Goal: Task Accomplishment & Management: Use online tool/utility

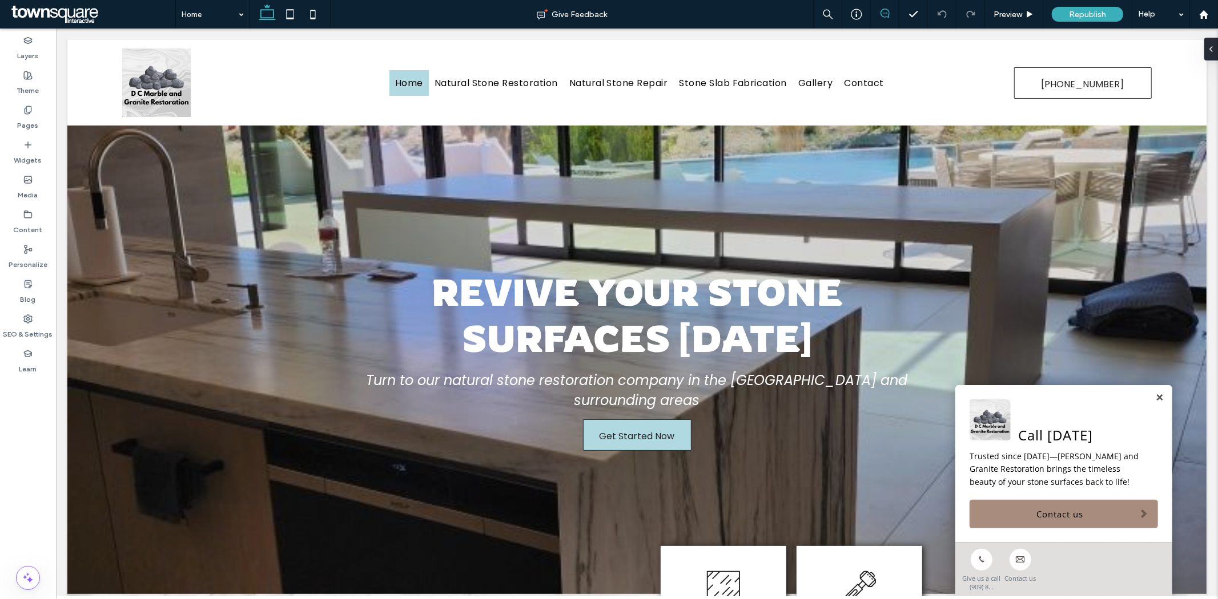
click at [880, 18] on icon at bounding box center [884, 13] width 9 height 9
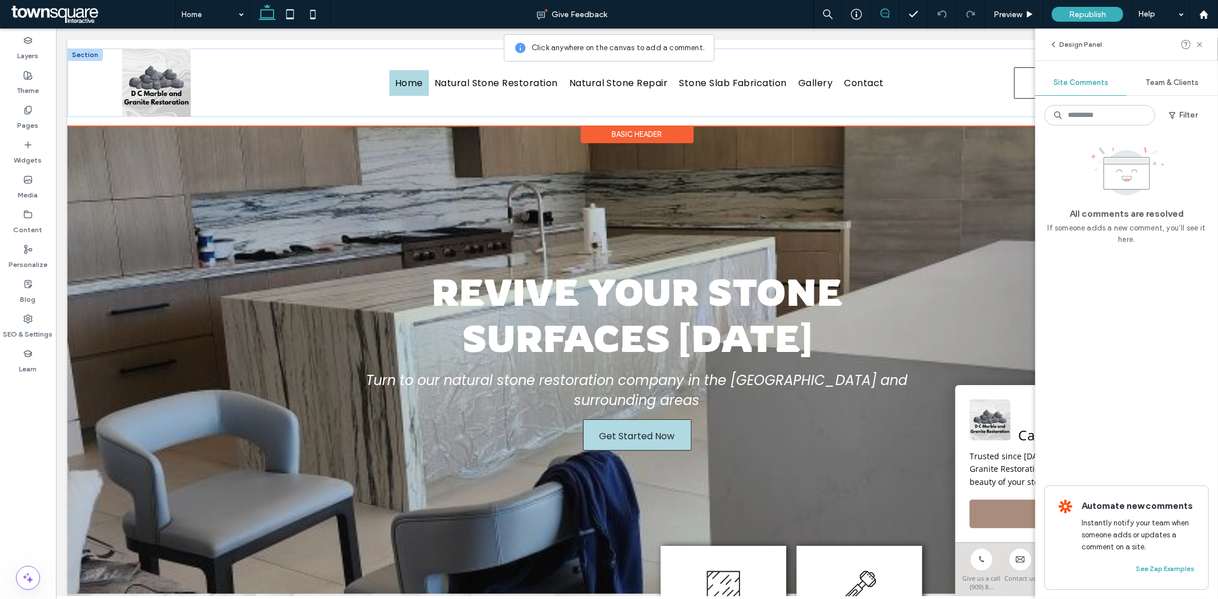
click at [186, 80] on img at bounding box center [156, 82] width 68 height 68
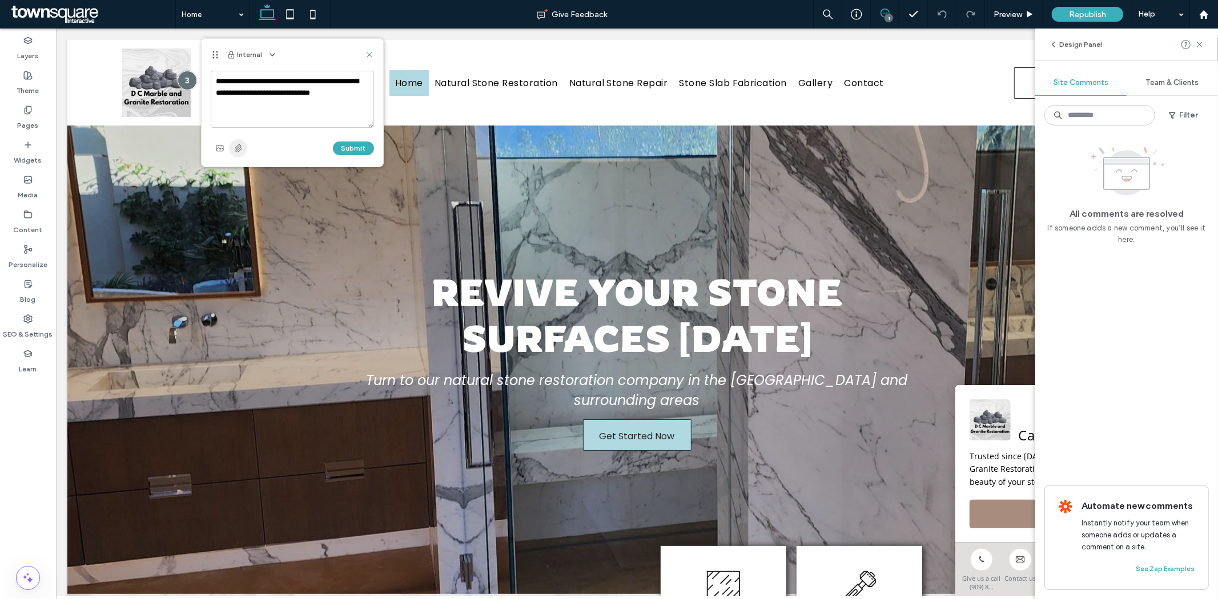
click at [240, 147] on use "button" at bounding box center [238, 147] width 7 height 7
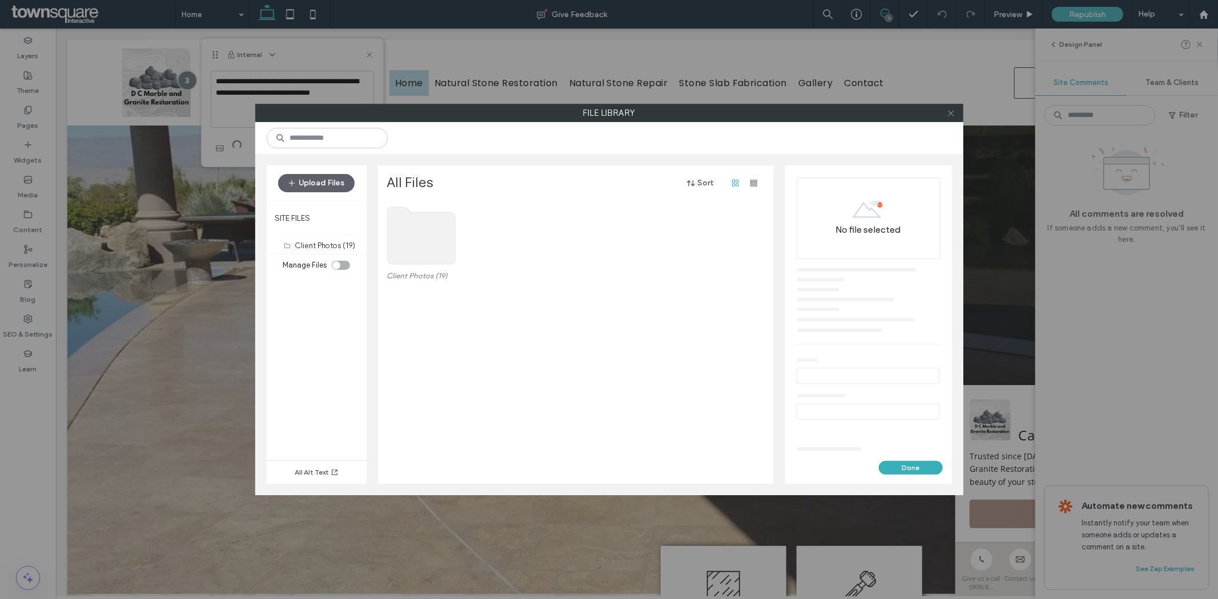
click at [946, 112] on icon at bounding box center [950, 113] width 9 height 9
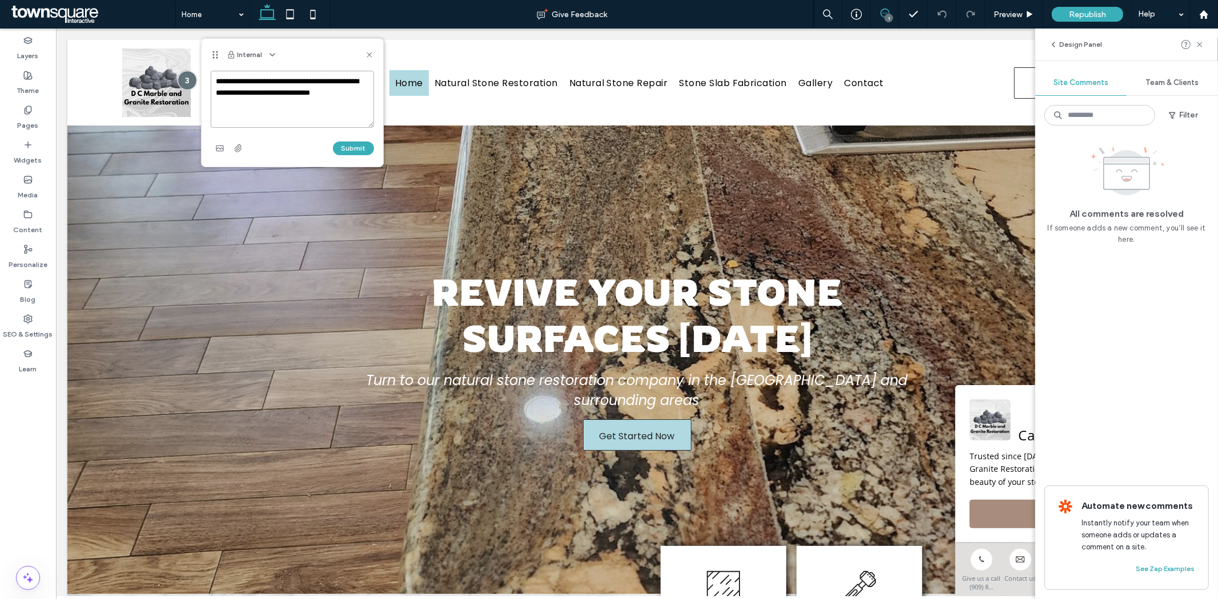
click at [277, 94] on textarea "**********" at bounding box center [292, 99] width 163 height 57
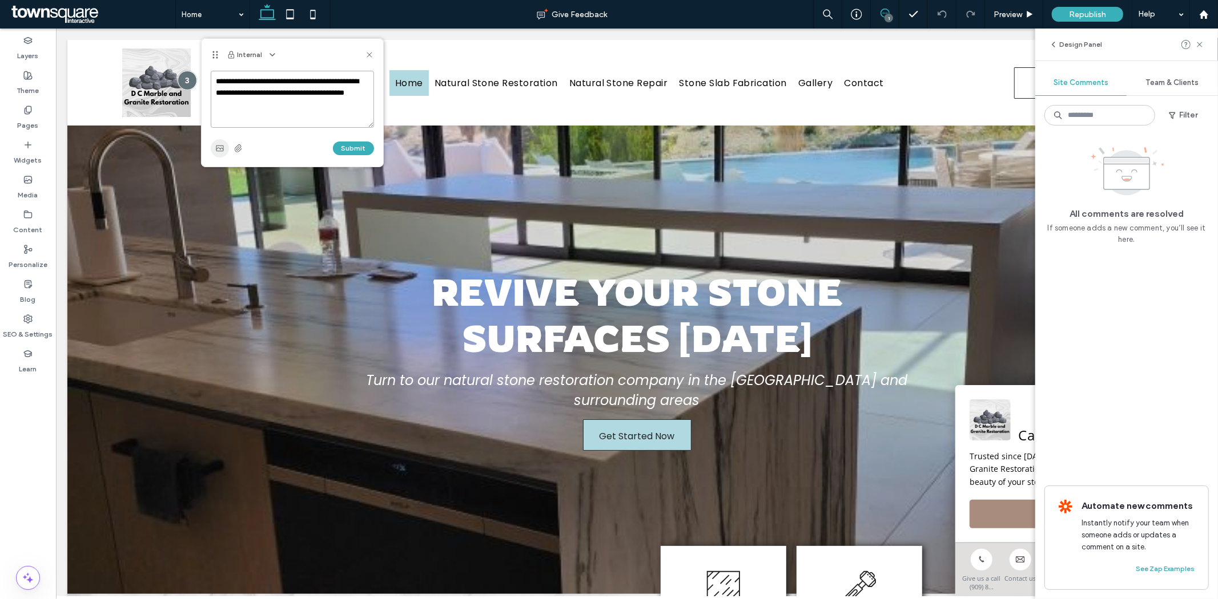
type textarea "**********"
click at [223, 147] on icon "button" at bounding box center [219, 148] width 9 height 9
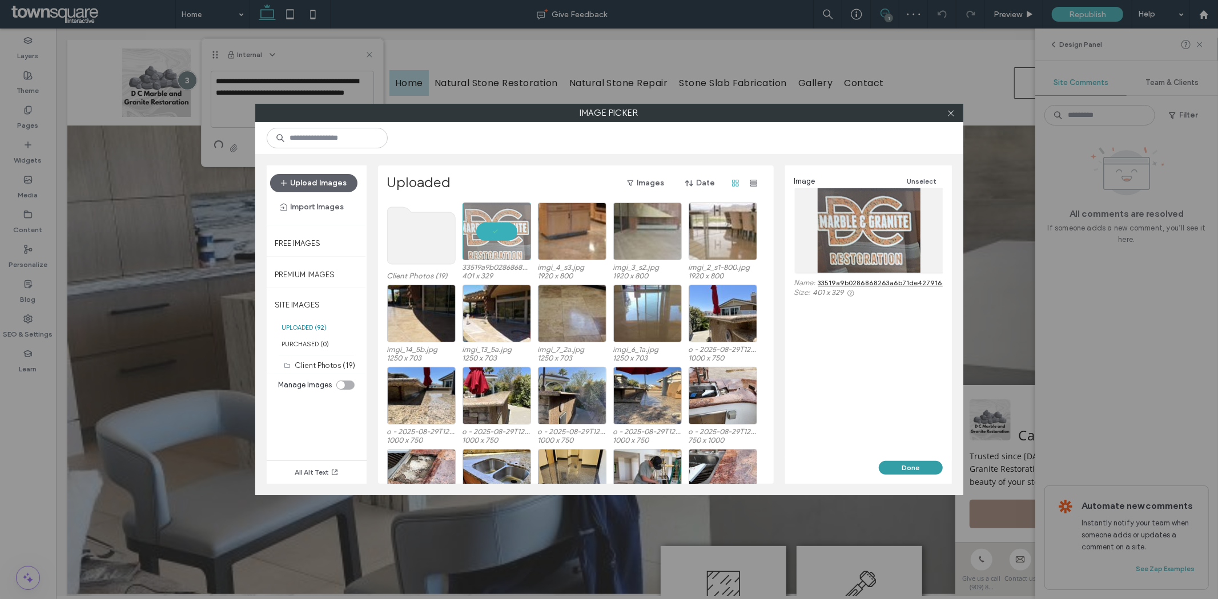
click at [896, 464] on button "Done" at bounding box center [910, 468] width 64 height 14
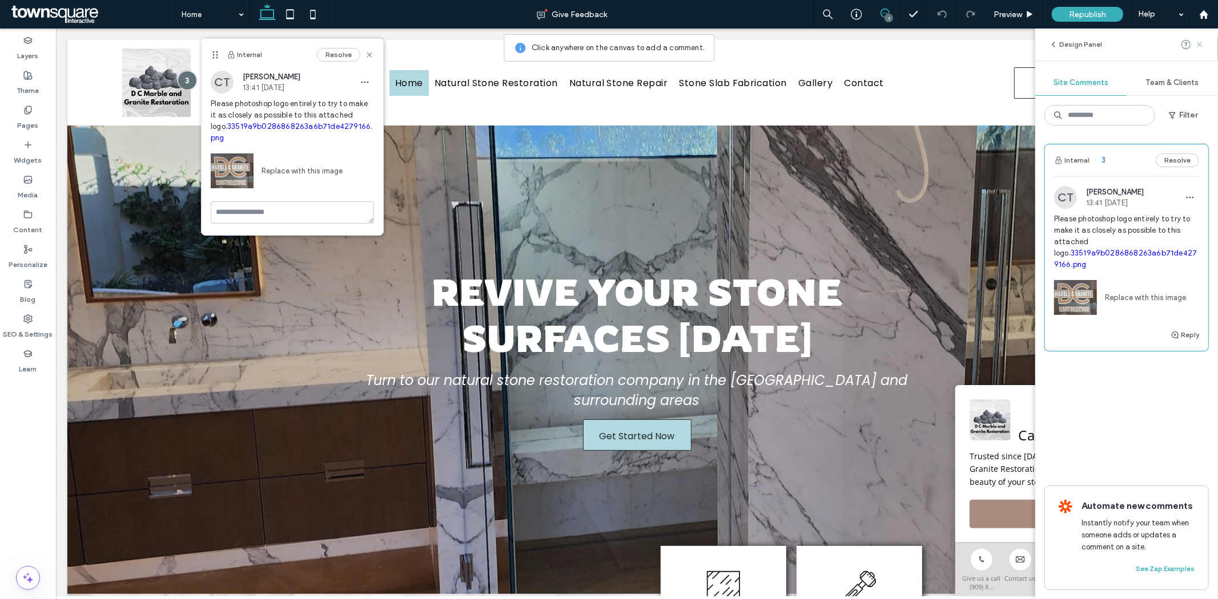
click at [1199, 43] on use at bounding box center [1198, 44] width 5 height 5
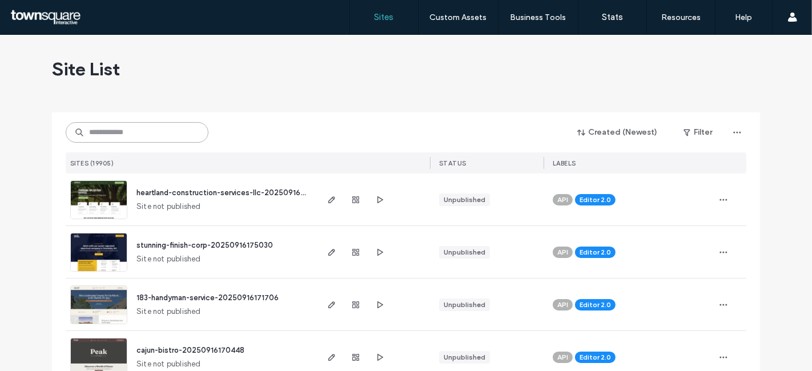
click at [146, 130] on input at bounding box center [137, 132] width 143 height 21
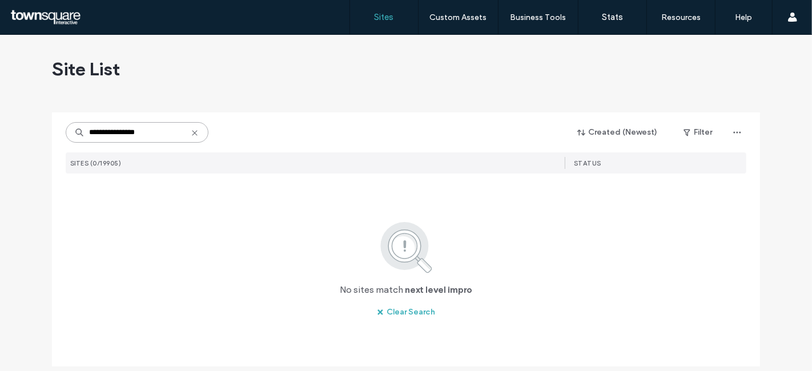
click at [172, 131] on input "**********" at bounding box center [137, 132] width 143 height 21
paste input
type input "********"
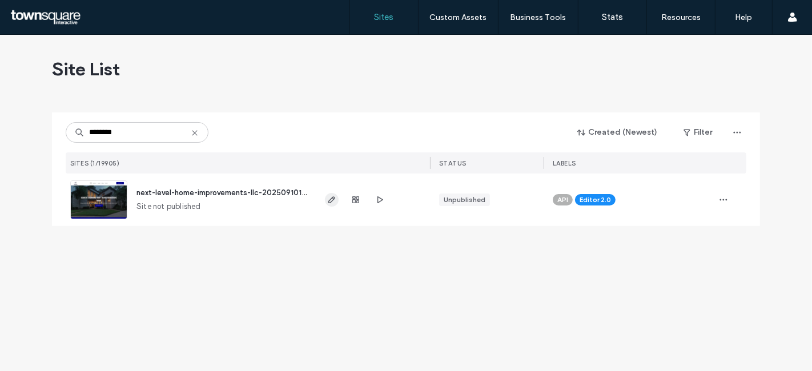
click at [333, 200] on icon "button" at bounding box center [331, 199] width 9 height 9
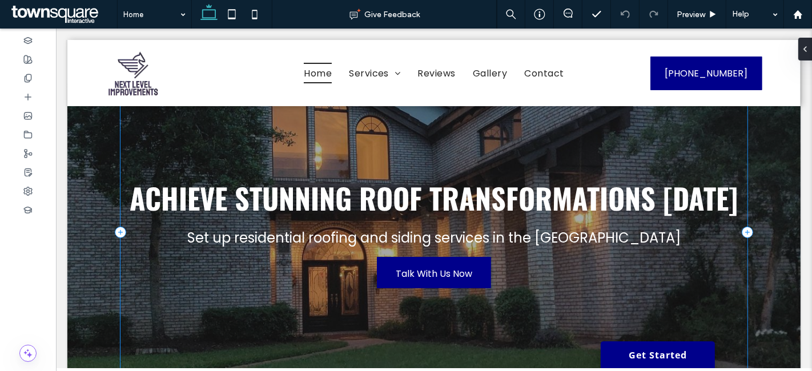
scroll to position [109, 0]
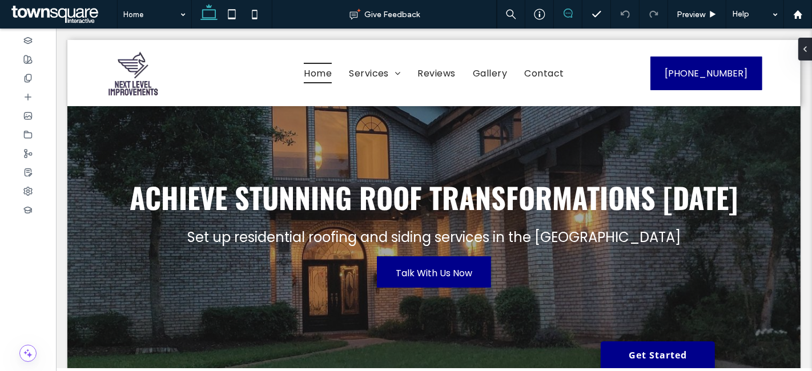
click at [567, 11] on icon at bounding box center [567, 13] width 9 height 9
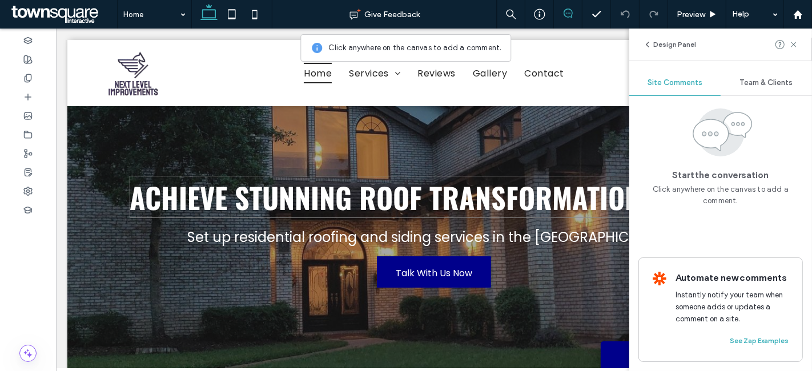
click at [437, 213] on span "Achieve Stunning Roof Transformations Today" at bounding box center [434, 197] width 608 height 42
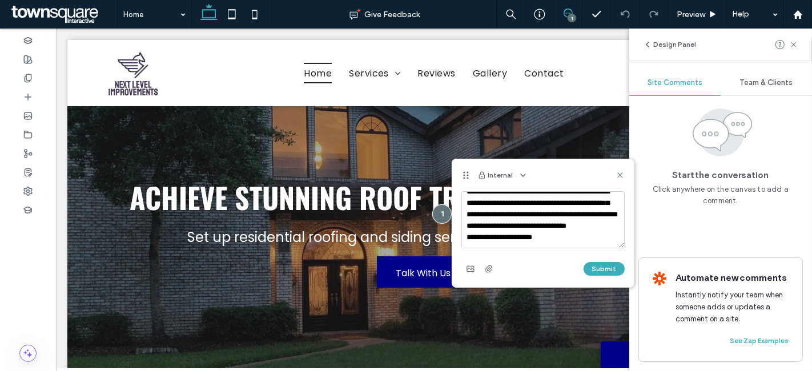
scroll to position [33, 0]
type textarea "**********"
click at [600, 268] on button "Submit" at bounding box center [603, 269] width 41 height 14
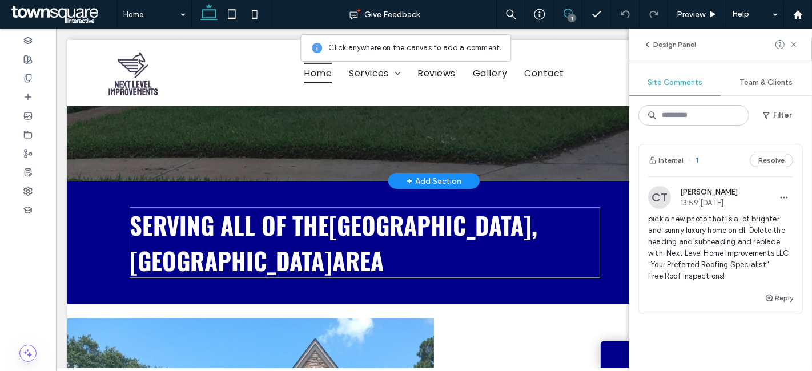
scroll to position [401, 0]
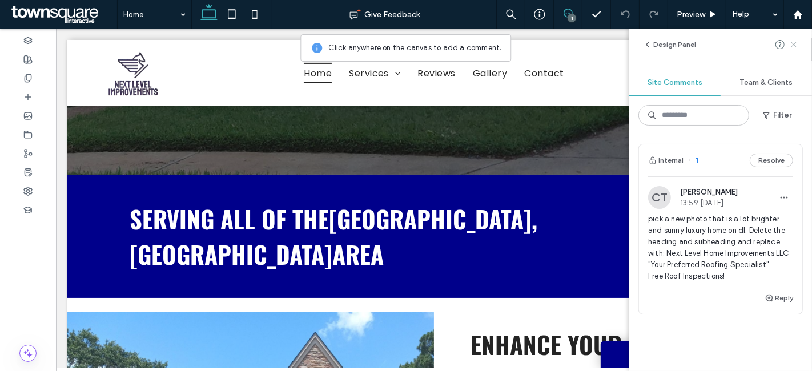
click at [793, 45] on use at bounding box center [793, 44] width 5 height 5
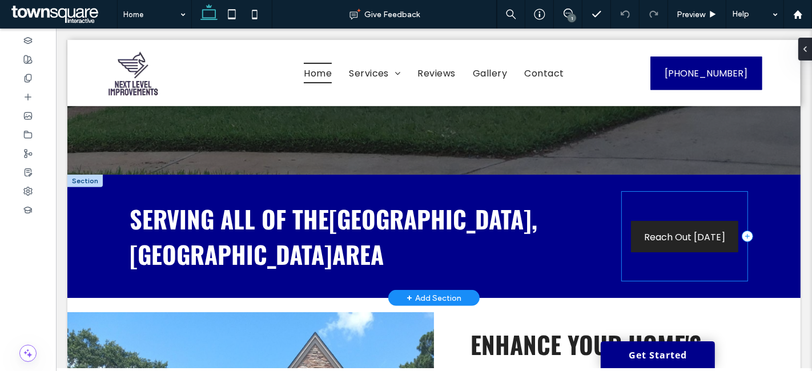
click at [621, 220] on div "Reach Out Today" at bounding box center [683, 236] width 125 height 89
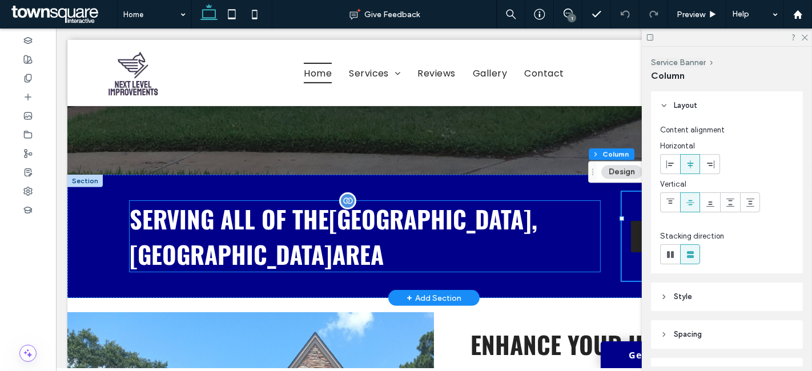
click at [577, 217] on h3 "Serving all of the Magnolia, TX area" at bounding box center [364, 236] width 470 height 71
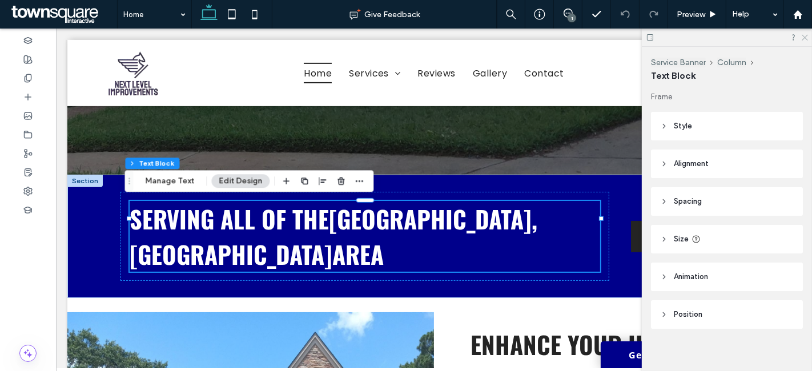
click at [804, 35] on icon at bounding box center [803, 36] width 7 height 7
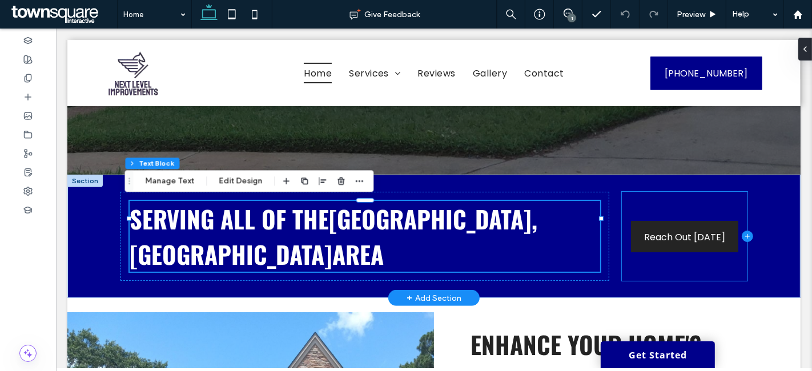
click at [744, 231] on icon at bounding box center [746, 236] width 11 height 11
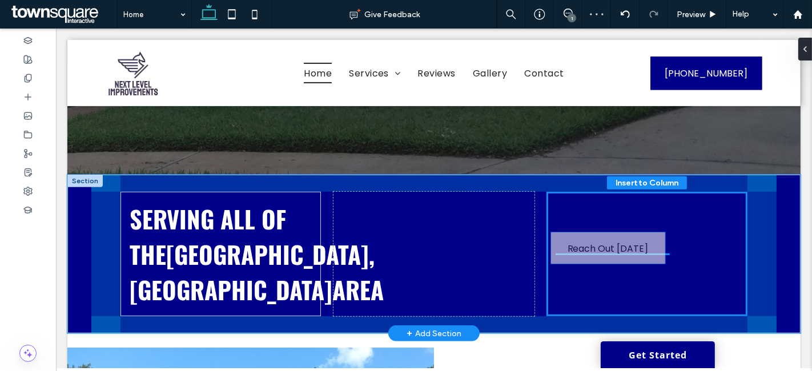
drag, startPoint x: 432, startPoint y: 251, endPoint x: 610, endPoint y: 245, distance: 178.2
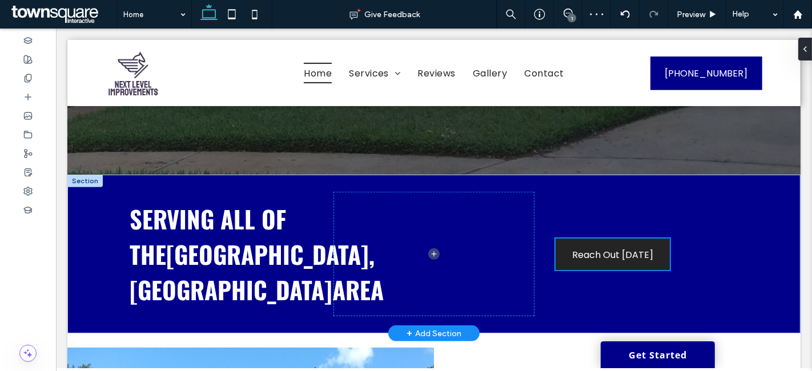
scroll to position [7, 0]
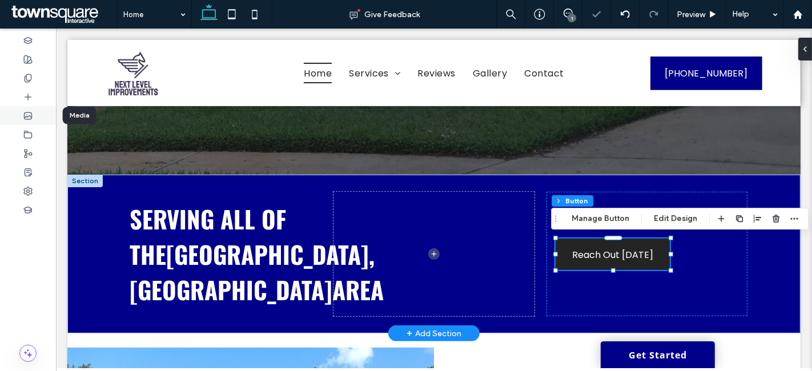
click at [31, 115] on use at bounding box center [28, 115] width 7 height 7
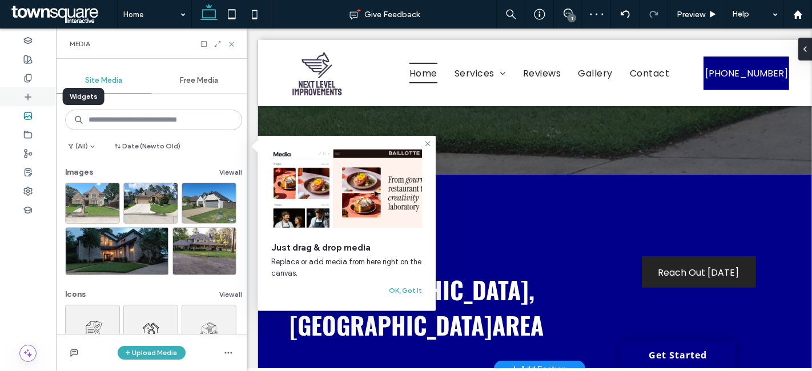
click at [24, 95] on icon at bounding box center [27, 96] width 9 height 9
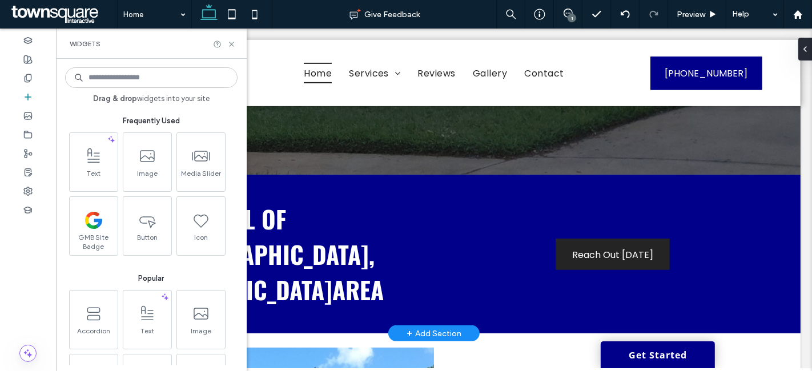
click at [234, 37] on div "Widgets" at bounding box center [151, 44] width 191 height 30
click at [228, 45] on icon at bounding box center [231, 44] width 9 height 9
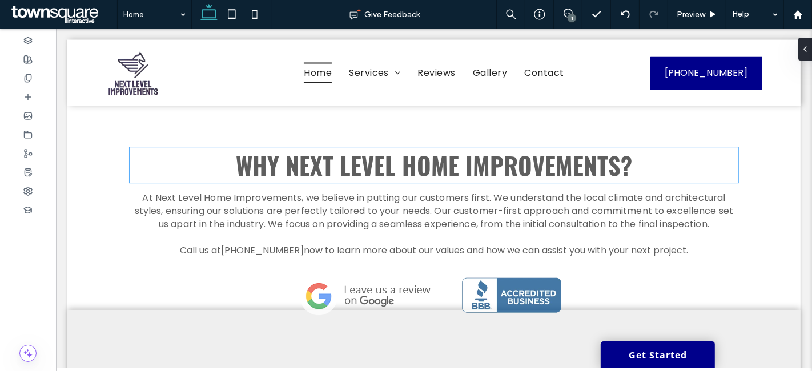
scroll to position [1830, 0]
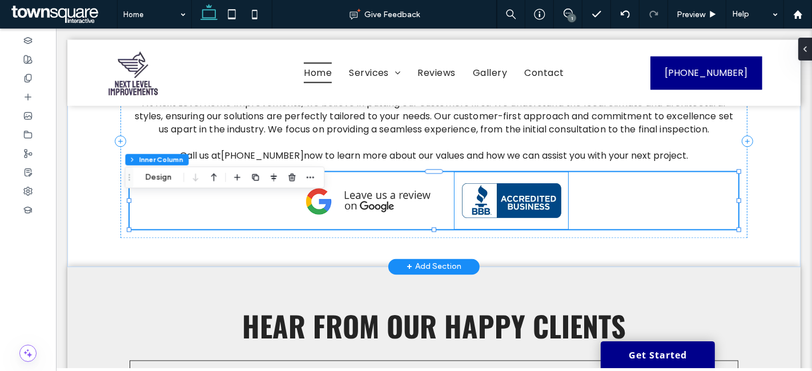
click at [531, 226] on img at bounding box center [511, 200] width 114 height 57
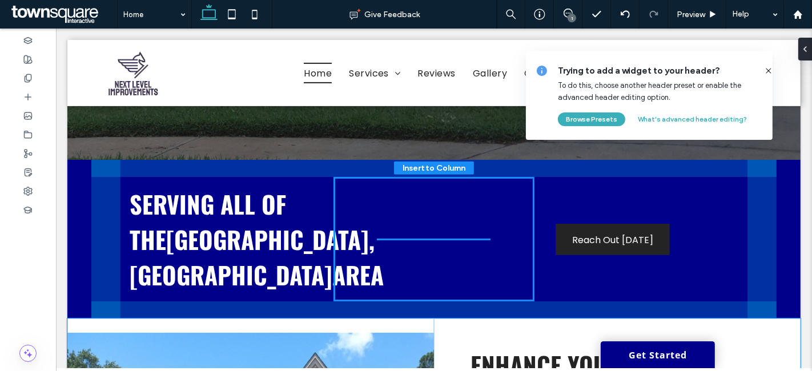
scroll to position [434, 0]
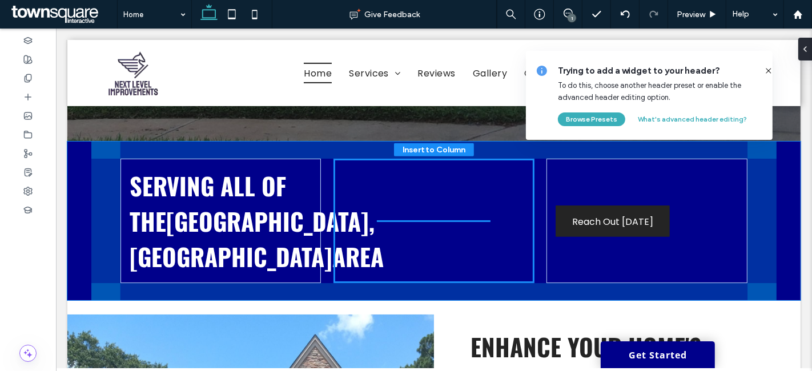
drag, startPoint x: 531, startPoint y: 227, endPoint x: 496, endPoint y: 236, distance: 35.9
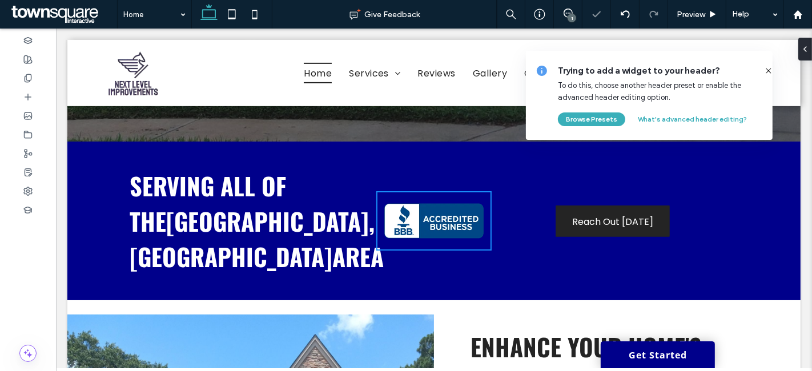
type input "**"
type input "****"
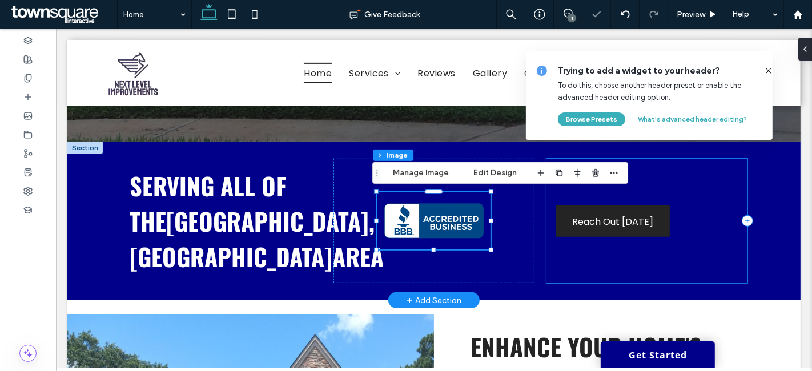
click at [554, 265] on div "Reach Out Today" at bounding box center [646, 221] width 200 height 124
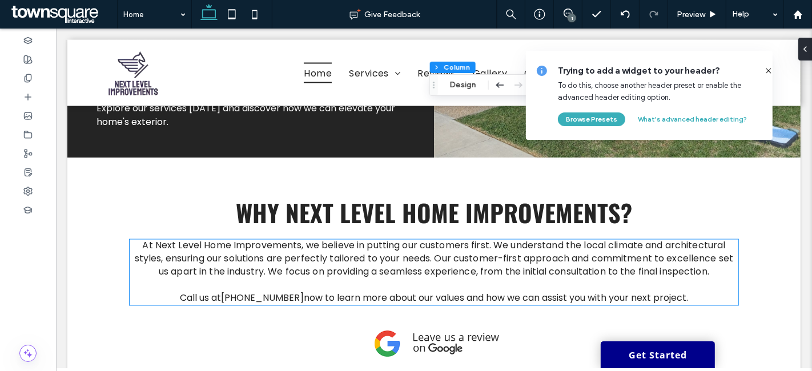
scroll to position [1792, 0]
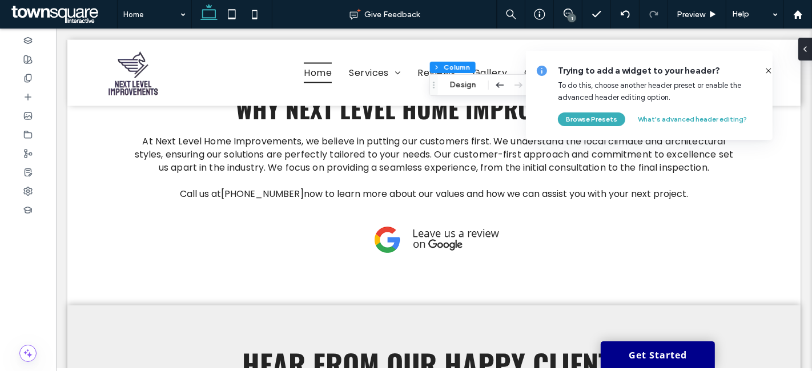
click at [764, 74] on icon at bounding box center [768, 70] width 9 height 9
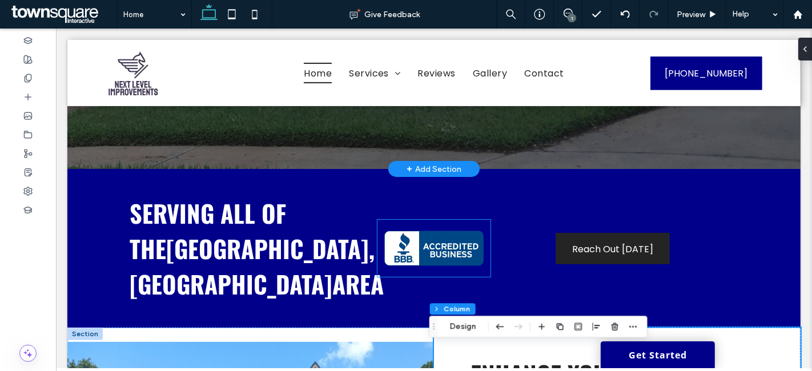
scroll to position [466, 0]
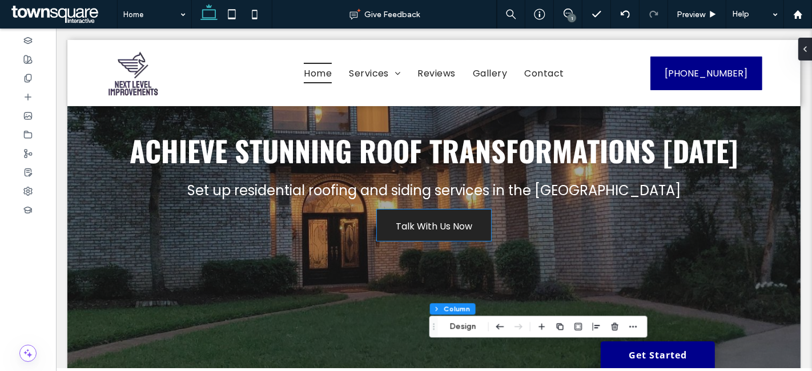
scroll to position [156, 0]
click at [462, 232] on span "Talk With Us Now" at bounding box center [433, 225] width 76 height 33
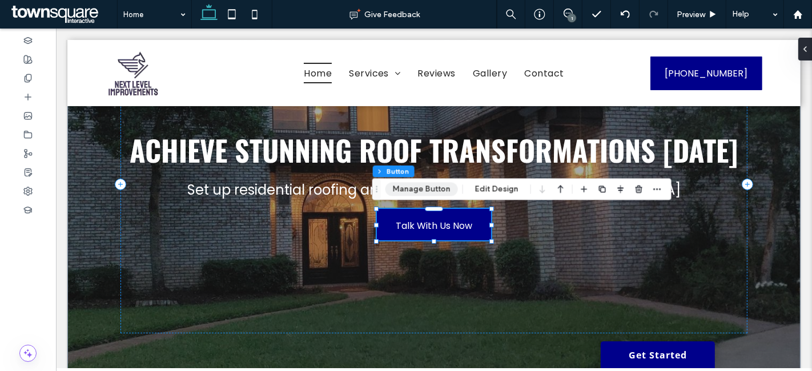
click at [444, 188] on button "Manage Button" at bounding box center [421, 189] width 72 height 14
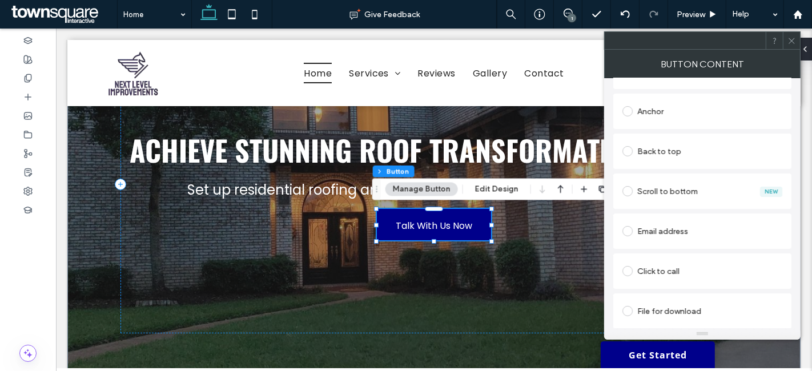
click at [679, 263] on div "Click to call" at bounding box center [702, 271] width 160 height 18
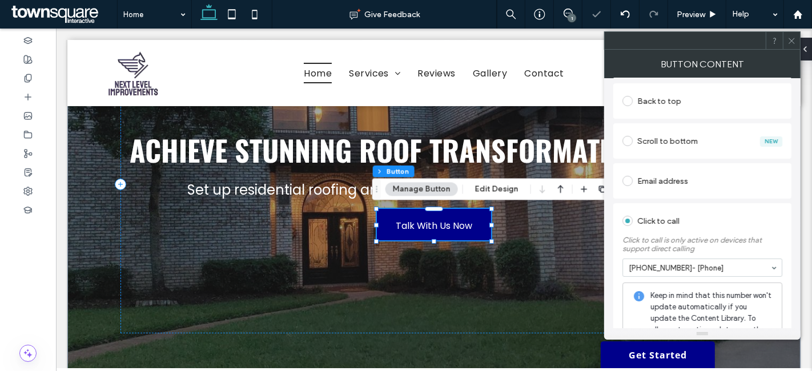
click at [787, 37] on icon at bounding box center [791, 41] width 9 height 9
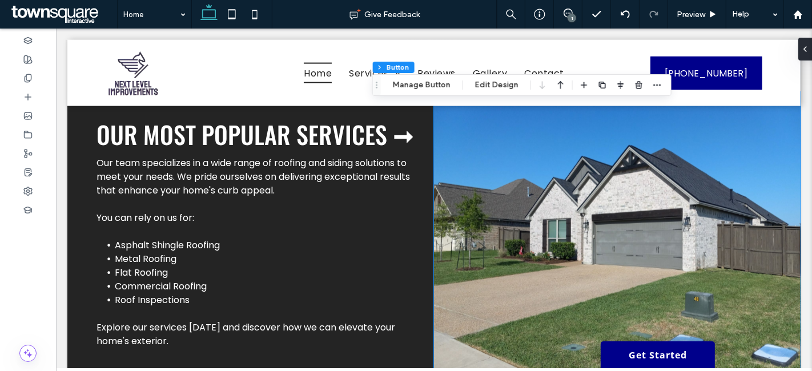
scroll to position [1469, 0]
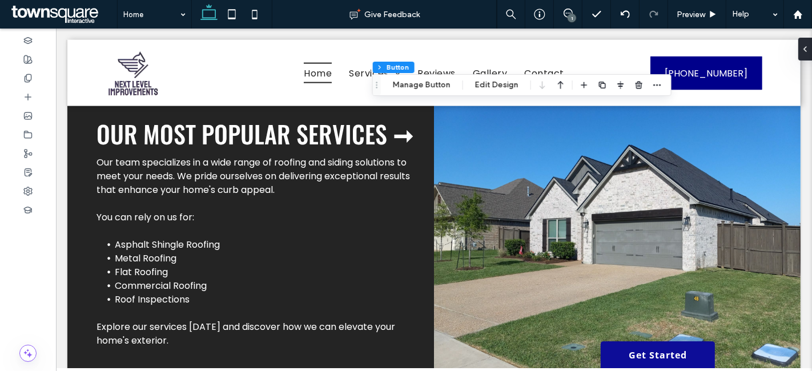
click at [628, 357] on link "Get Started" at bounding box center [657, 354] width 114 height 27
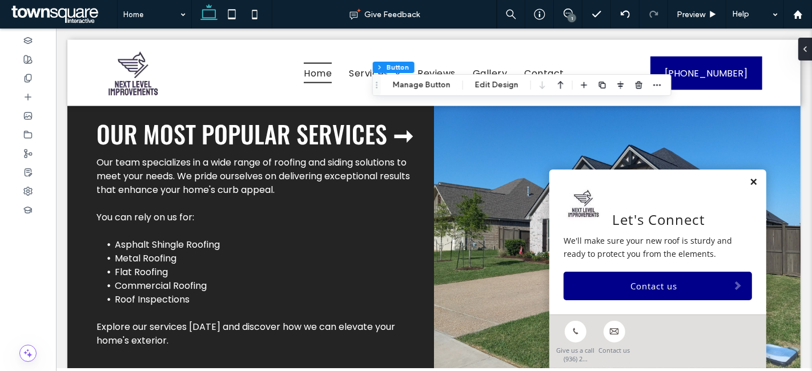
click at [748, 183] on link at bounding box center [752, 183] width 9 height 10
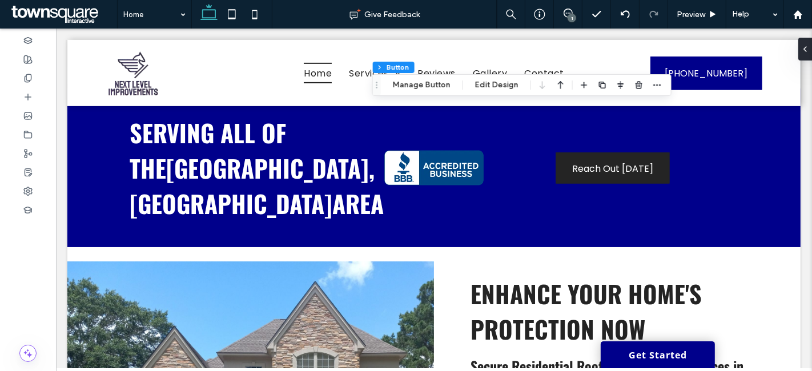
scroll to position [466, 0]
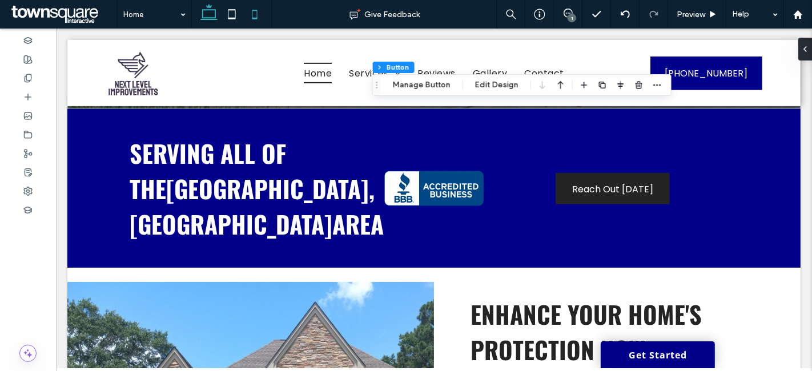
click at [259, 18] on icon at bounding box center [254, 14] width 23 height 23
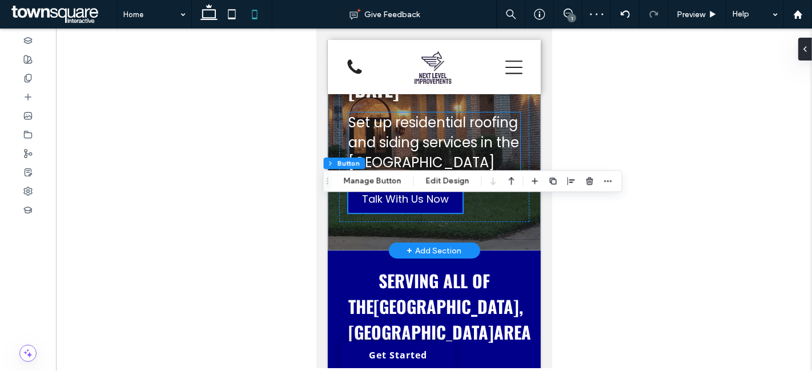
scroll to position [0, 0]
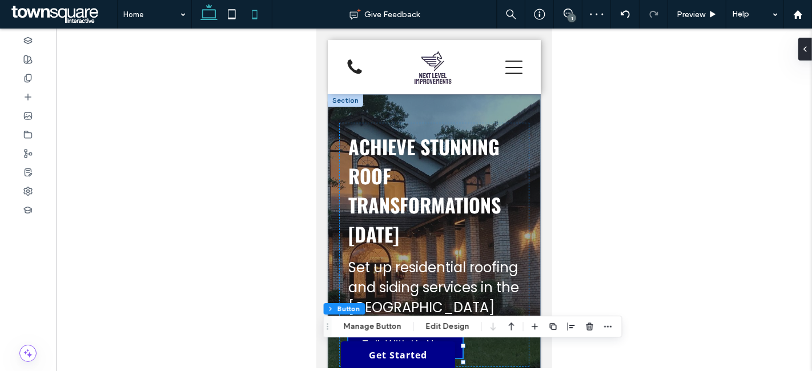
drag, startPoint x: 216, startPoint y: 11, endPoint x: 371, endPoint y: 111, distance: 183.8
click at [216, 11] on icon at bounding box center [209, 14] width 23 height 23
type input "*"
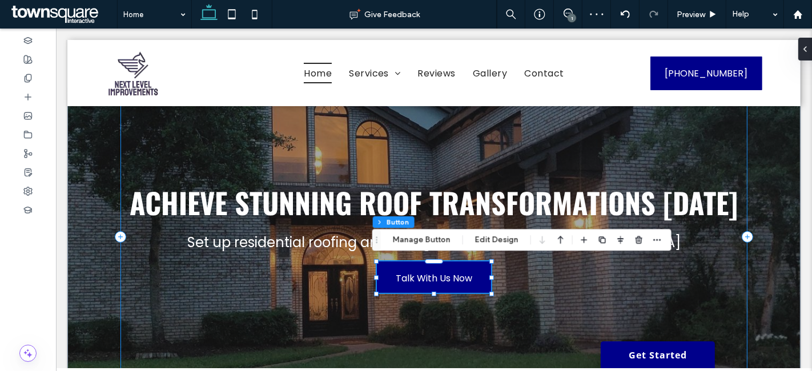
scroll to position [103, 0]
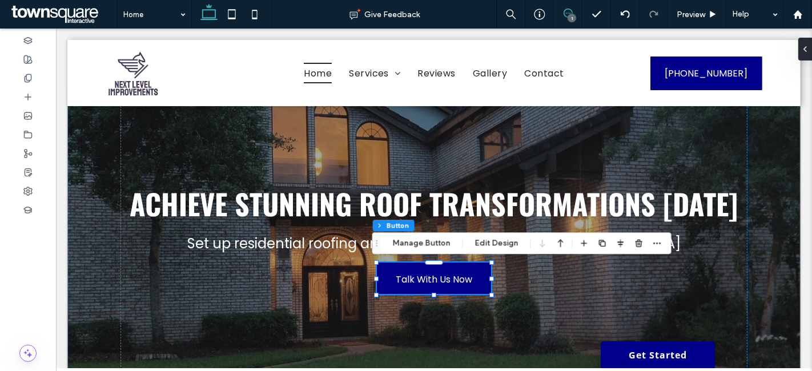
click at [569, 14] on icon at bounding box center [567, 13] width 9 height 9
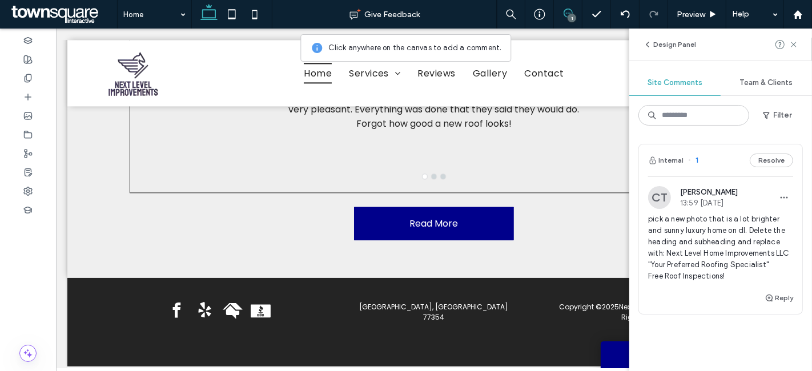
scroll to position [2222, 0]
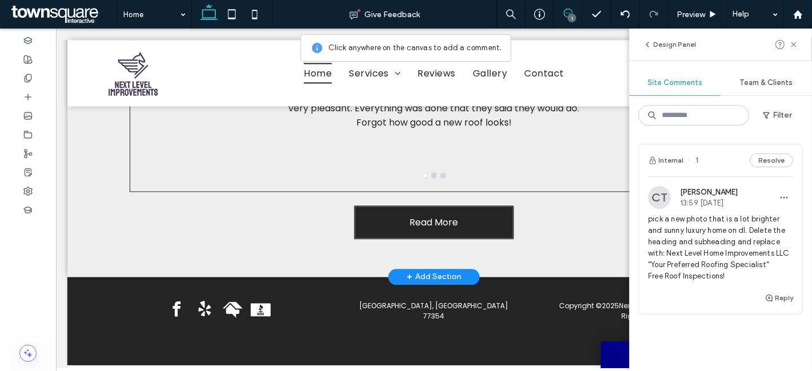
click at [479, 217] on link "Read More" at bounding box center [433, 222] width 160 height 34
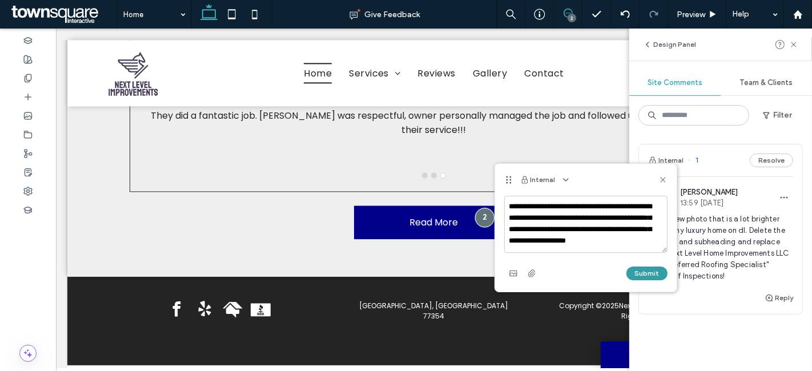
type textarea "**********"
click at [649, 271] on button "Submit" at bounding box center [646, 274] width 41 height 14
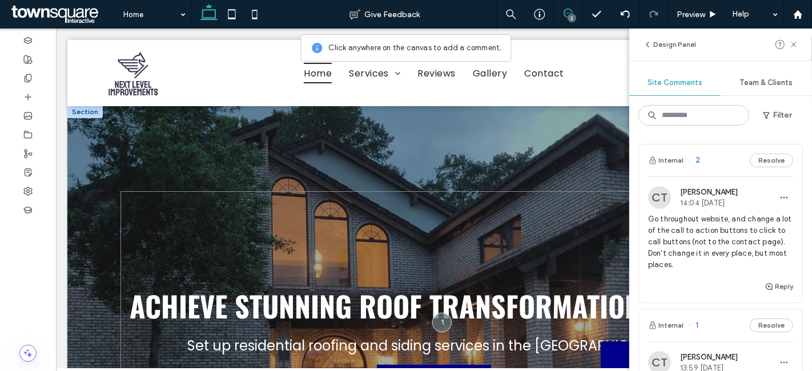
scroll to position [0, 0]
click at [795, 43] on use at bounding box center [793, 44] width 5 height 5
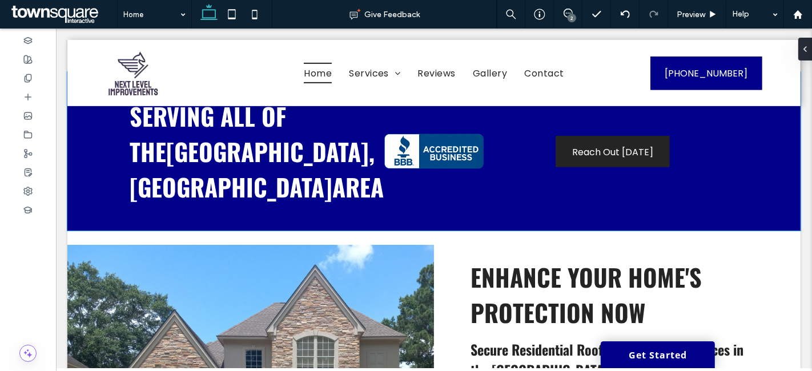
scroll to position [504, 0]
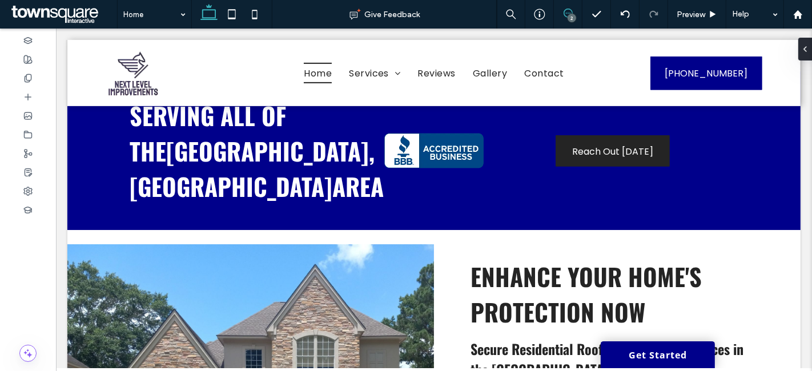
click at [574, 10] on span at bounding box center [568, 13] width 28 height 9
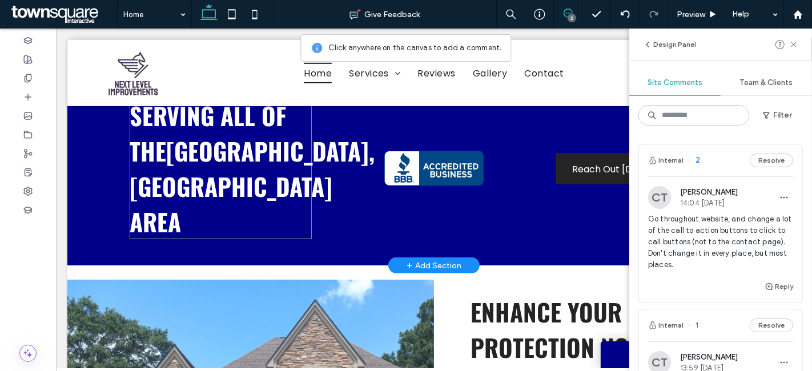
click at [223, 148] on span "Magnolia, TX" at bounding box center [251, 168] width 245 height 71
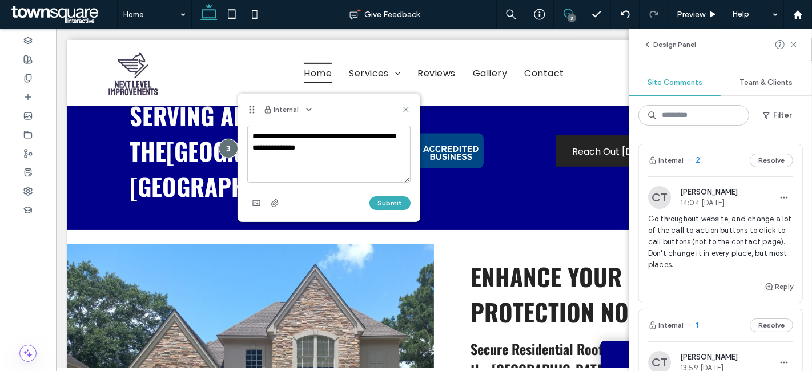
click at [259, 148] on textarea "**********" at bounding box center [329, 154] width 164 height 57
type textarea "**********"
click at [394, 201] on button "Submit" at bounding box center [389, 203] width 41 height 14
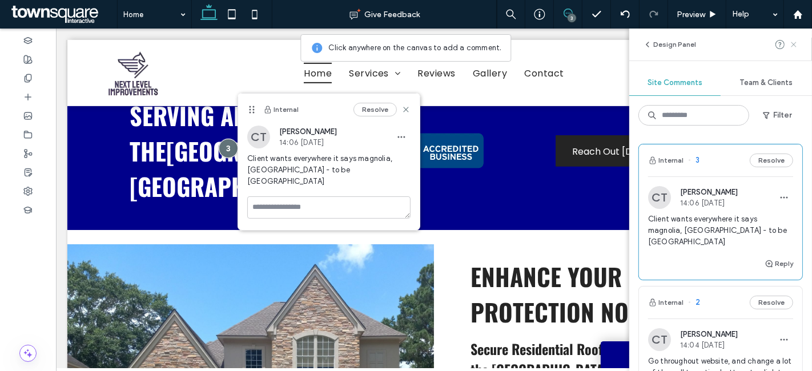
click at [792, 47] on icon at bounding box center [793, 44] width 9 height 9
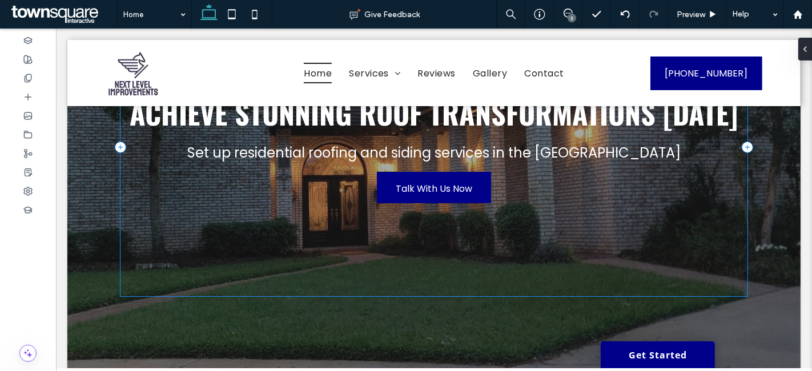
scroll to position [170, 0]
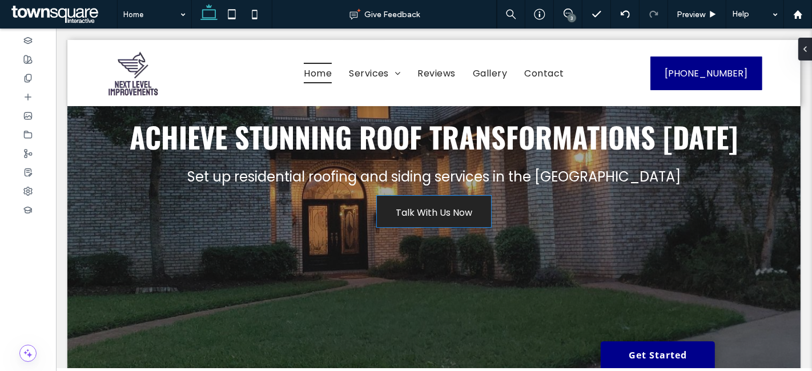
click at [467, 215] on link "Talk With Us Now" at bounding box center [433, 211] width 114 height 31
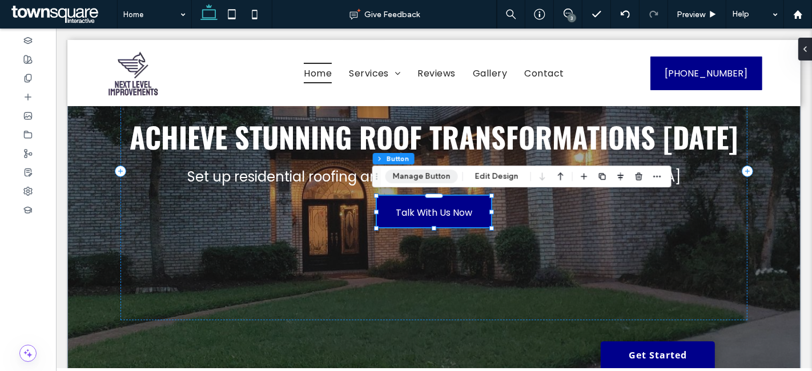
click at [400, 176] on button "Manage Button" at bounding box center [421, 177] width 72 height 14
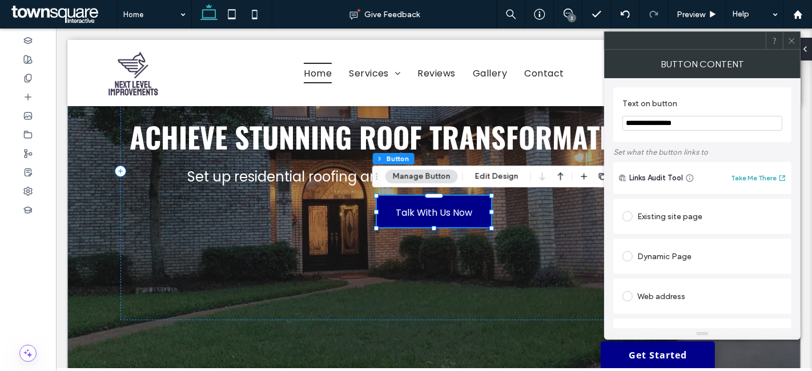
click at [727, 124] on input "**********" at bounding box center [702, 123] width 160 height 15
paste input "Text on button"
type input "**********"
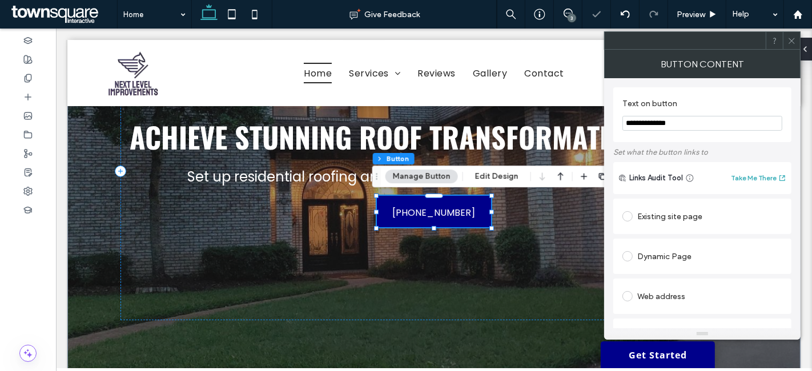
click at [791, 37] on icon at bounding box center [791, 41] width 9 height 9
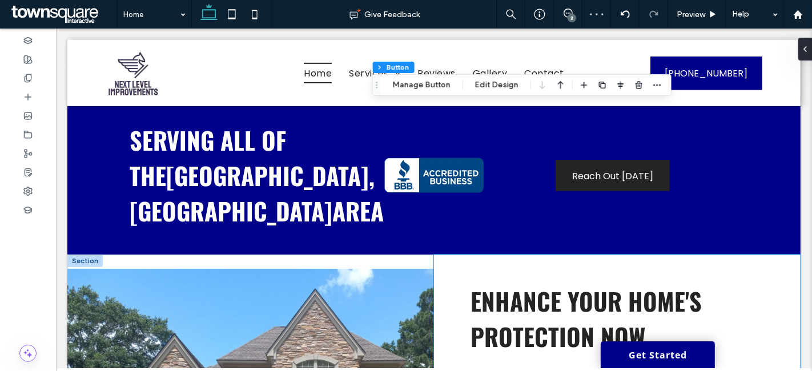
scroll to position [658, 0]
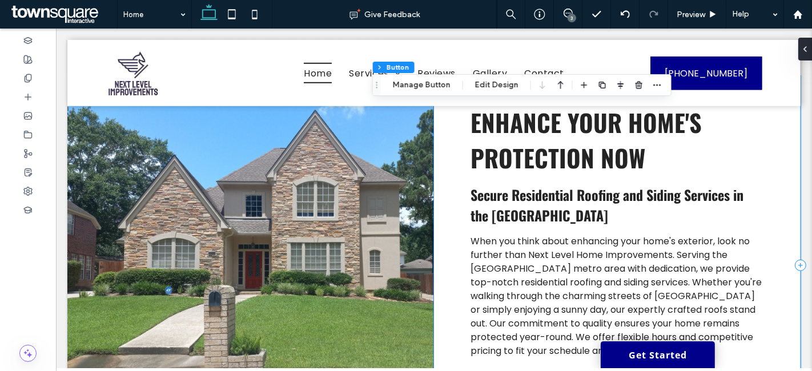
click at [456, 288] on div "When you think about enhancing your home's exterior, look no further than Next …" at bounding box center [616, 265] width 366 height 379
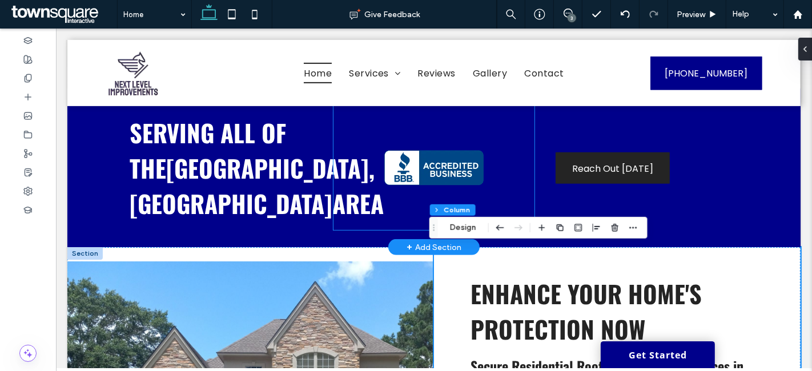
scroll to position [487, 0]
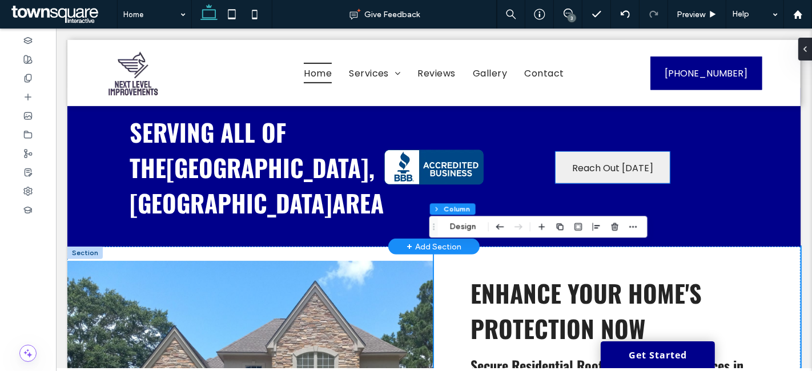
click at [577, 172] on span "Reach Out Today" at bounding box center [611, 168] width 81 height 33
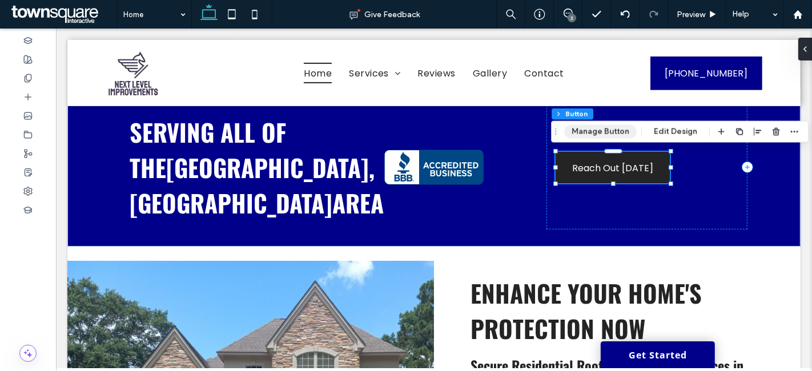
click at [594, 134] on button "Manage Button" at bounding box center [600, 132] width 72 height 14
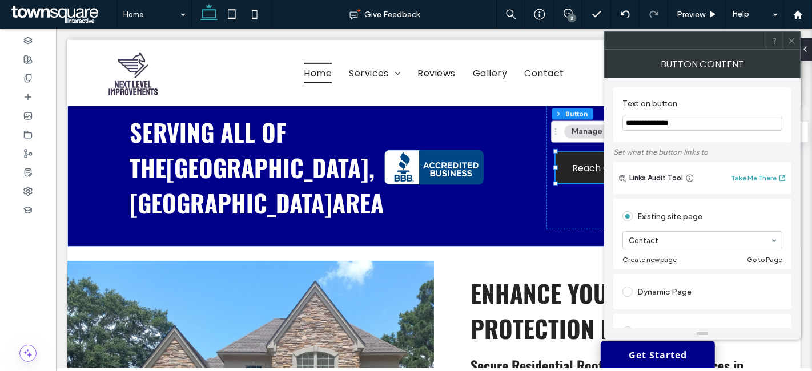
click at [789, 39] on icon at bounding box center [791, 41] width 9 height 9
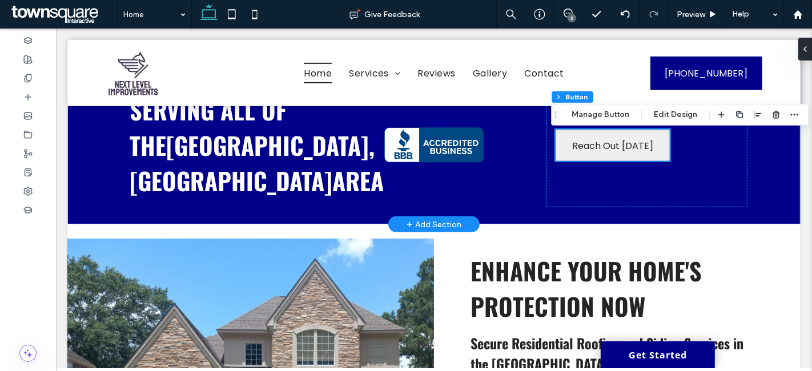
scroll to position [503, 0]
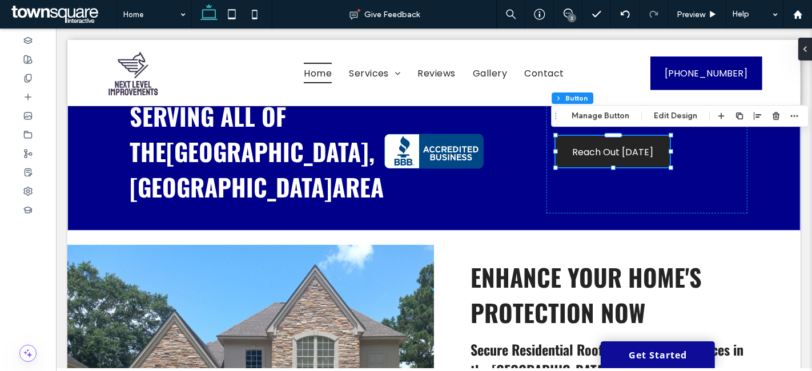
click at [627, 358] on link "Get Started" at bounding box center [657, 354] width 114 height 27
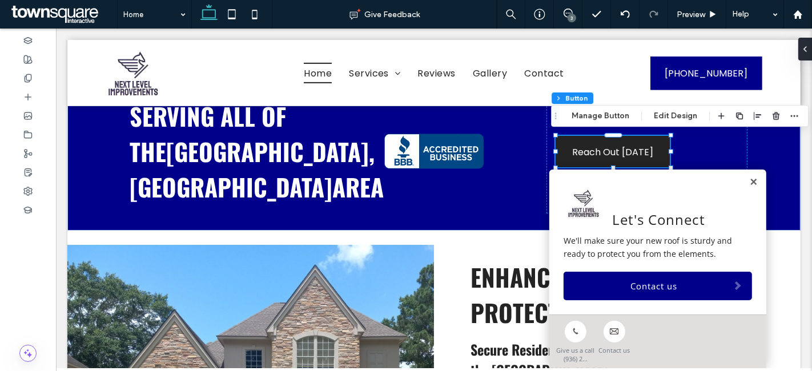
click at [744, 176] on div "Let's Connect We'll make sure your new roof is sturdy and ready to protect you …" at bounding box center [657, 242] width 217 height 145
click at [748, 183] on link at bounding box center [752, 183] width 9 height 10
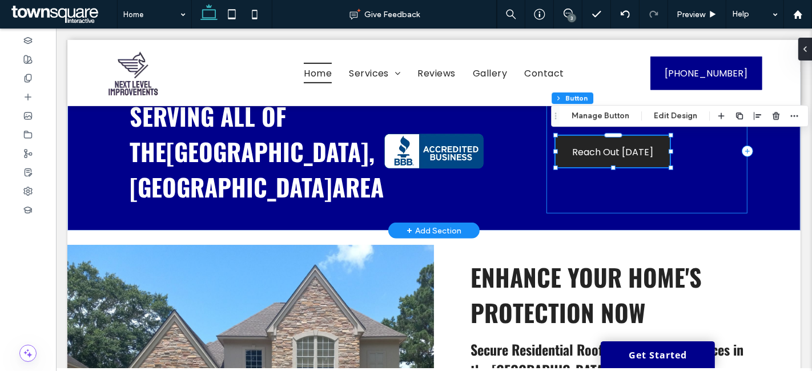
scroll to position [427, 0]
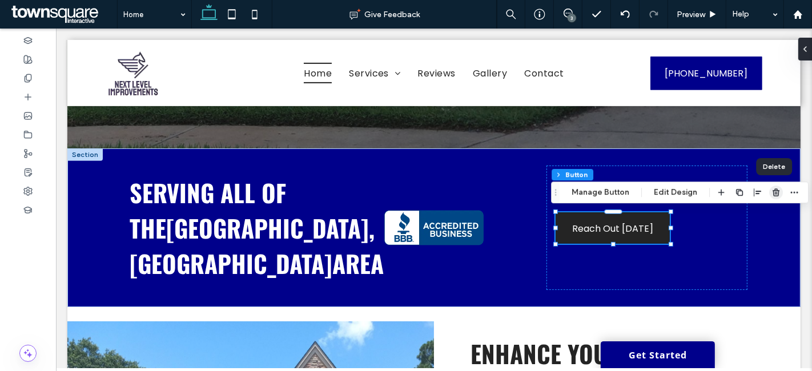
click at [777, 190] on icon "button" at bounding box center [775, 192] width 9 height 9
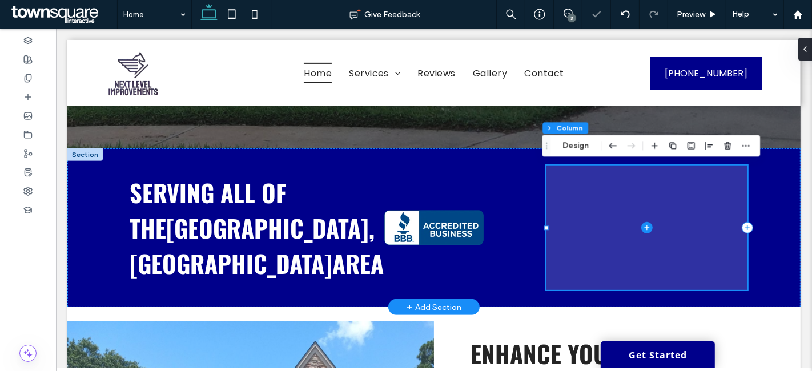
click at [712, 206] on span at bounding box center [646, 228] width 200 height 124
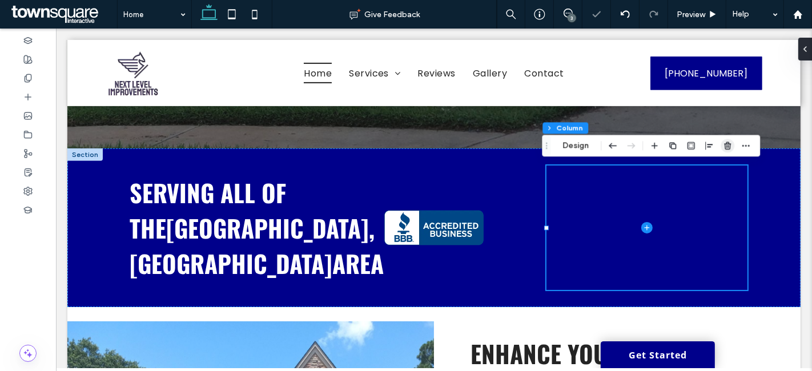
click at [729, 144] on use "button" at bounding box center [727, 145] width 7 height 7
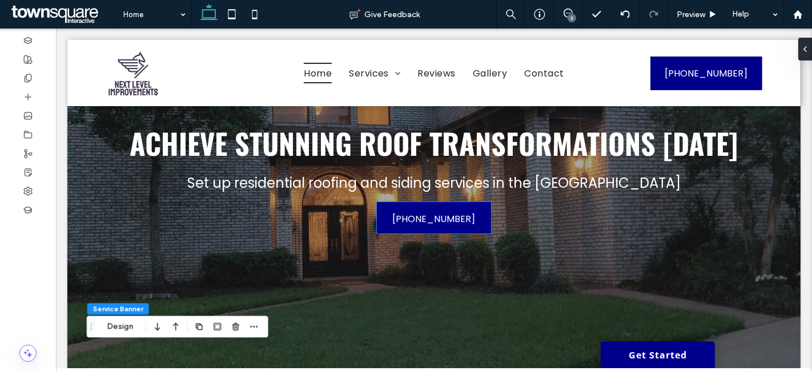
scroll to position [162, 0]
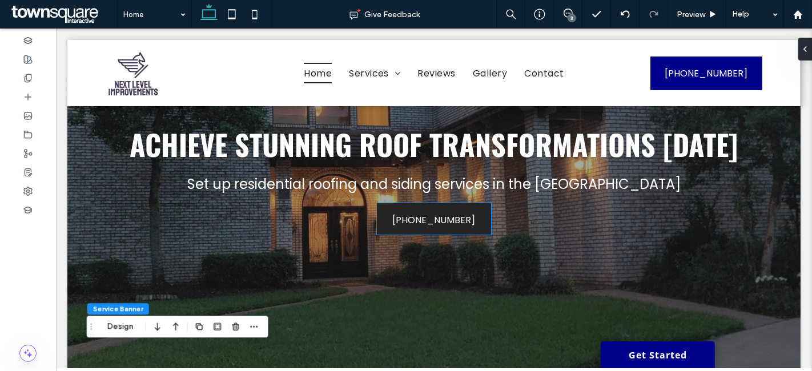
click at [482, 212] on link "(936) 260-7100" at bounding box center [433, 218] width 114 height 31
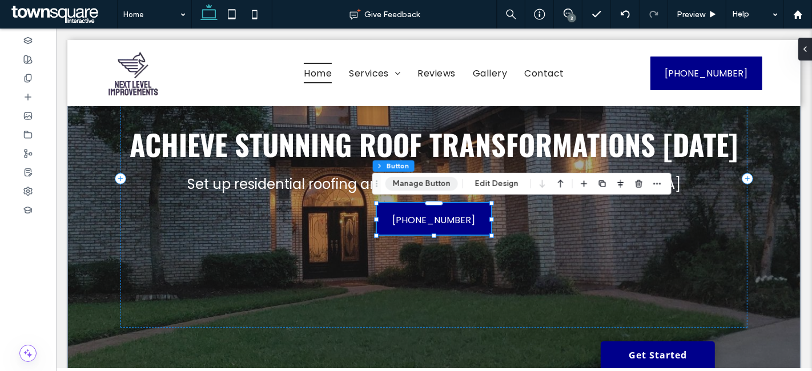
click at [443, 180] on button "Manage Button" at bounding box center [421, 184] width 72 height 14
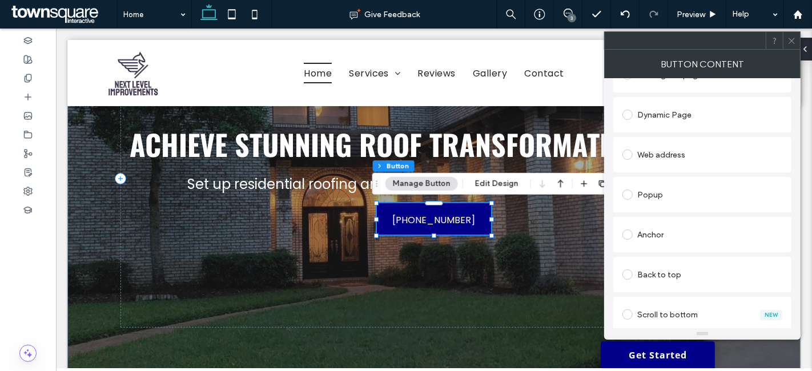
scroll to position [148, 0]
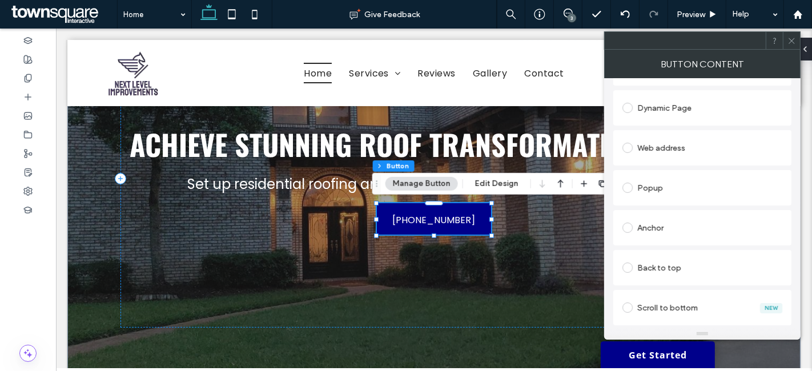
click at [792, 37] on icon at bounding box center [791, 41] width 9 height 9
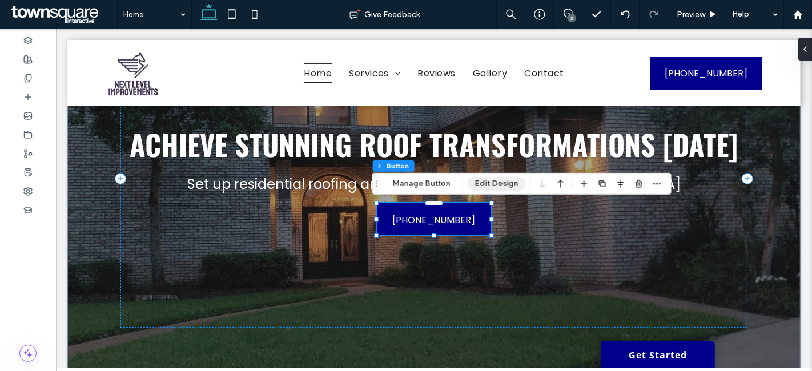
click at [474, 186] on button "Edit Design" at bounding box center [496, 184] width 58 height 14
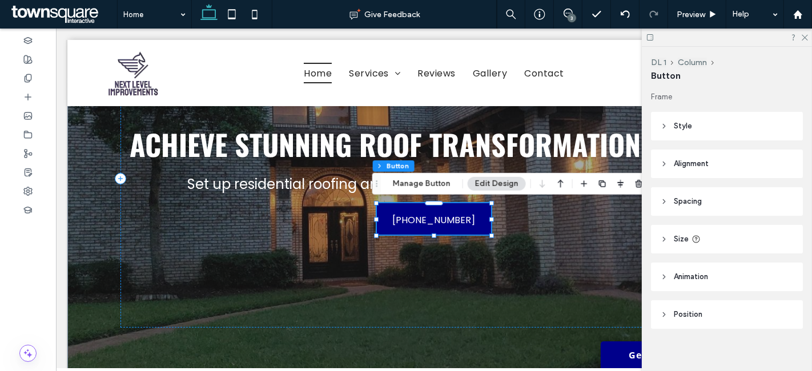
click at [715, 119] on header "Style" at bounding box center [727, 126] width 152 height 29
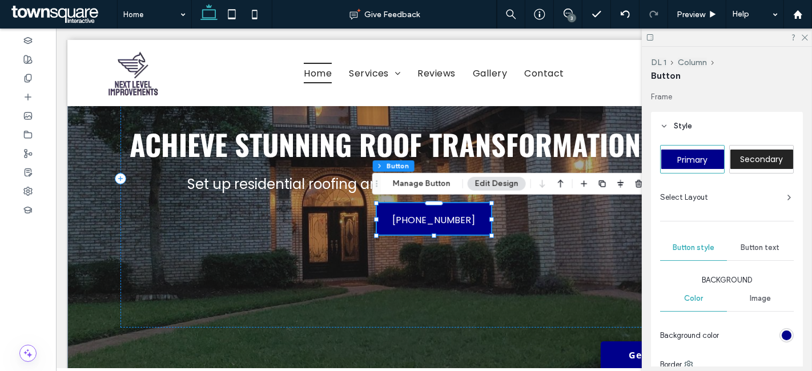
click at [763, 157] on span "Secondary" at bounding box center [761, 159] width 43 height 11
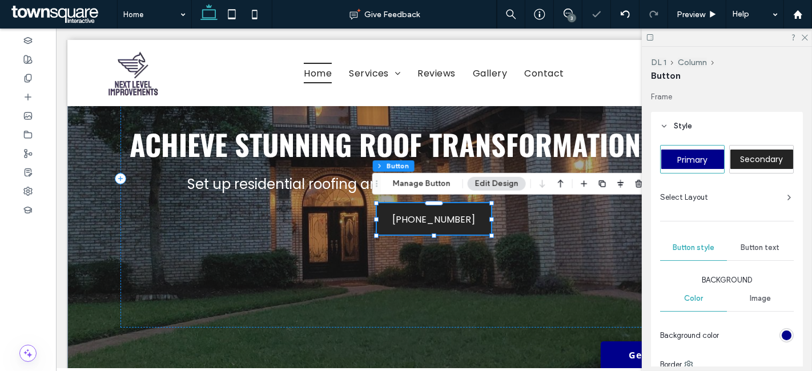
type input "*"
type input "***"
click at [805, 35] on icon at bounding box center [803, 36] width 7 height 7
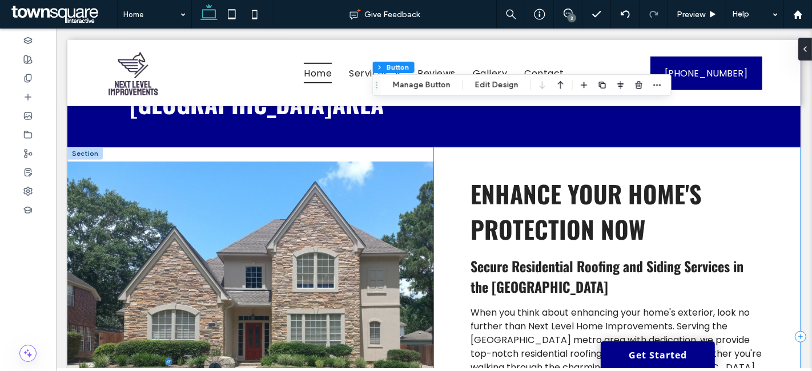
scroll to position [587, 0]
click at [454, 241] on div "When you think about enhancing your home's exterior, look no further than Next …" at bounding box center [616, 336] width 366 height 379
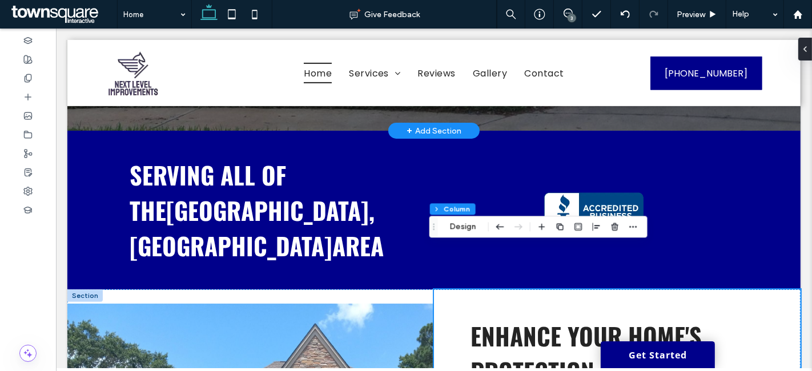
scroll to position [444, 0]
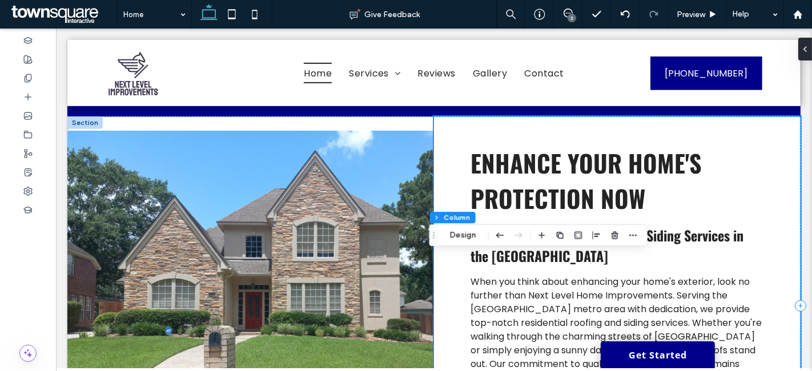
scroll to position [638, 0]
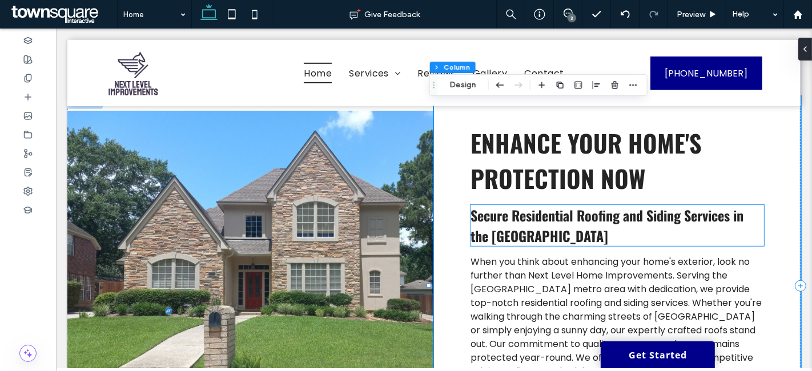
click at [646, 205] on span "Secure Residential Roofing and Siding Services in the Greater Houston Metro Area" at bounding box center [606, 225] width 273 height 41
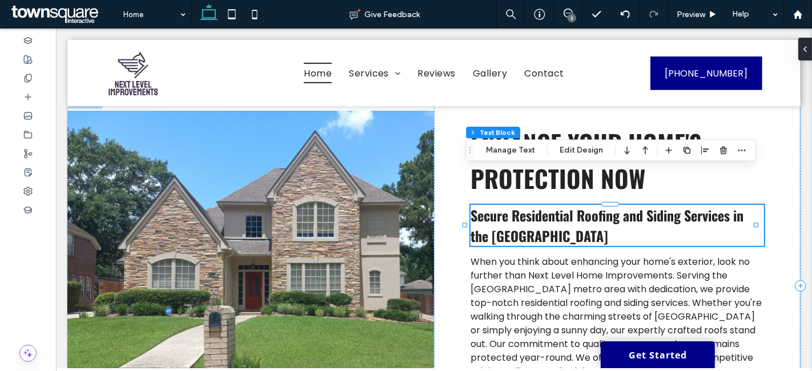
click at [646, 205] on span "Secure Residential Roofing and Siding Services in the Greater Houston Metro Area" at bounding box center [606, 225] width 273 height 41
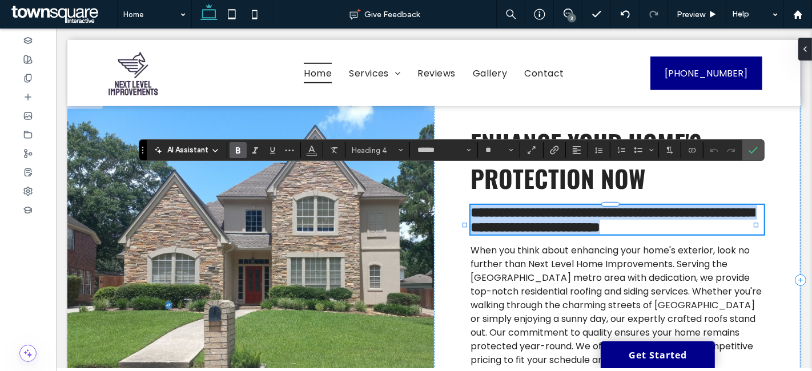
click at [682, 205] on h4 "**********" at bounding box center [616, 220] width 293 height 30
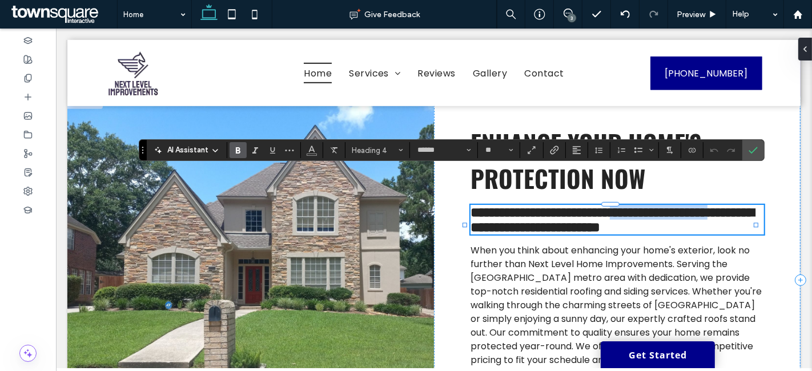
drag, startPoint x: 728, startPoint y: 180, endPoint x: 620, endPoint y: 180, distance: 108.5
click at [620, 205] on span "**********" at bounding box center [611, 219] width 283 height 29
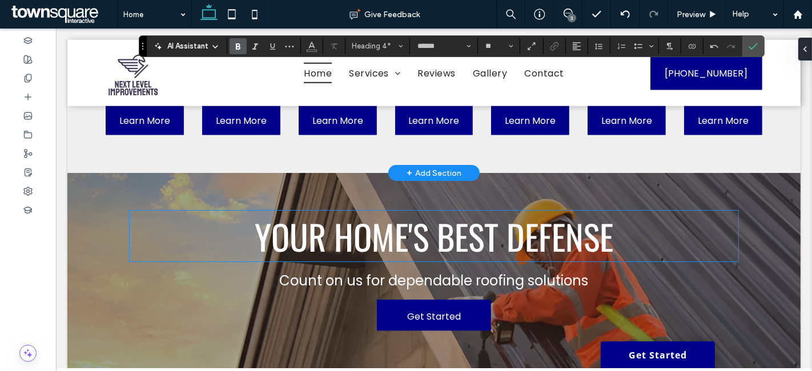
scroll to position [1182, 0]
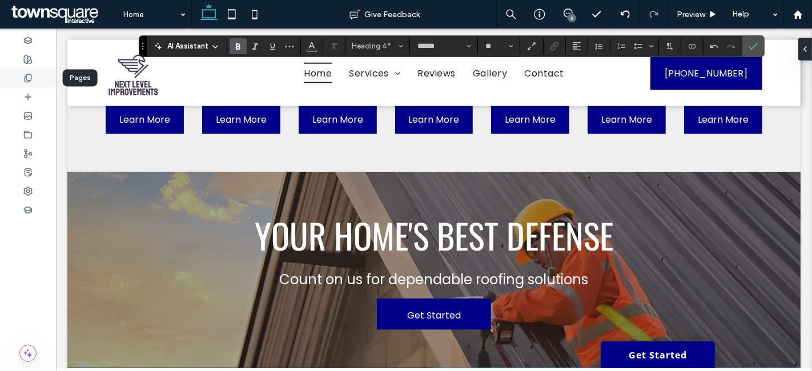
click at [15, 75] on div at bounding box center [28, 77] width 56 height 19
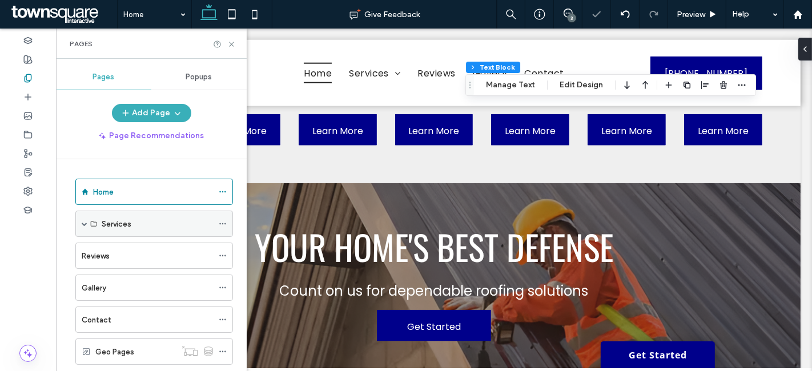
click at [84, 221] on span at bounding box center [85, 224] width 6 height 6
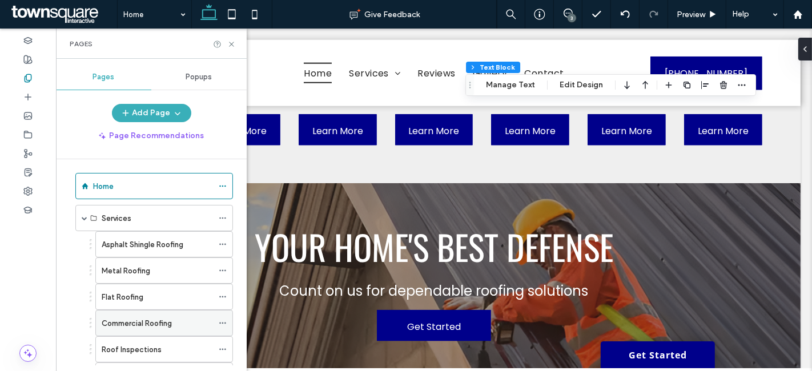
scroll to position [5, 0]
click at [235, 40] on icon at bounding box center [231, 44] width 9 height 9
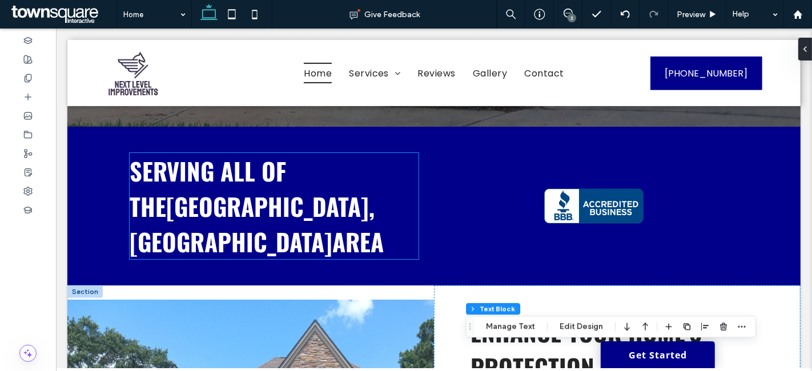
scroll to position [461, 0]
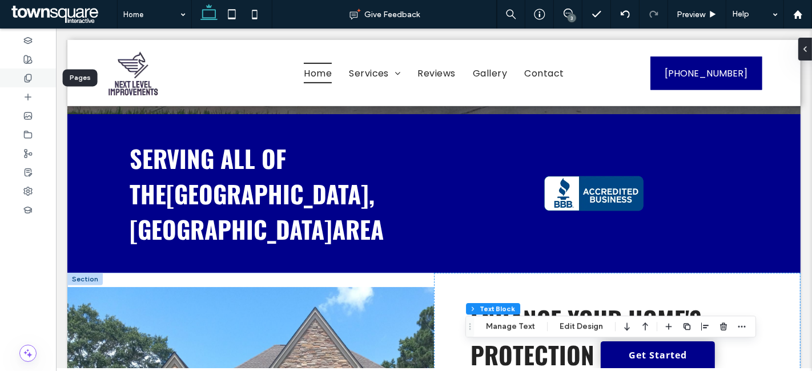
click at [34, 83] on div at bounding box center [28, 77] width 56 height 19
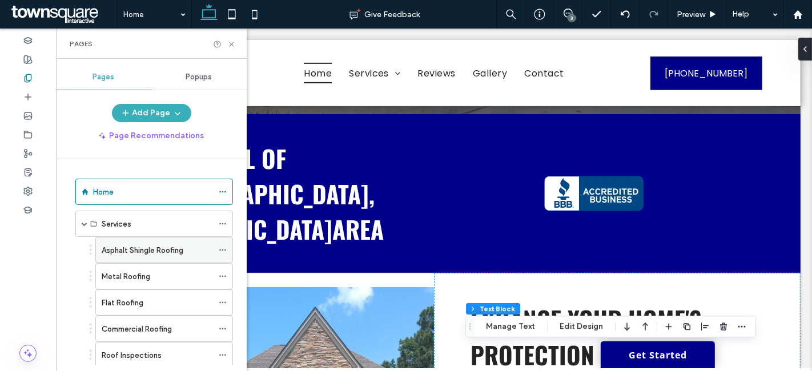
click at [140, 255] on div "Asphalt Shingle Roofing" at bounding box center [157, 249] width 111 height 25
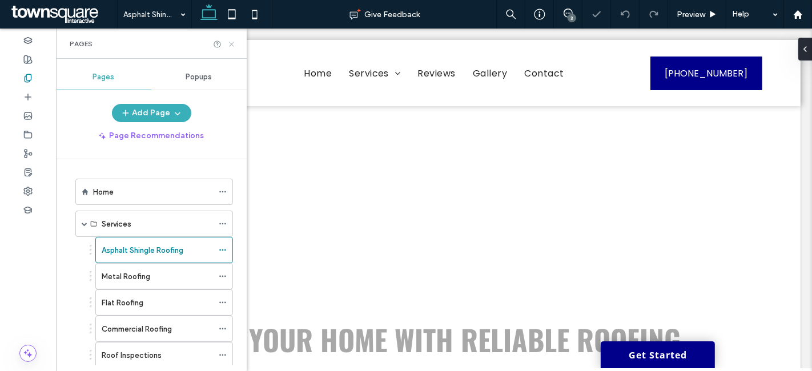
click at [232, 46] on icon at bounding box center [231, 44] width 9 height 9
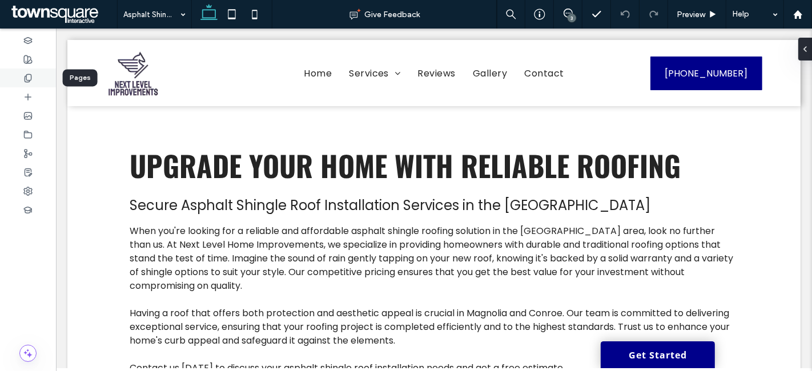
click at [33, 79] on div at bounding box center [28, 77] width 56 height 19
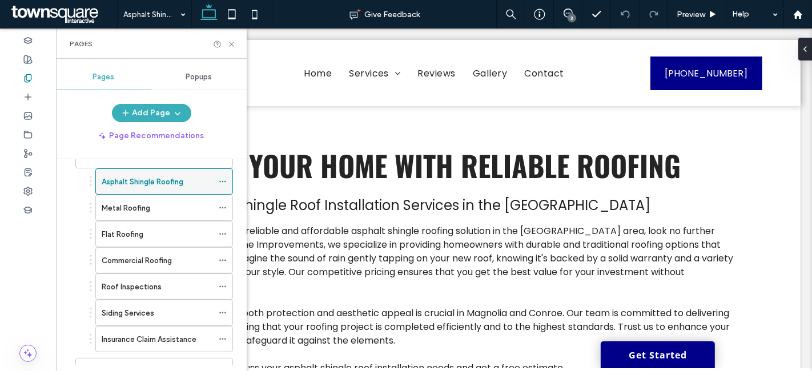
scroll to position [70, 0]
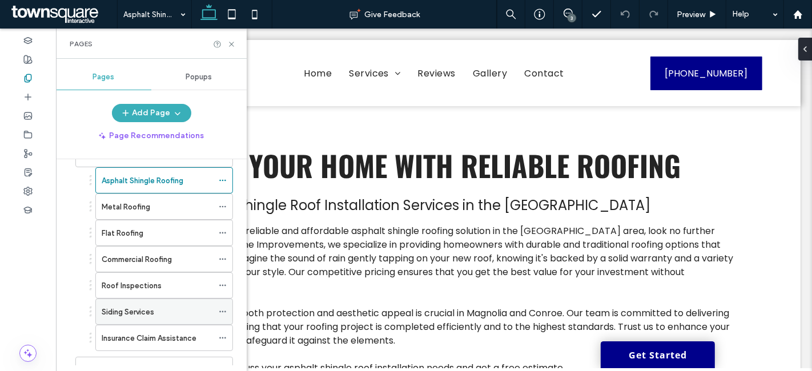
click at [180, 300] on div "Siding Services" at bounding box center [157, 311] width 111 height 25
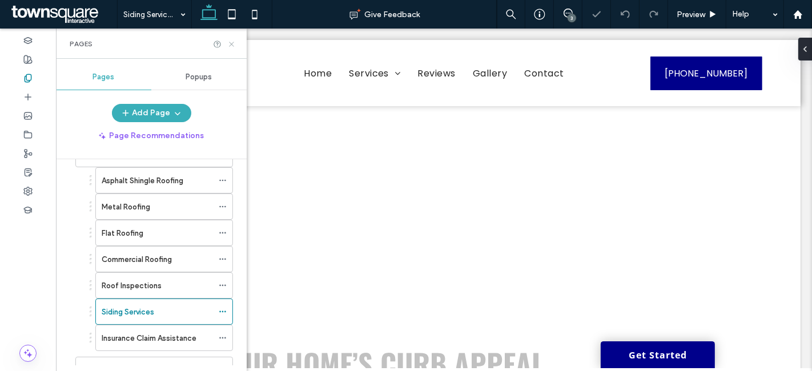
click at [228, 41] on icon at bounding box center [231, 44] width 9 height 9
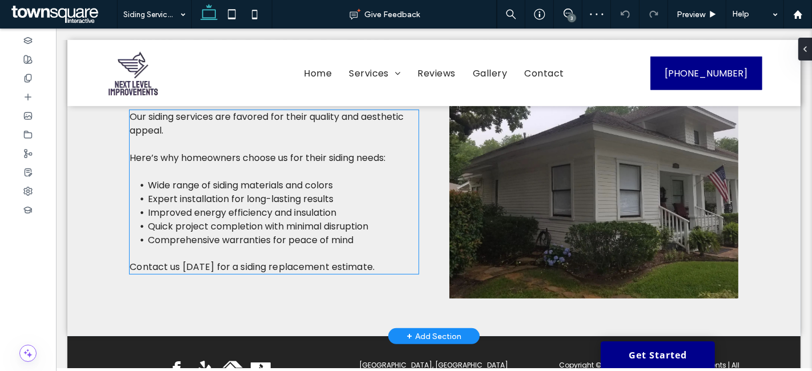
scroll to position [448, 0]
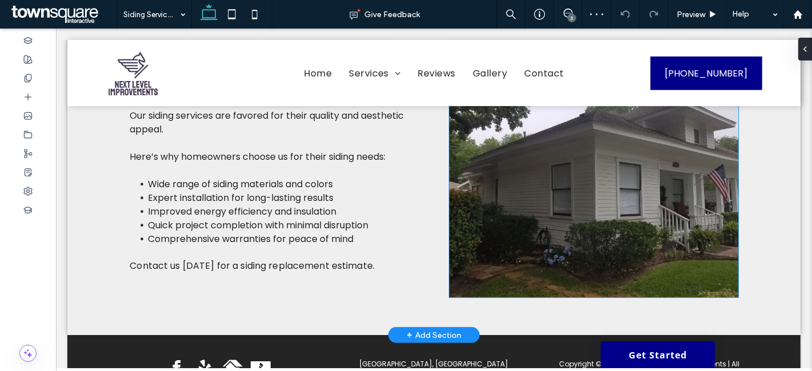
click at [550, 200] on img at bounding box center [593, 163] width 289 height 268
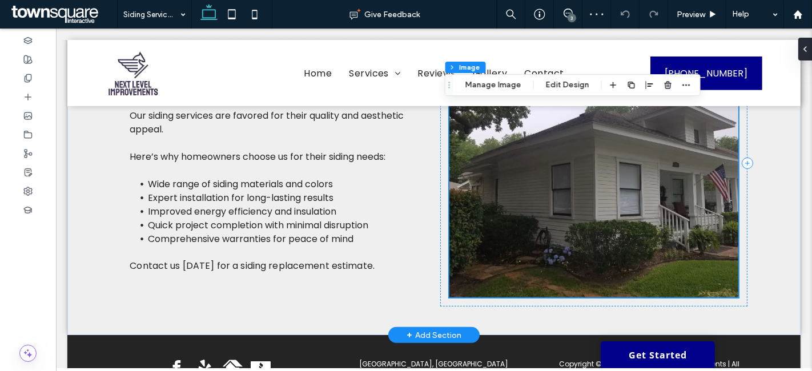
scroll to position [352, 0]
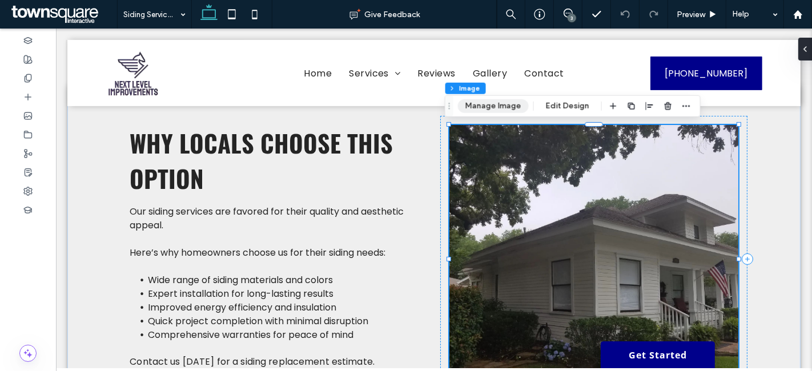
click at [505, 103] on button "Manage Image" at bounding box center [493, 106] width 71 height 14
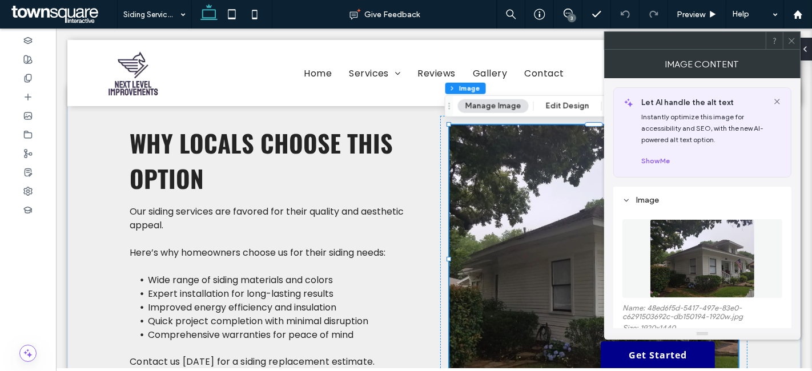
scroll to position [88, 0]
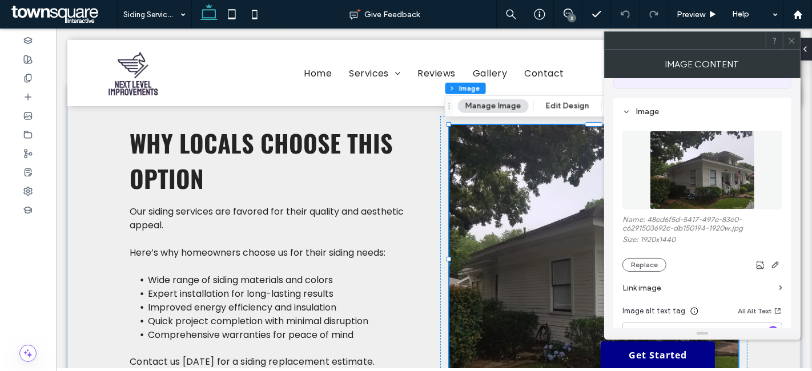
click at [792, 38] on icon at bounding box center [791, 41] width 9 height 9
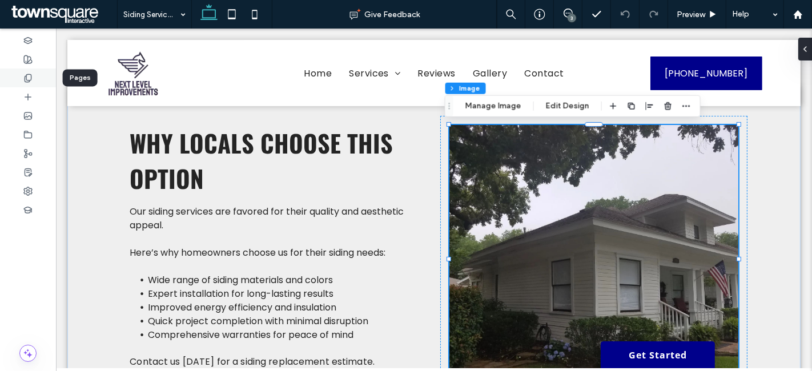
click at [26, 77] on icon at bounding box center [27, 78] width 9 height 9
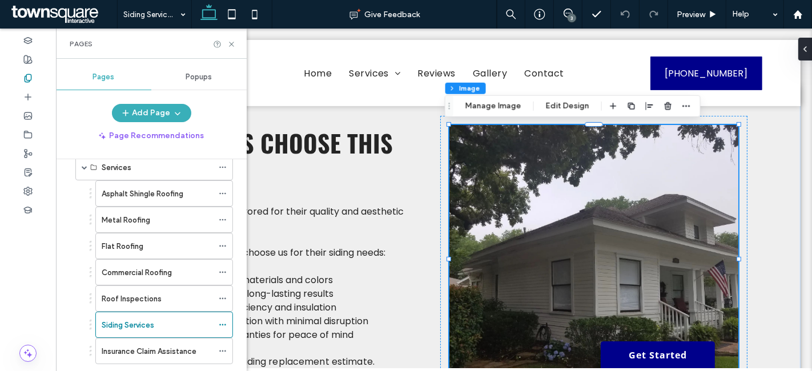
scroll to position [72, 0]
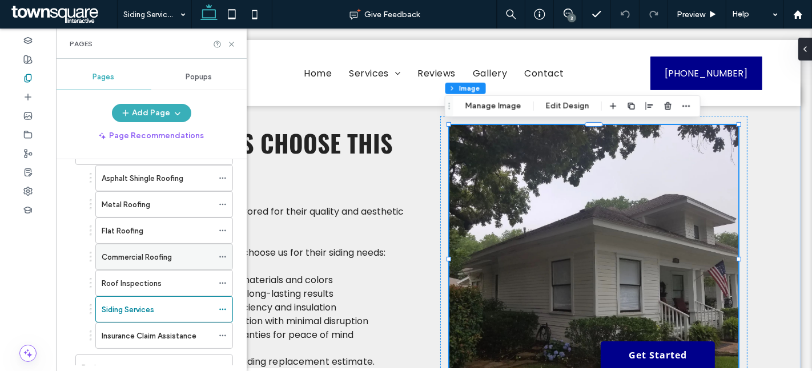
click at [128, 253] on label "Commercial Roofing" at bounding box center [137, 257] width 70 height 20
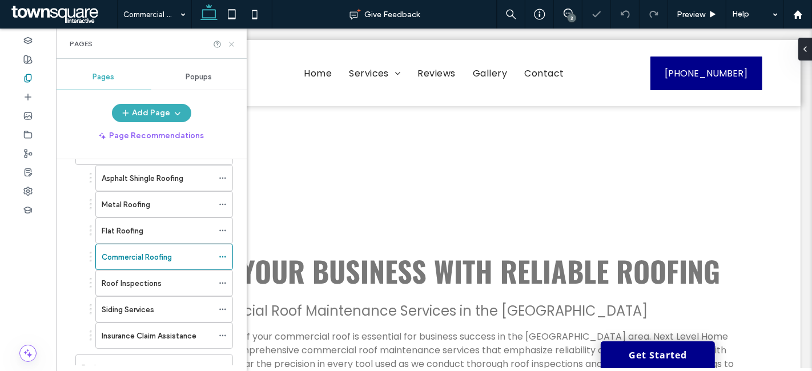
click at [232, 44] on icon at bounding box center [231, 44] width 9 height 9
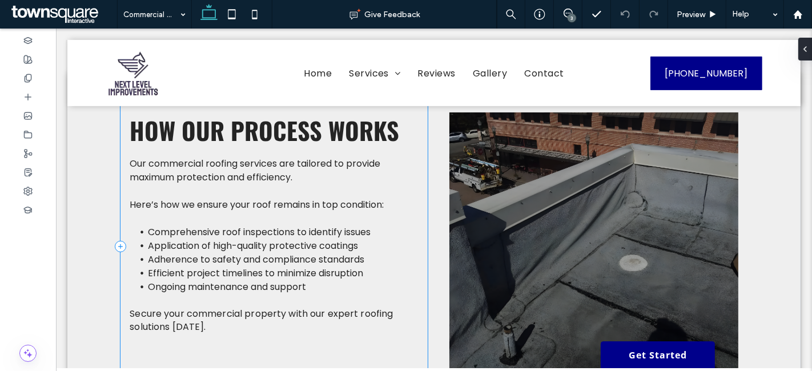
scroll to position [366, 0]
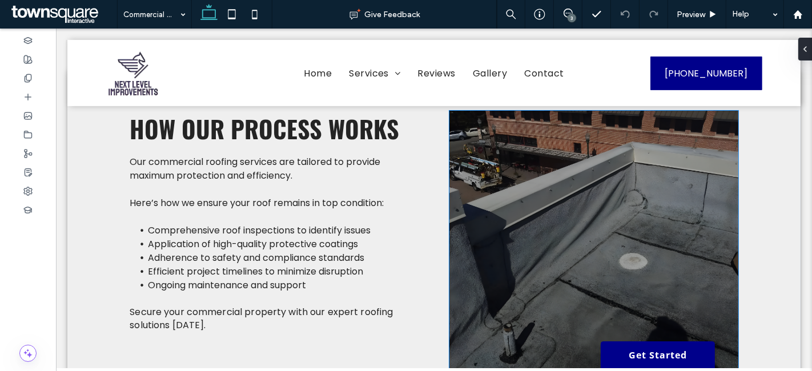
click at [531, 187] on img at bounding box center [593, 245] width 289 height 268
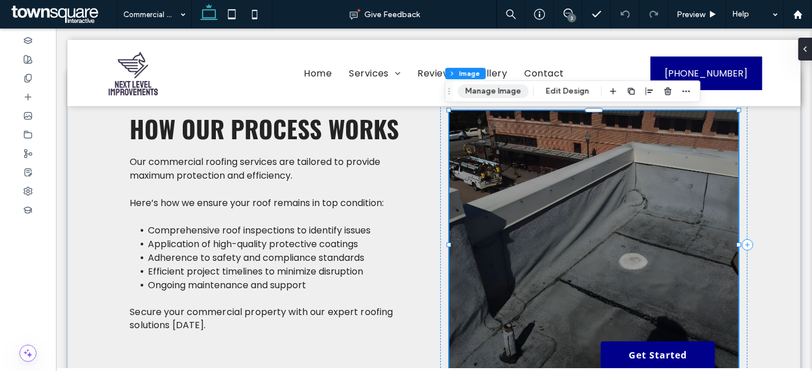
click at [514, 90] on button "Manage Image" at bounding box center [493, 91] width 71 height 14
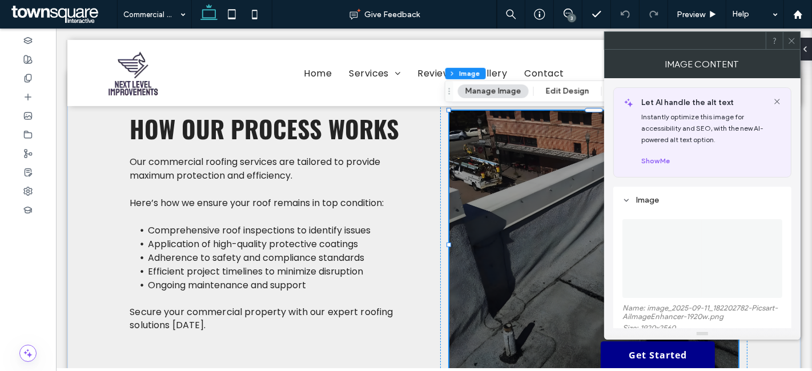
scroll to position [57, 0]
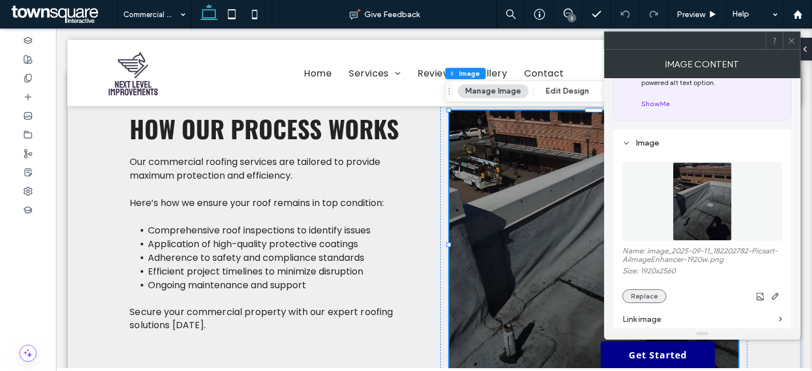
click at [652, 292] on button "Replace" at bounding box center [644, 296] width 44 height 14
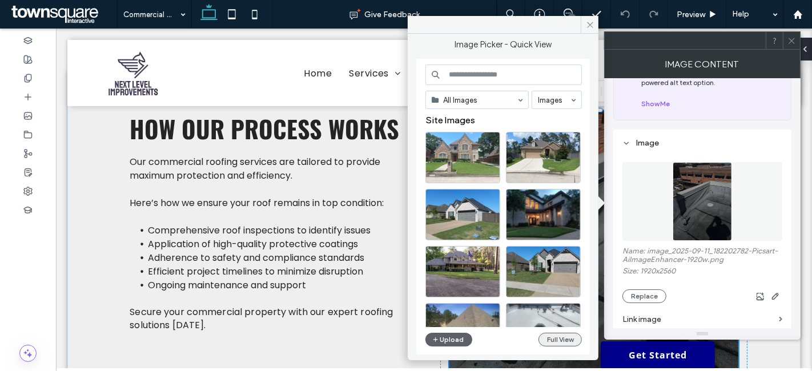
click at [579, 338] on button "Full View" at bounding box center [559, 340] width 43 height 14
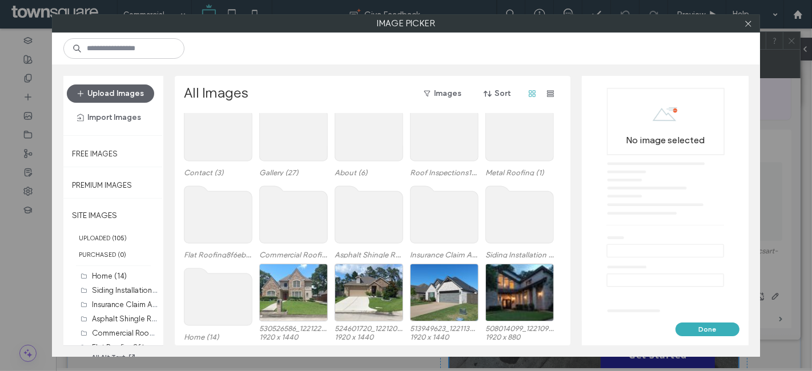
scroll to position [39, 0]
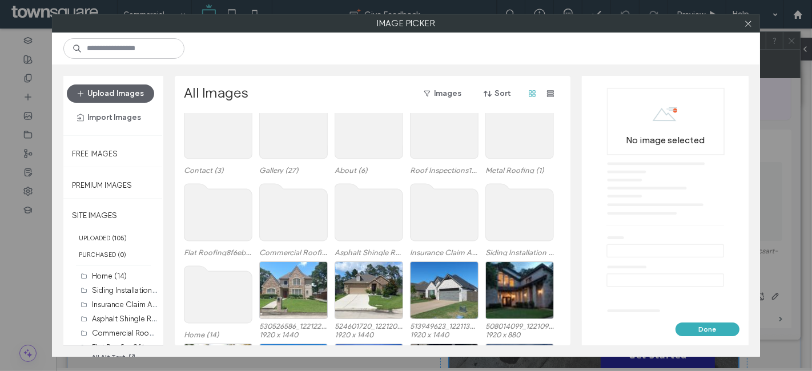
click at [301, 204] on use at bounding box center [294, 212] width 68 height 57
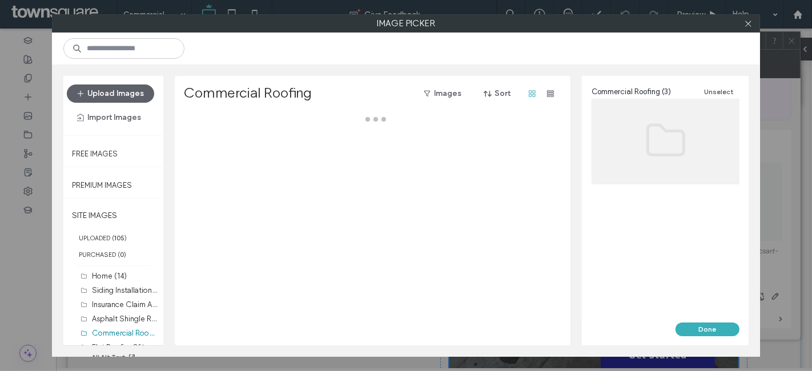
click at [301, 204] on div at bounding box center [376, 229] width 384 height 232
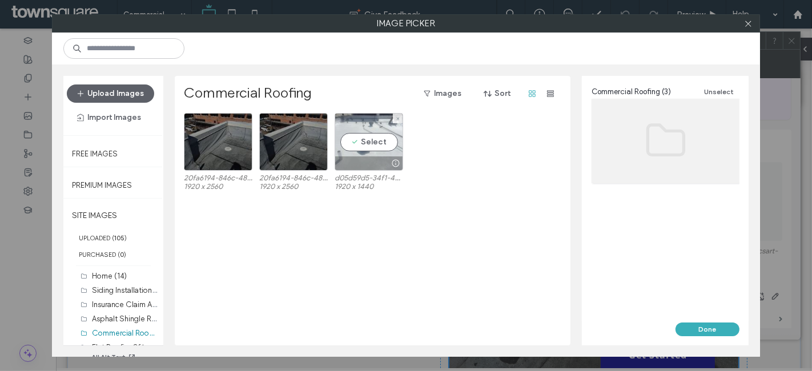
click at [365, 152] on div "Select" at bounding box center [368, 142] width 68 height 58
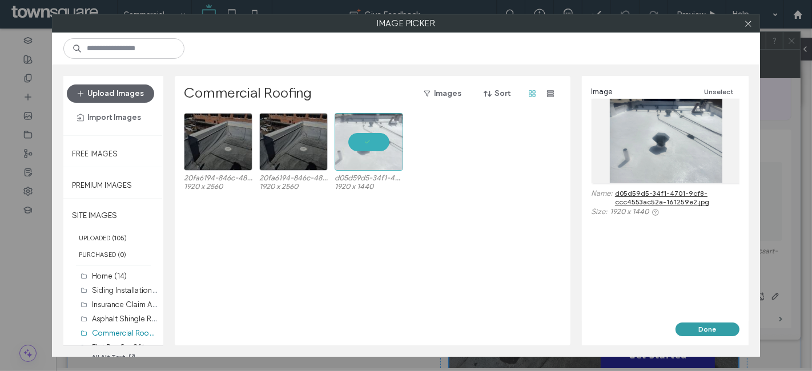
click at [699, 331] on button "Done" at bounding box center [707, 330] width 64 height 14
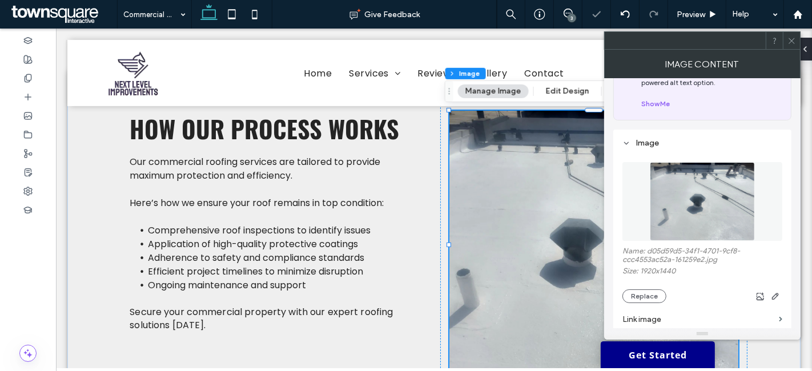
click at [790, 43] on icon at bounding box center [791, 41] width 9 height 9
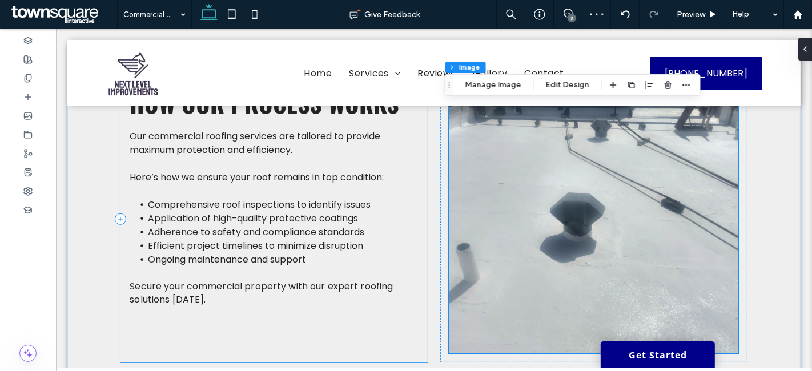
scroll to position [393, 0]
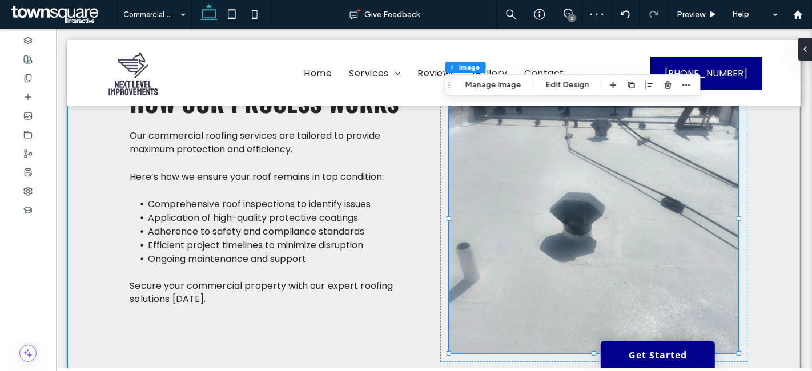
click at [425, 182] on div "How Our Process Works Our commercial roofing services are tailored to provide m…" at bounding box center [433, 219] width 685 height 344
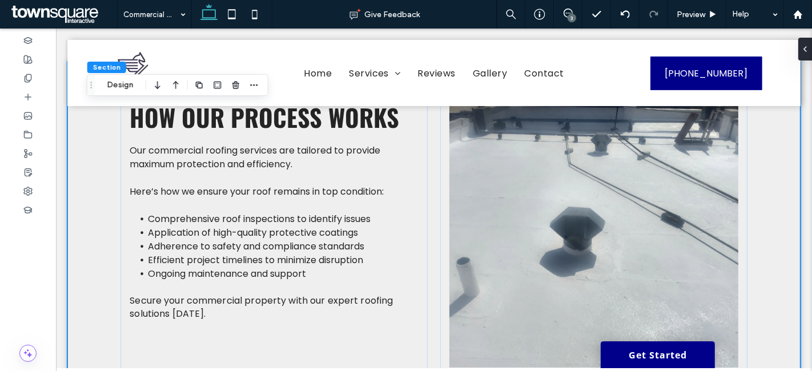
scroll to position [381, 0]
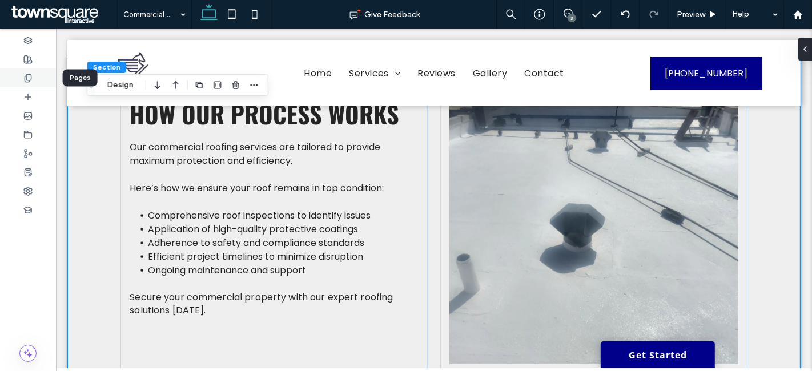
click at [33, 78] on div at bounding box center [28, 77] width 56 height 19
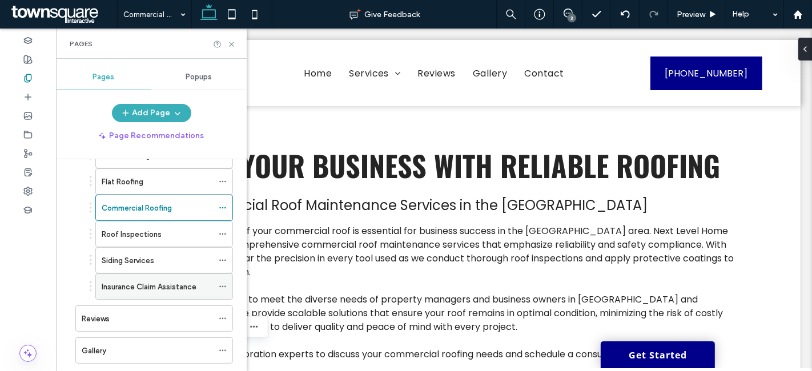
scroll to position [0, 0]
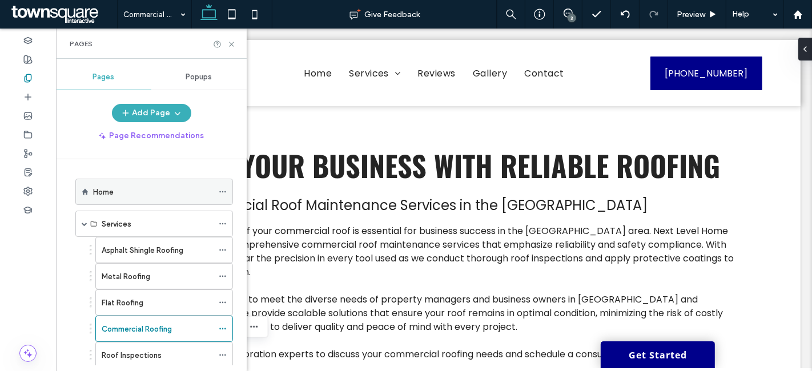
click at [148, 190] on div "Home" at bounding box center [153, 192] width 120 height 12
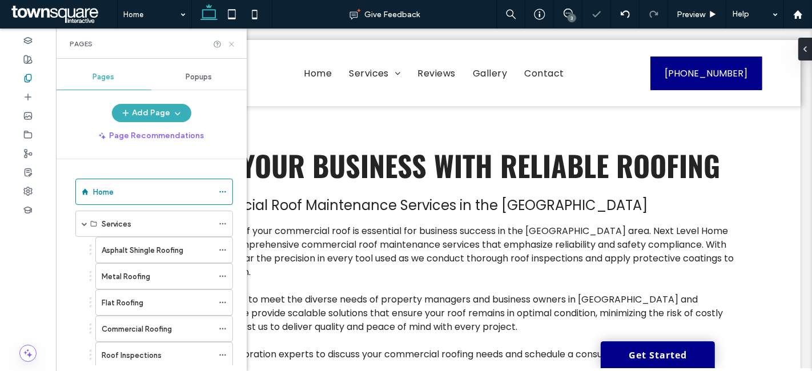
click at [231, 44] on use at bounding box center [231, 44] width 5 height 5
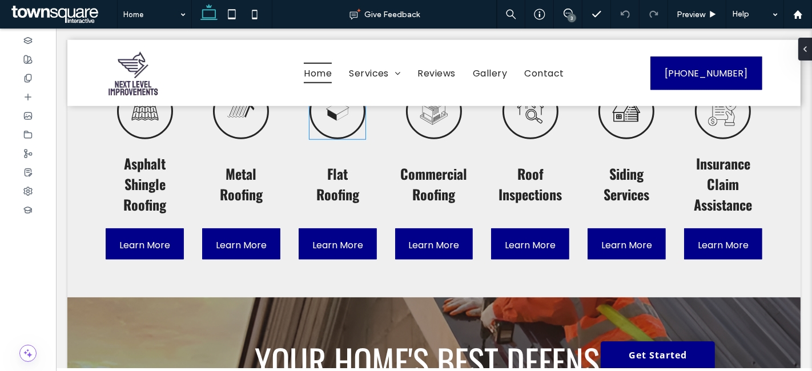
scroll to position [1075, 0]
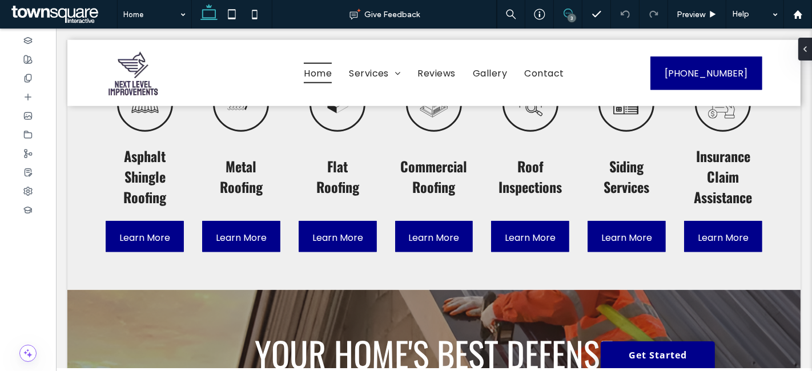
click at [568, 10] on icon at bounding box center [567, 13] width 9 height 9
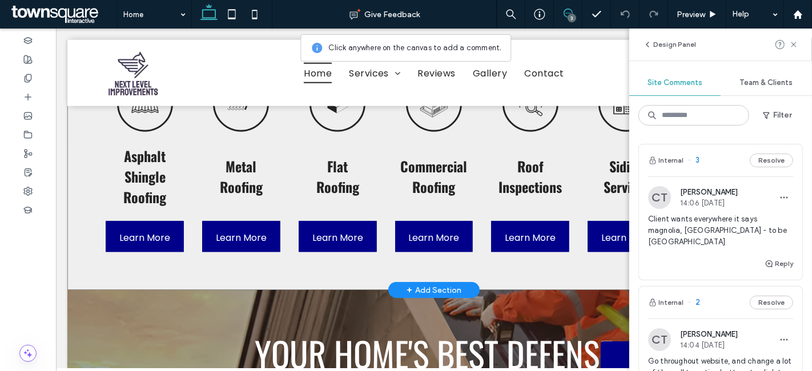
click at [415, 236] on div "Asphalt Shingle ﻿ Roofing Learn More Metal ﻿ Roofing Learn More Flat ﻿ Roofing …" at bounding box center [433, 164] width 733 height 252
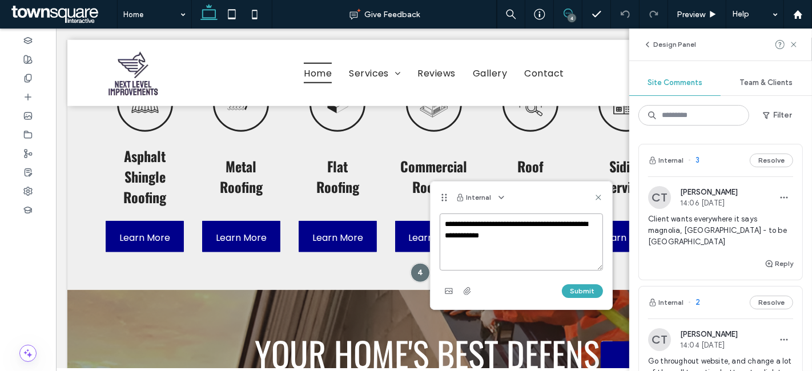
paste textarea "**********"
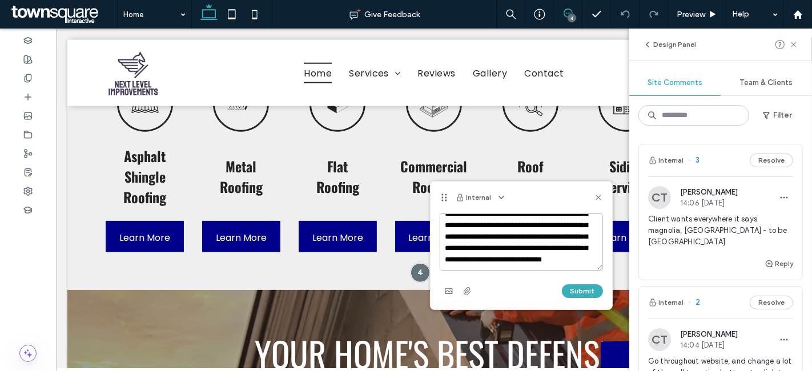
scroll to position [0, 0]
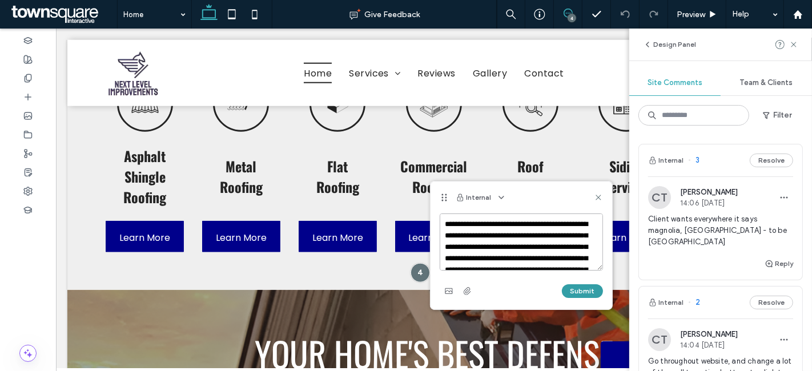
type textarea "**********"
click at [576, 296] on button "Submit" at bounding box center [582, 291] width 41 height 14
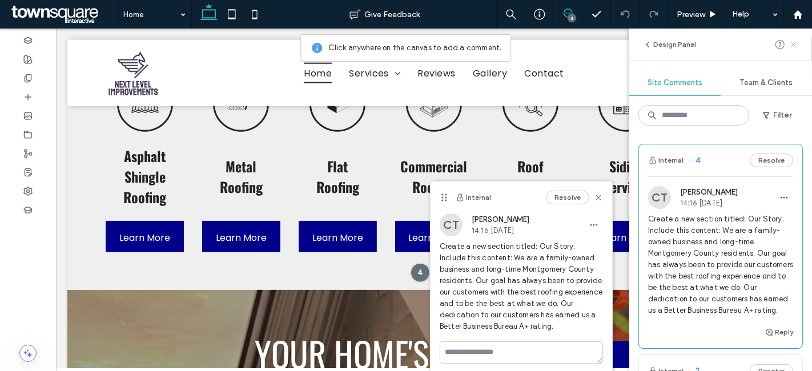
click at [796, 42] on use at bounding box center [793, 44] width 5 height 5
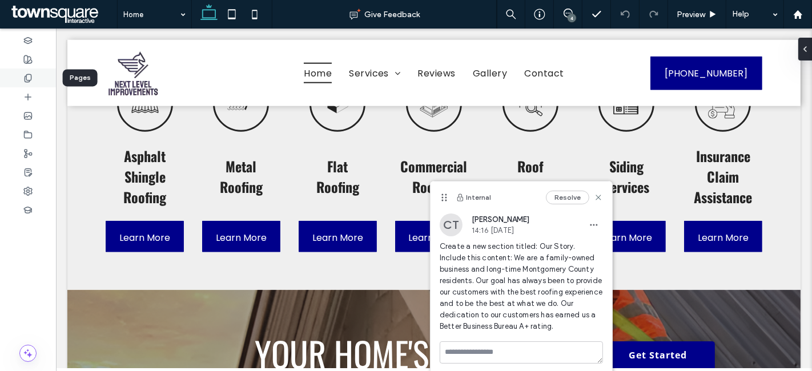
click at [23, 83] on div at bounding box center [28, 77] width 56 height 19
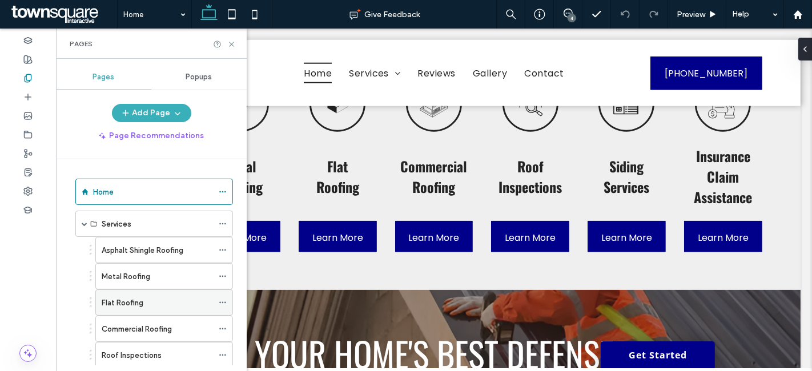
scroll to position [207, 0]
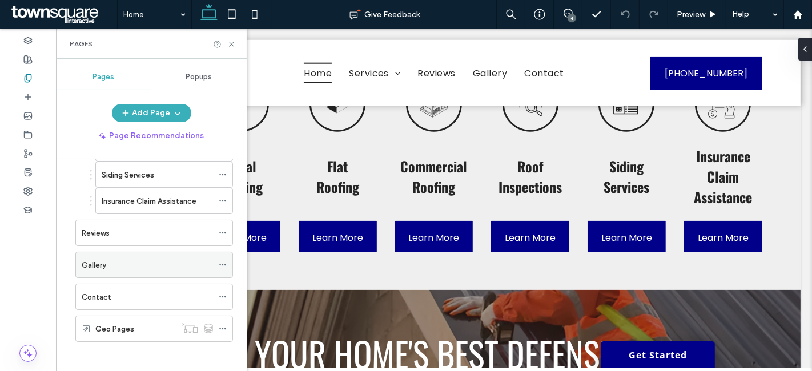
click at [127, 259] on div "Gallery" at bounding box center [147, 265] width 131 height 12
click at [231, 43] on icon at bounding box center [231, 44] width 9 height 9
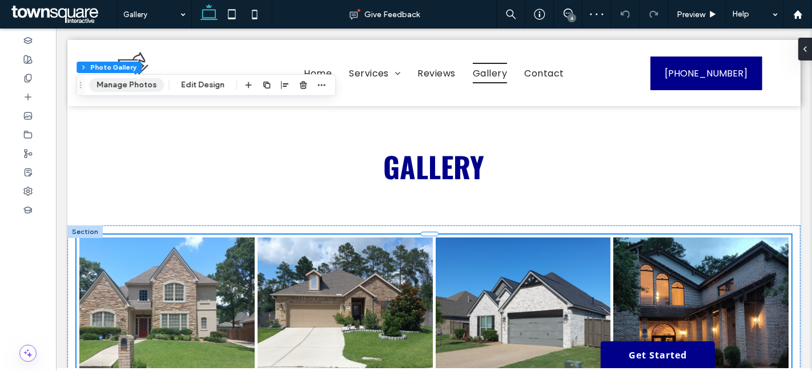
scroll to position [241, 0]
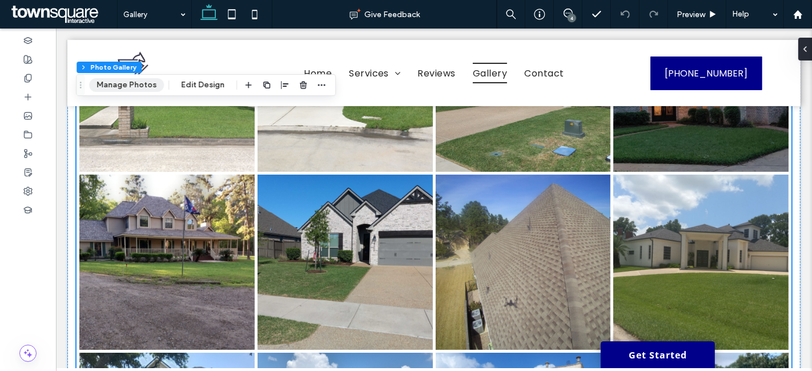
click at [124, 85] on button "Manage Photos" at bounding box center [126, 85] width 75 height 14
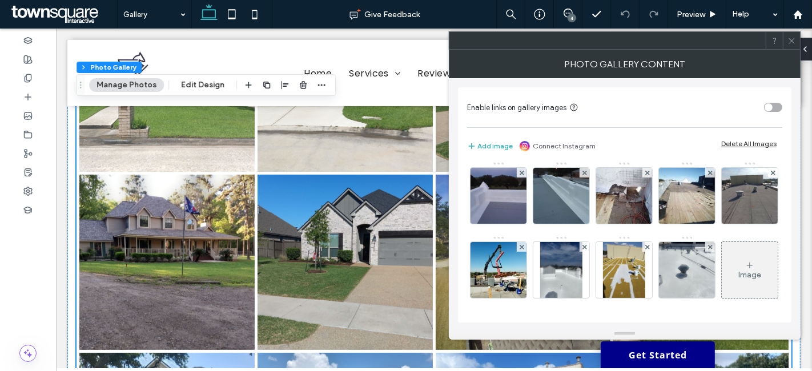
scroll to position [445, 0]
click at [793, 37] on icon at bounding box center [791, 41] width 9 height 9
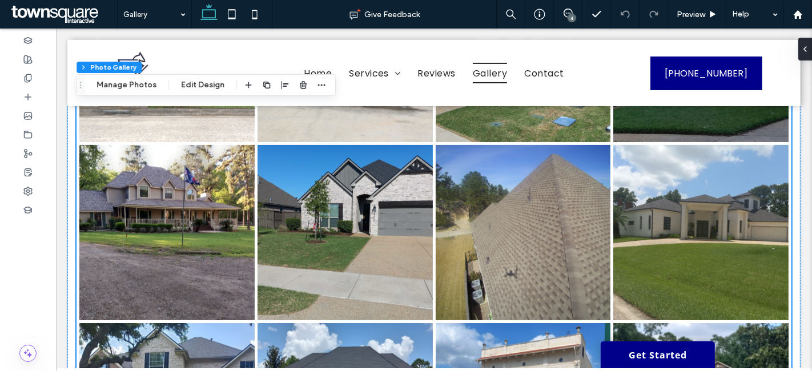
scroll to position [271, 0]
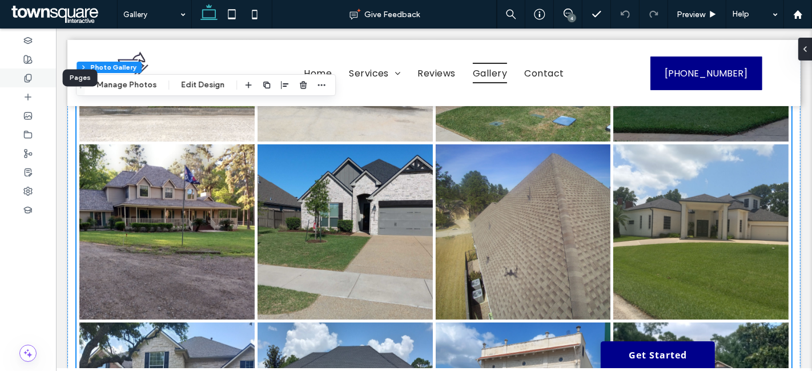
click at [25, 78] on icon at bounding box center [27, 78] width 9 height 9
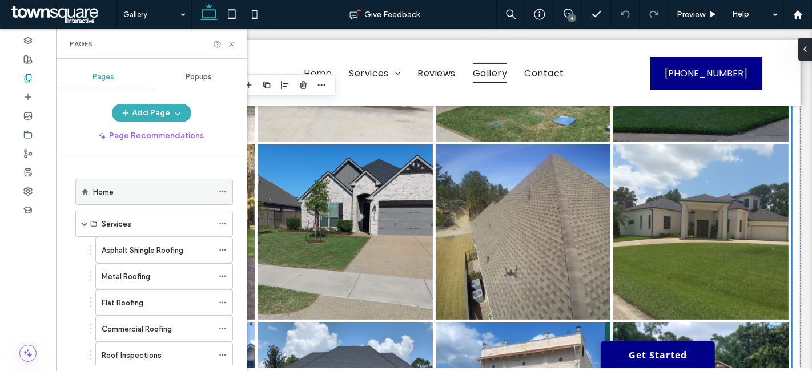
click at [152, 186] on div "Home" at bounding box center [153, 192] width 120 height 12
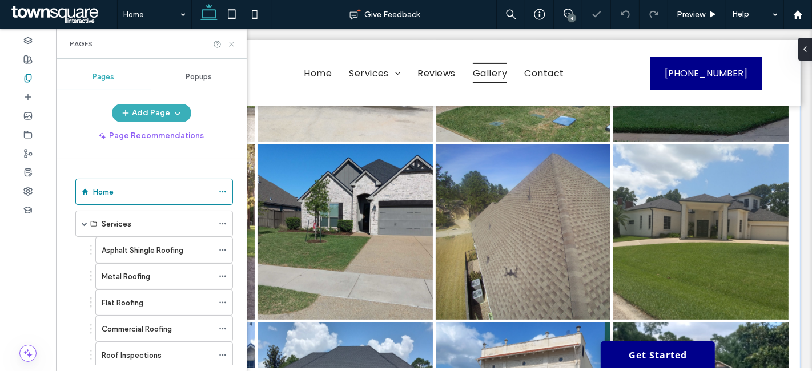
click at [231, 44] on use at bounding box center [231, 44] width 5 height 5
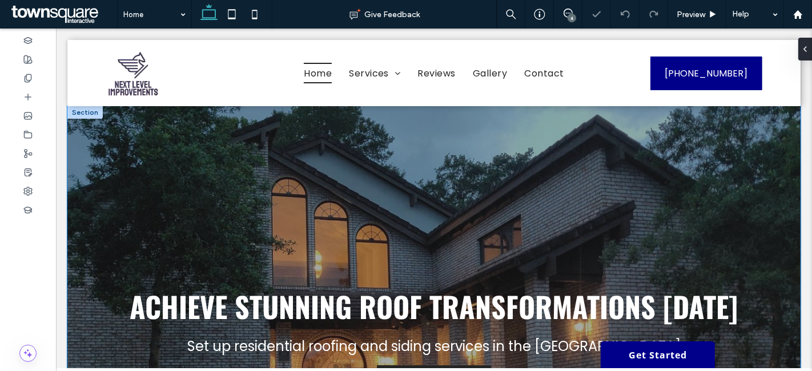
click at [158, 151] on div "Achieve Stunning Roof Transformations Today Set up residential roofing and sidi…" at bounding box center [433, 340] width 685 height 469
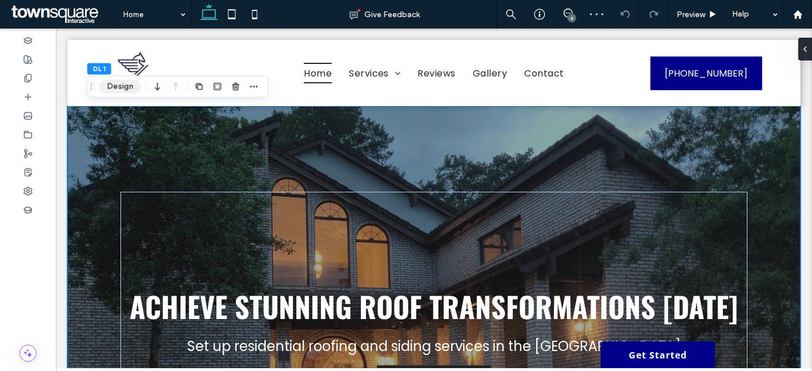
click at [125, 87] on button "Design" at bounding box center [120, 87] width 41 height 14
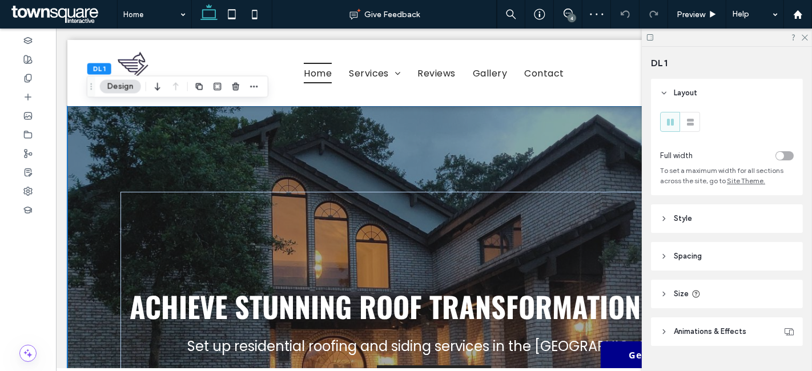
click at [581, 166] on div "Achieve Stunning Roof Transformations Today Set up residential roofing and sidi…" at bounding box center [433, 340] width 685 height 469
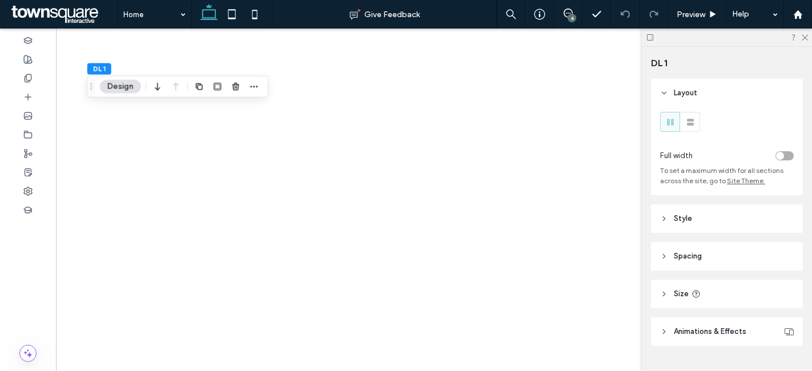
click at [807, 40] on icon at bounding box center [803, 36] width 7 height 7
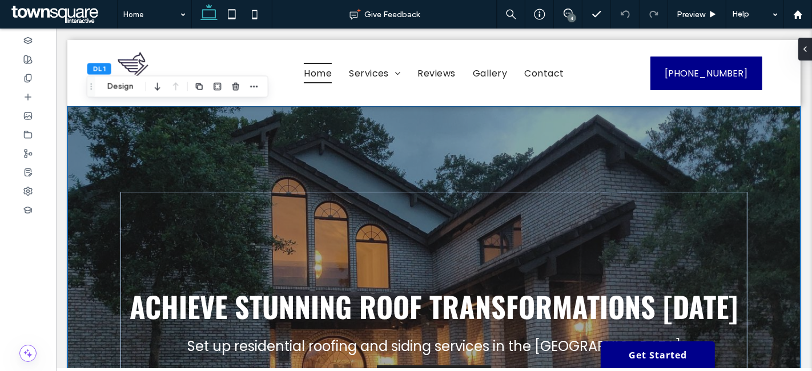
click at [672, 124] on div "Achieve Stunning Roof Transformations Today Set up residential roofing and sidi…" at bounding box center [433, 340] width 685 height 469
click at [561, 17] on span at bounding box center [568, 13] width 28 height 9
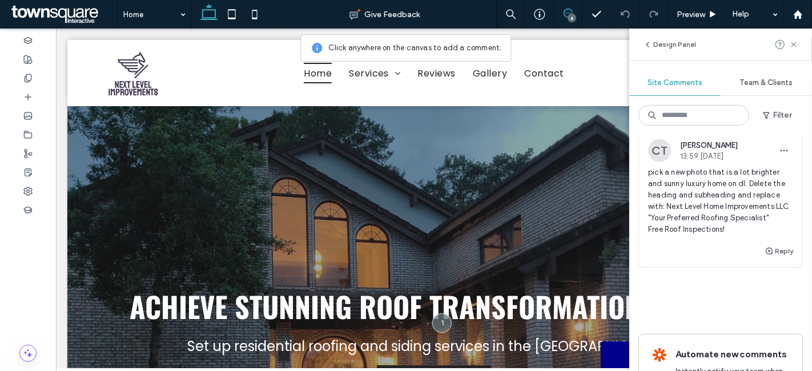
scroll to position [565, 0]
click at [765, 257] on button "Reply" at bounding box center [778, 251] width 29 height 14
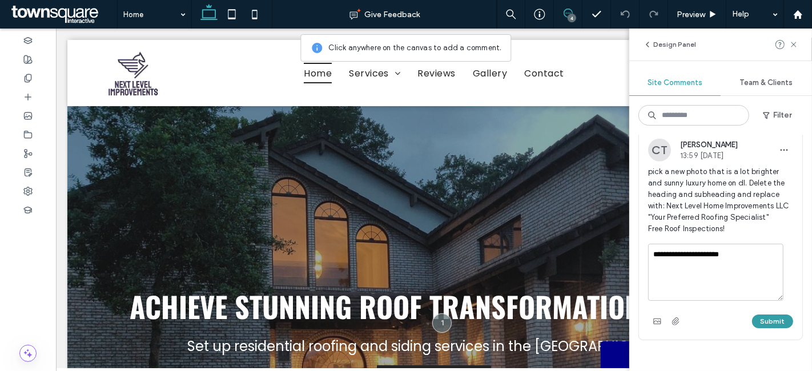
type textarea "**********"
click at [761, 328] on button "Submit" at bounding box center [772, 322] width 41 height 14
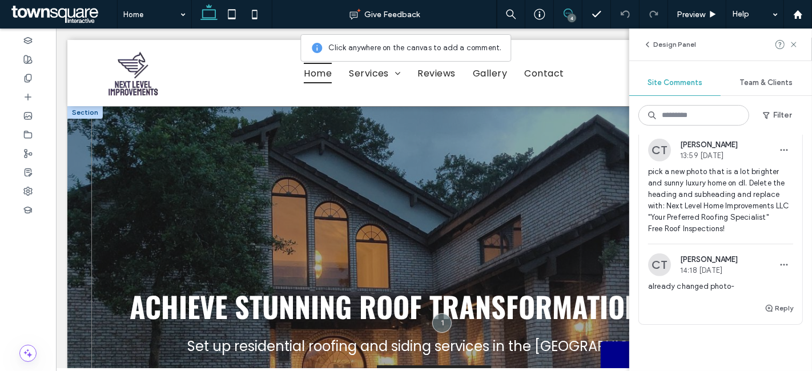
click at [478, 178] on div "Achieve Stunning Roof Transformations Today Set up residential roofing and sidi…" at bounding box center [433, 340] width 685 height 469
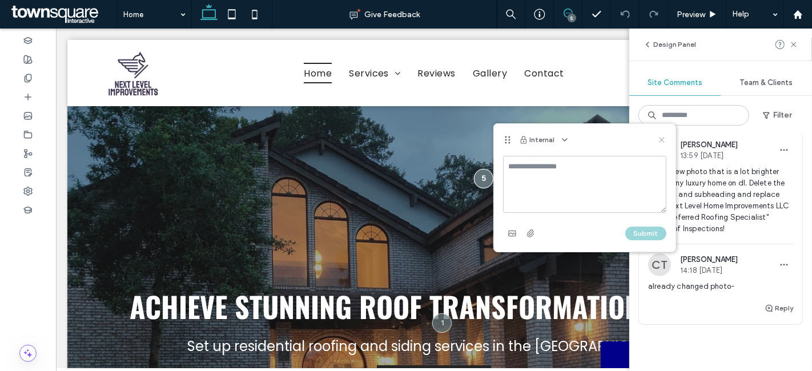
click at [660, 140] on icon at bounding box center [661, 139] width 9 height 9
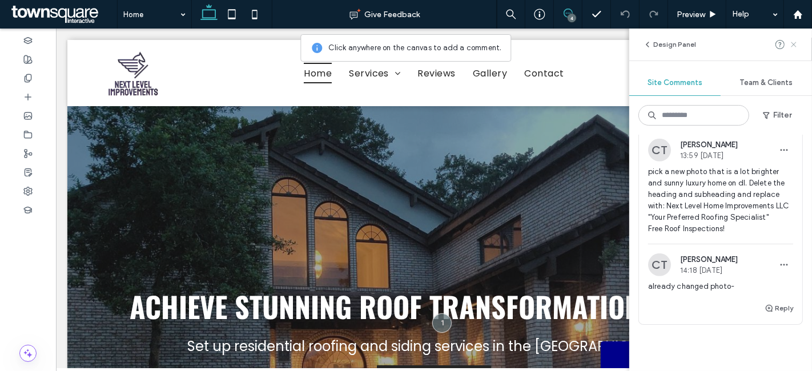
click at [796, 44] on icon at bounding box center [793, 44] width 9 height 9
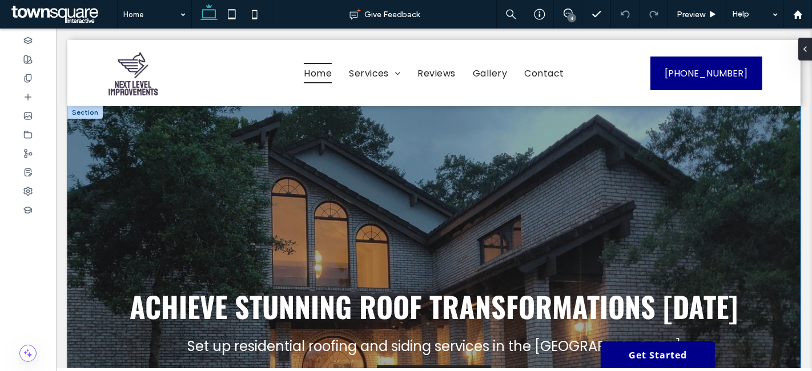
click at [546, 124] on div "Achieve Stunning Roof Transformations Today Set up residential roofing and sidi…" at bounding box center [433, 340] width 685 height 469
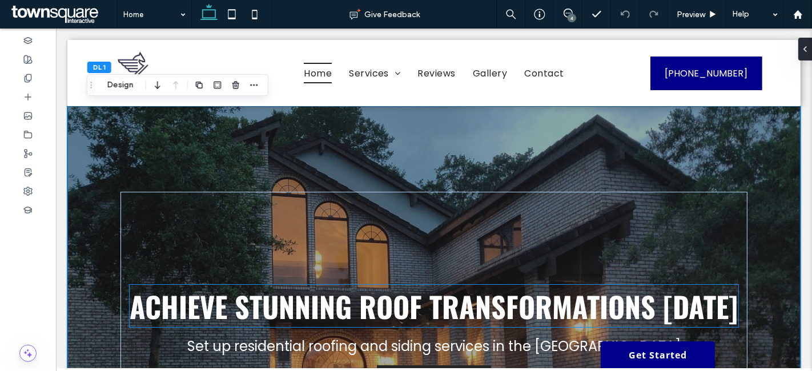
scroll to position [55, 0]
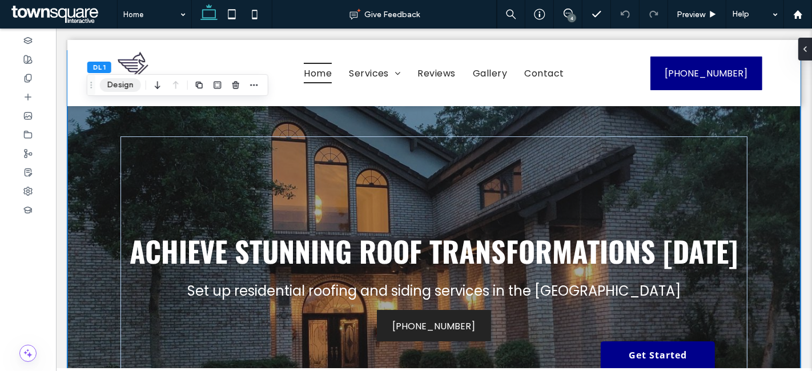
drag, startPoint x: 128, startPoint y: 85, endPoint x: 140, endPoint y: 84, distance: 11.4
click at [127, 84] on button "Design" at bounding box center [120, 85] width 41 height 14
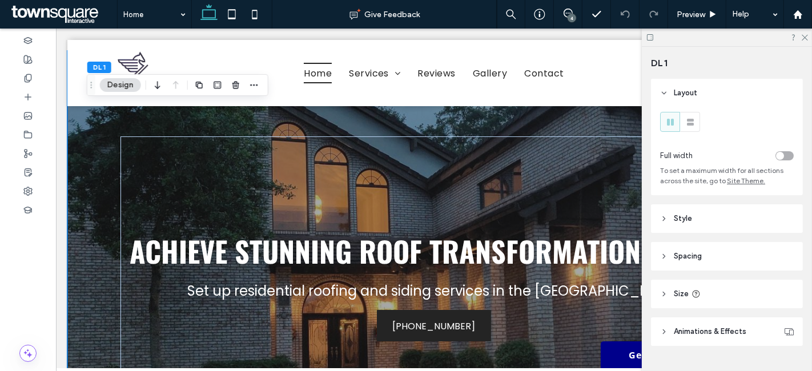
scroll to position [24, 0]
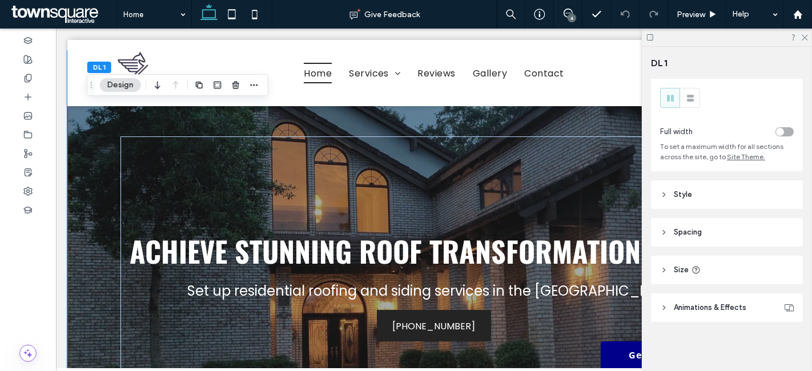
click at [714, 311] on span "Animations & Effects" at bounding box center [710, 307] width 72 height 11
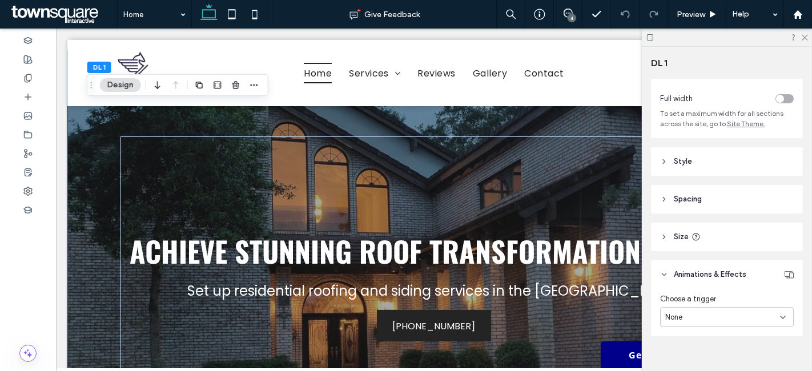
scroll to position [71, 0]
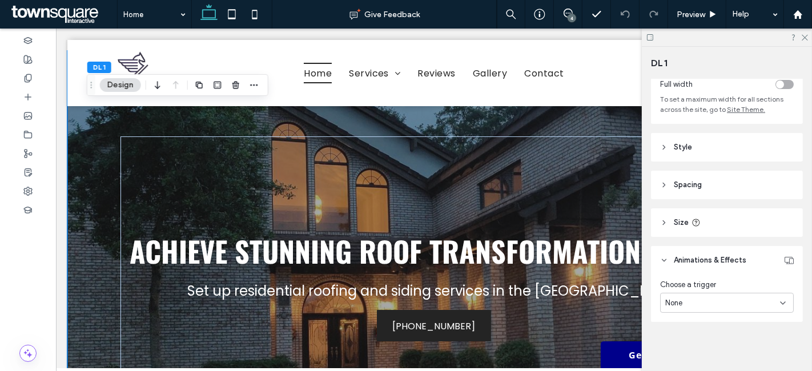
click at [701, 134] on header "Style" at bounding box center [727, 147] width 152 height 29
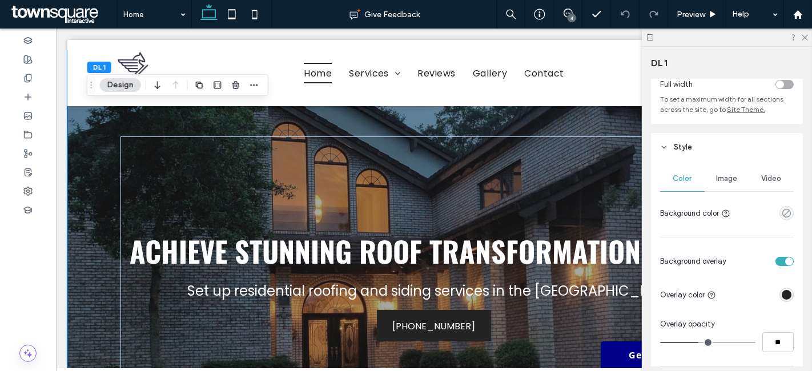
click at [728, 180] on span "Image" at bounding box center [726, 178] width 21 height 9
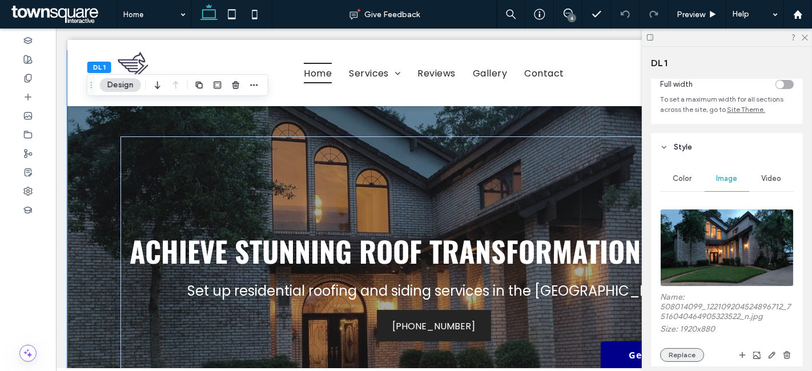
click at [685, 358] on button "Replace" at bounding box center [682, 355] width 44 height 14
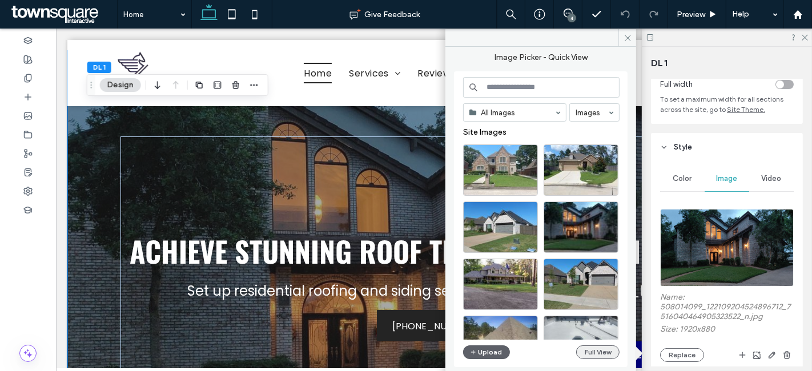
click at [594, 353] on button "Full View" at bounding box center [597, 352] width 43 height 14
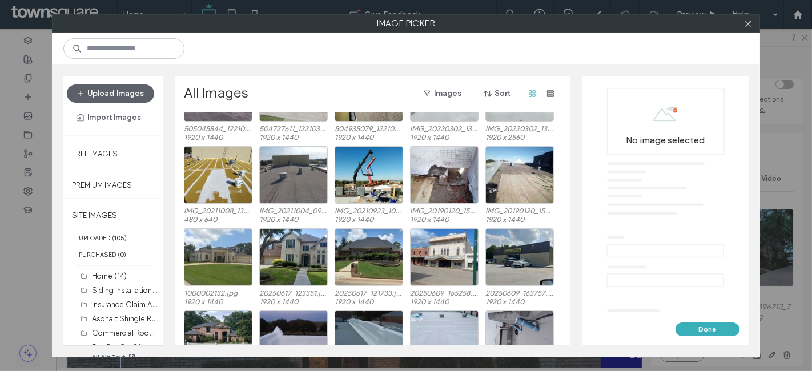
scroll to position [377, 0]
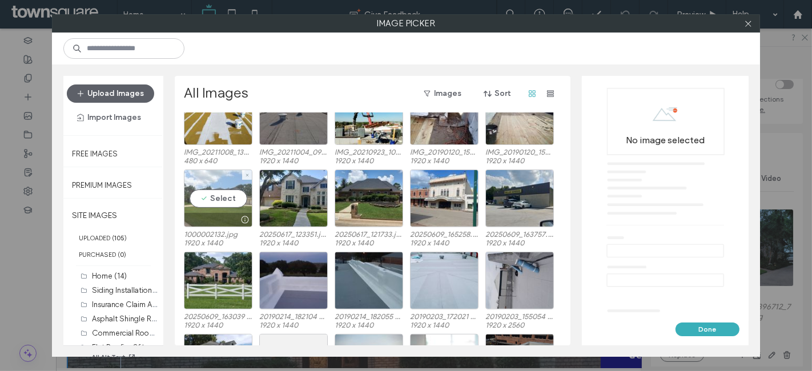
click at [223, 191] on div "Select" at bounding box center [218, 199] width 68 height 58
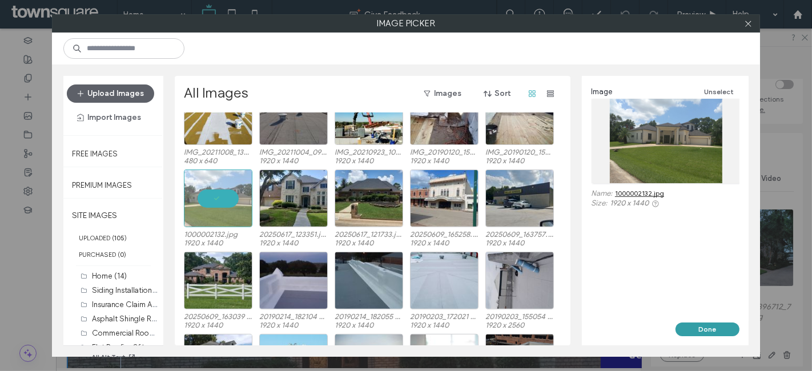
click at [691, 326] on button "Done" at bounding box center [707, 330] width 64 height 14
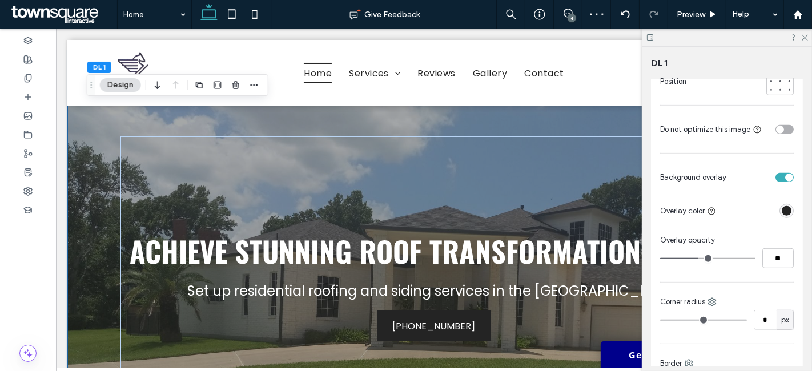
scroll to position [489, 0]
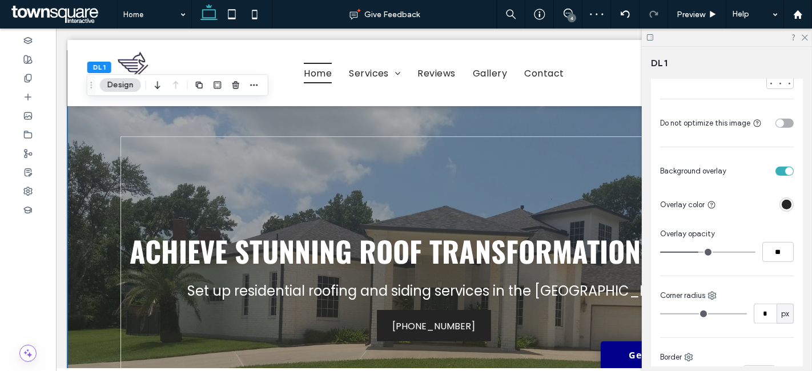
type input "**"
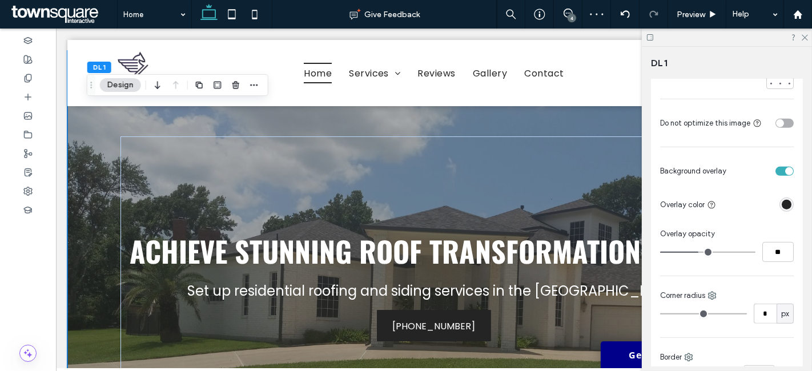
type input "**"
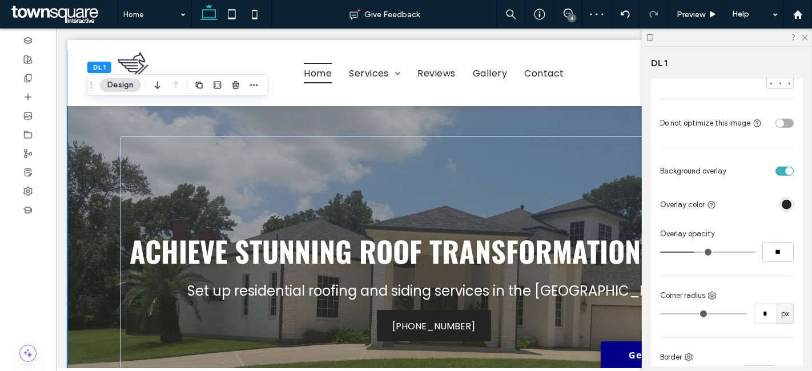
type input "**"
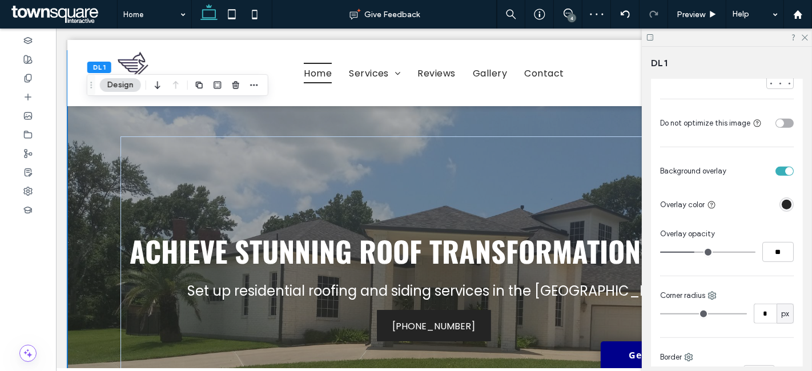
type input "**"
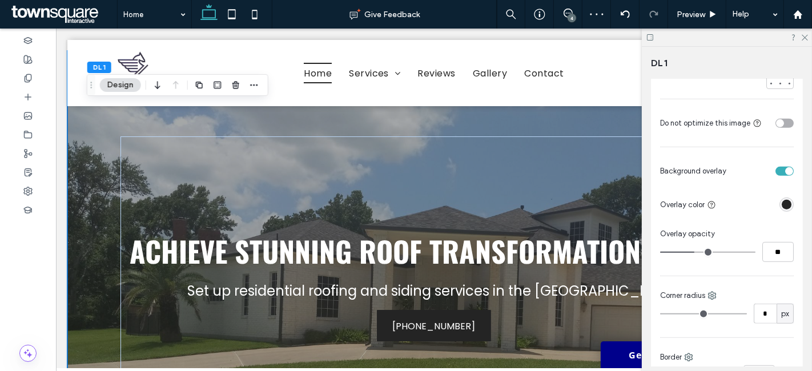
type input "**"
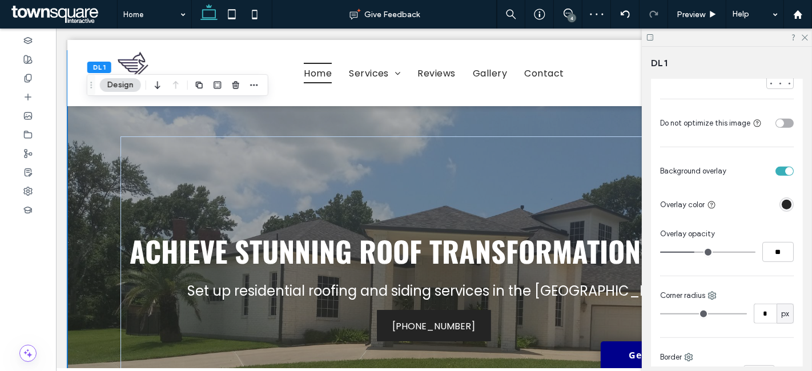
type input "**"
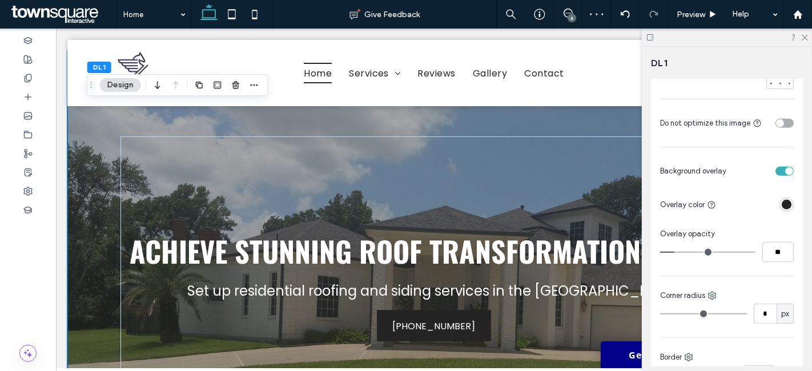
type input "**"
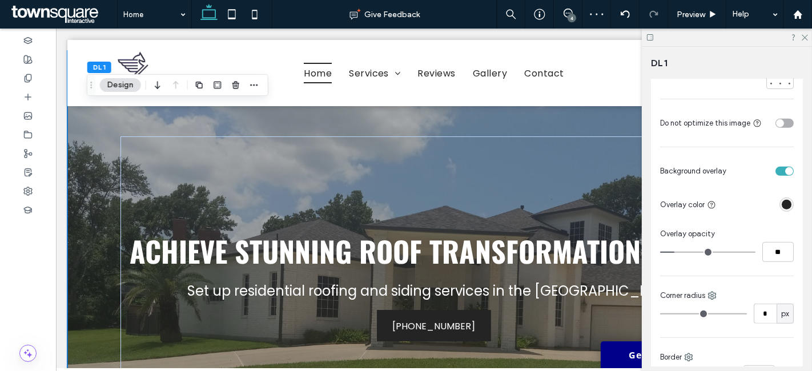
type input "**"
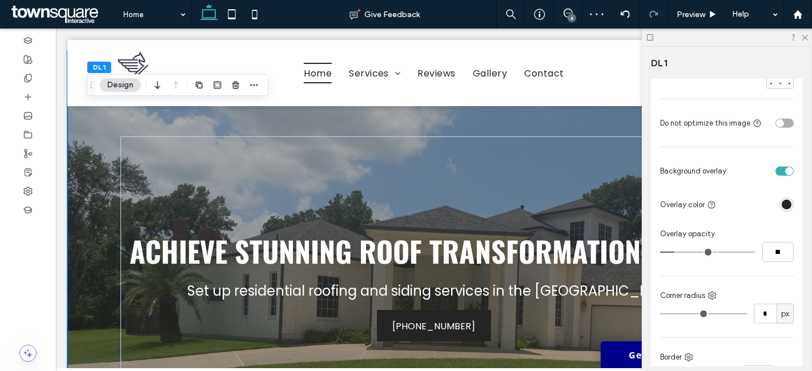
type input "*"
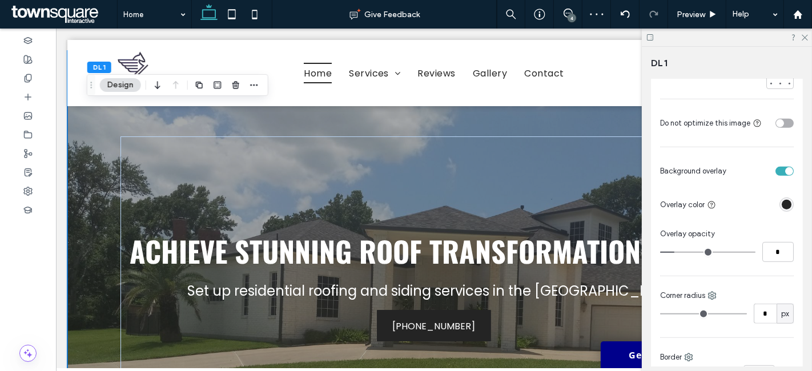
type input "*"
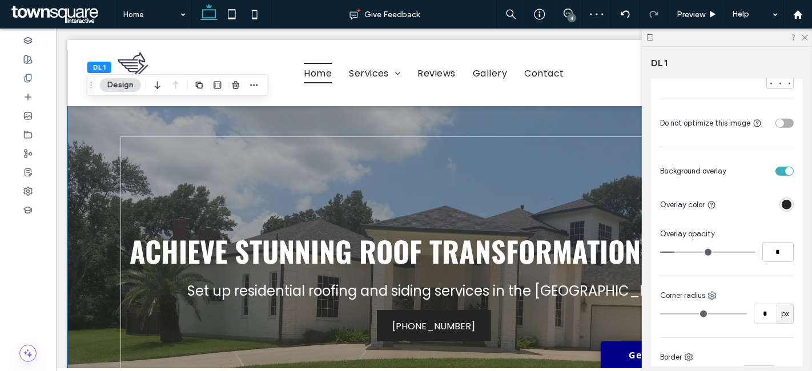
type input "*"
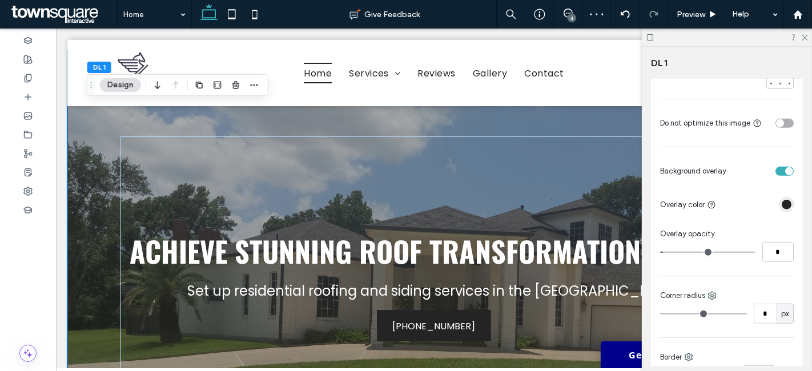
type input "*"
drag, startPoint x: 695, startPoint y: 251, endPoint x: 656, endPoint y: 252, distance: 38.8
click at [660, 252] on input "range" at bounding box center [707, 252] width 95 height 1
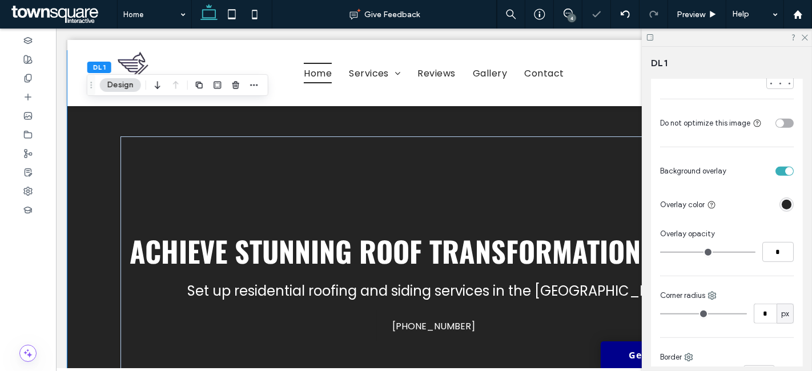
type input "*"
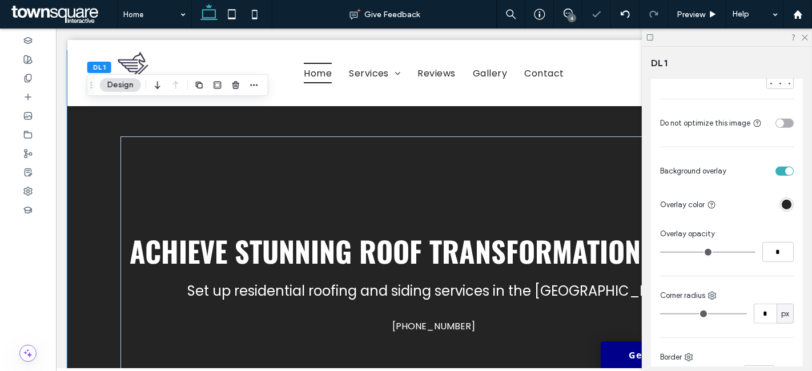
type input "*"
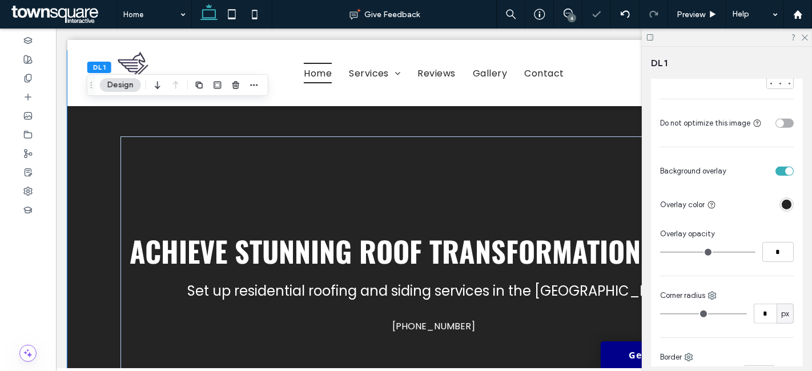
type input "*"
drag, startPoint x: 663, startPoint y: 251, endPoint x: 670, endPoint y: 252, distance: 6.9
type input "*"
click at [670, 252] on input "range" at bounding box center [707, 252] width 95 height 1
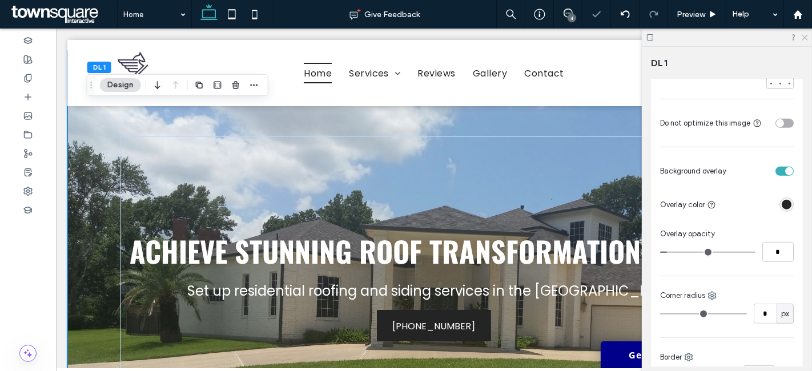
click at [804, 38] on use at bounding box center [804, 38] width 6 height 6
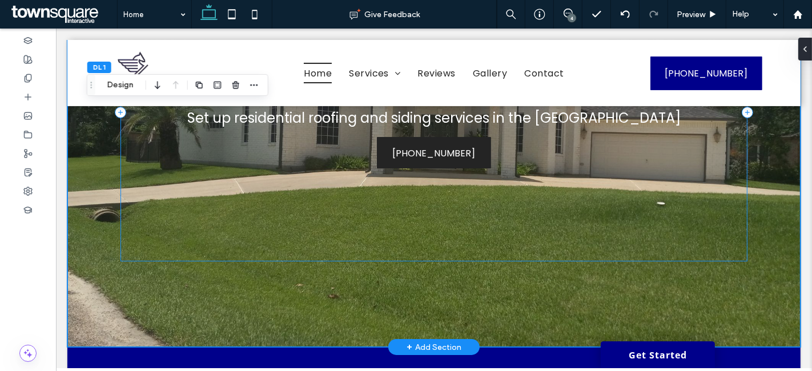
scroll to position [0, 0]
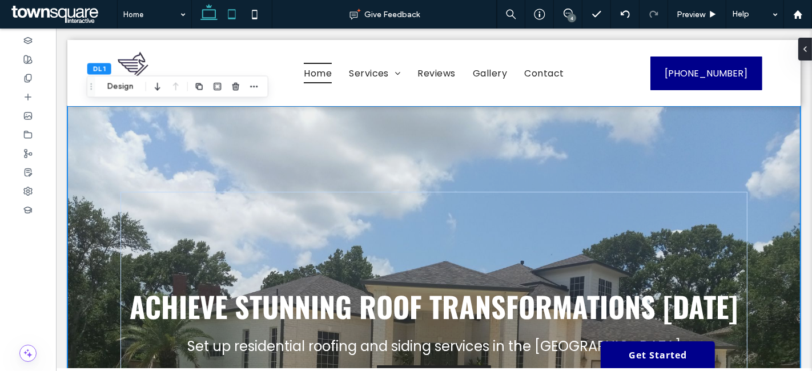
click at [231, 14] on icon at bounding box center [231, 14] width 23 height 23
type input "**"
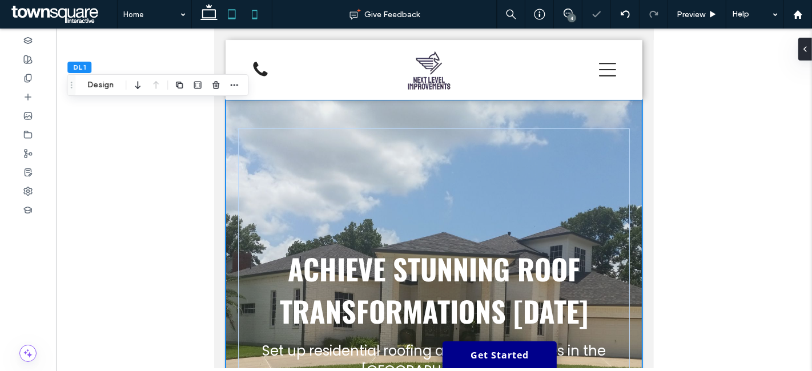
click at [255, 19] on use at bounding box center [254, 14] width 5 height 9
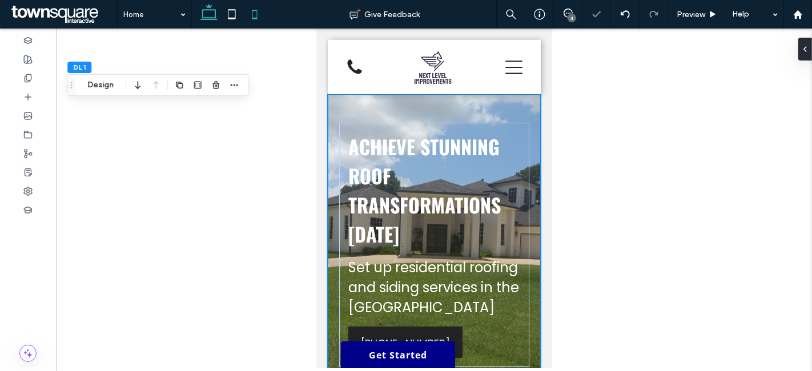
click at [205, 15] on icon at bounding box center [209, 14] width 23 height 23
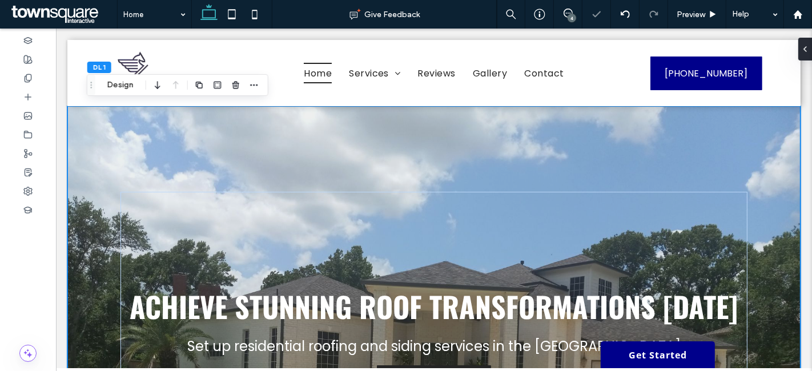
type input "***"
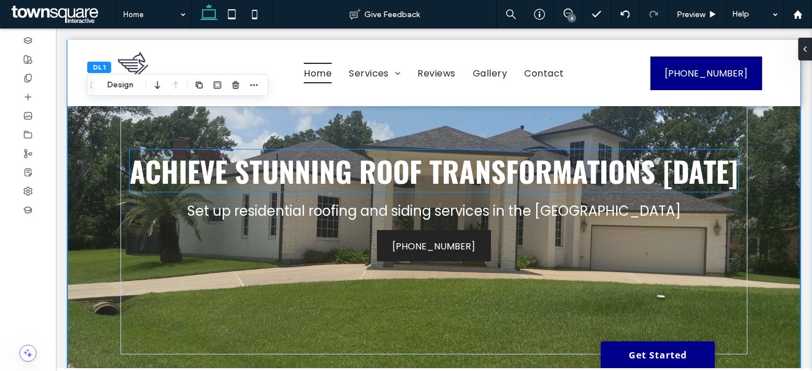
scroll to position [134, 0]
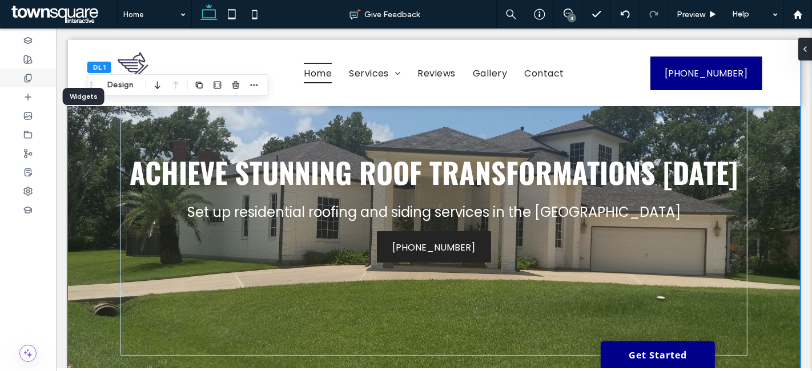
click at [29, 83] on div at bounding box center [28, 77] width 56 height 19
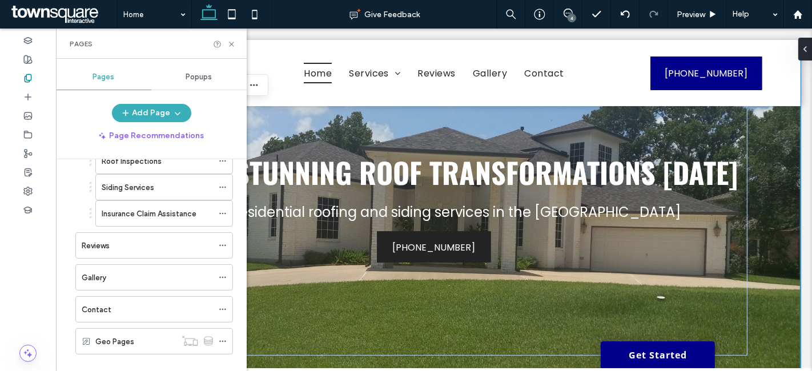
scroll to position [200, 0]
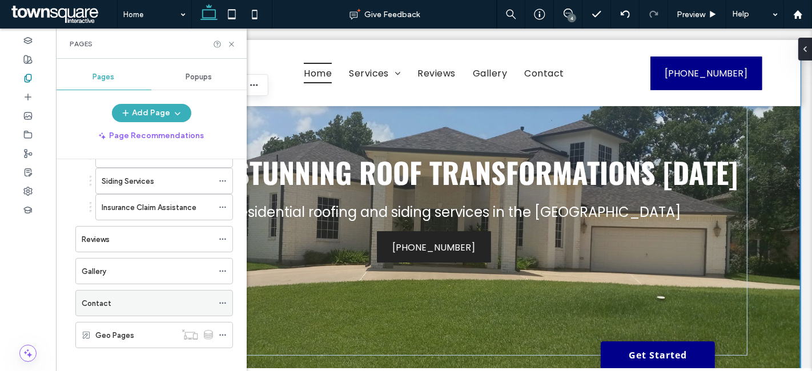
click at [126, 301] on div "Contact" at bounding box center [147, 303] width 131 height 12
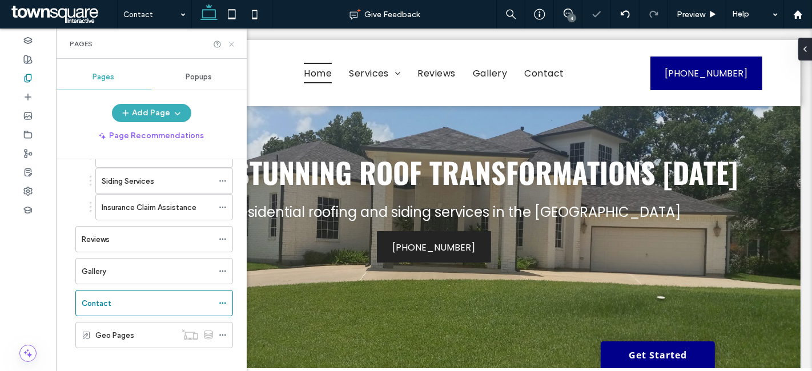
click at [231, 43] on icon at bounding box center [231, 44] width 9 height 9
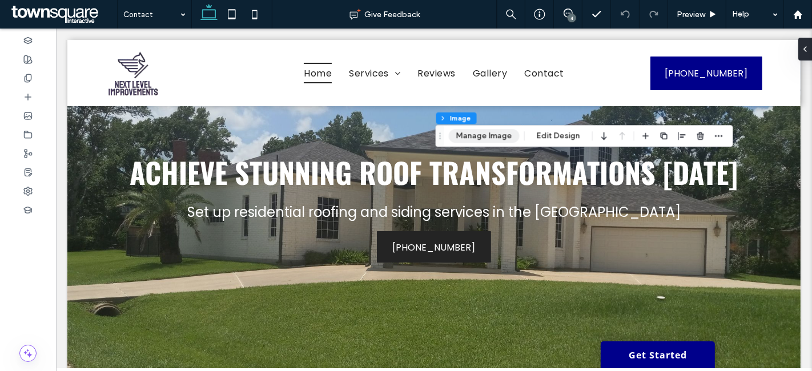
click at [490, 135] on button "Manage Image" at bounding box center [484, 136] width 71 height 14
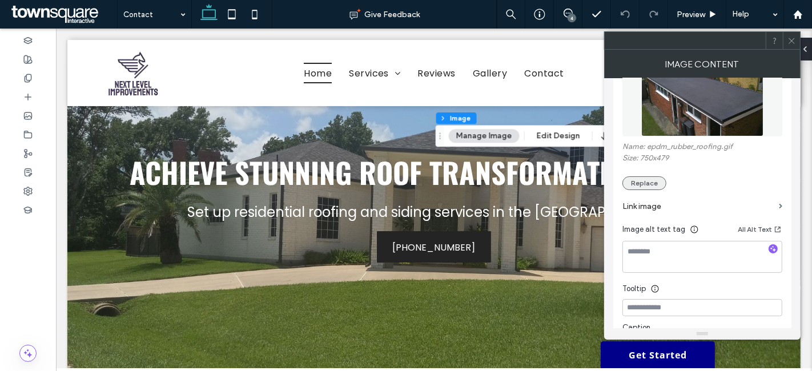
scroll to position [162, 0]
click at [649, 179] on button "Replace" at bounding box center [644, 183] width 44 height 14
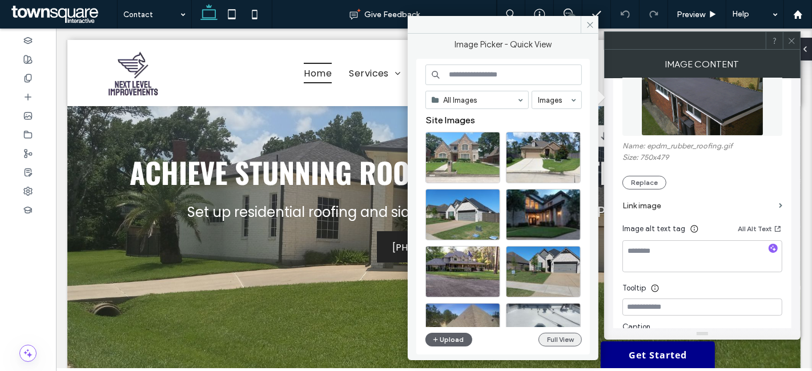
click at [569, 342] on button "Full View" at bounding box center [559, 340] width 43 height 14
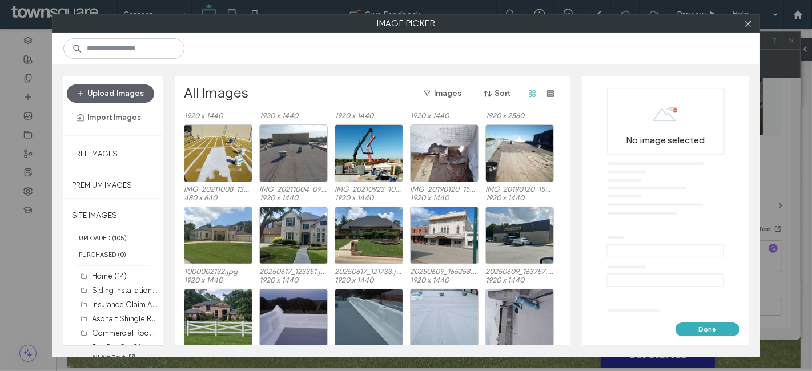
scroll to position [341, 0]
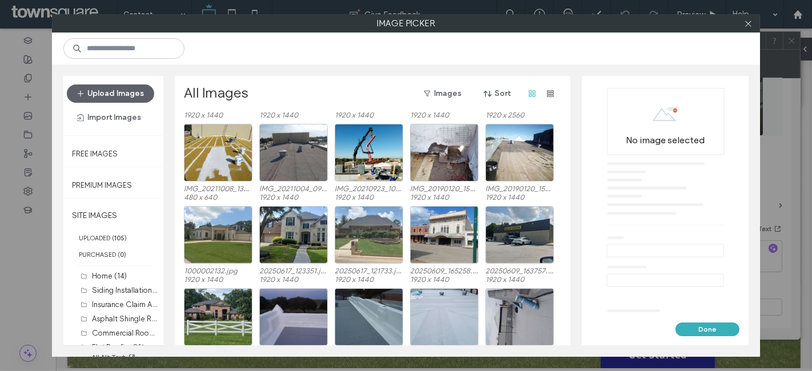
click at [386, 238] on div at bounding box center [368, 235] width 68 height 58
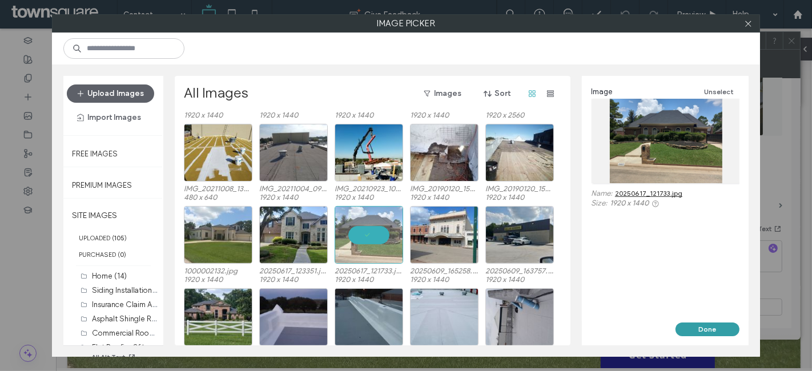
click at [706, 328] on button "Done" at bounding box center [707, 330] width 64 height 14
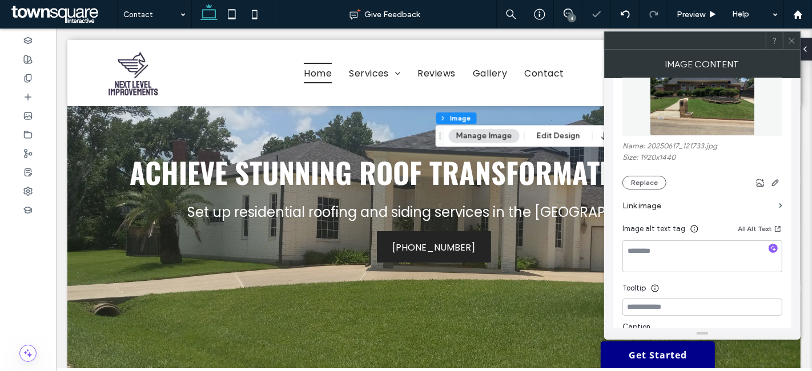
click at [789, 37] on icon at bounding box center [791, 41] width 9 height 9
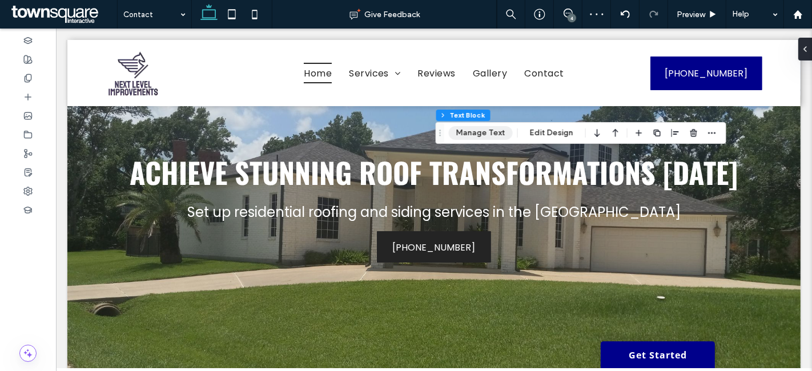
click at [491, 134] on button "Manage Text" at bounding box center [481, 133] width 64 height 14
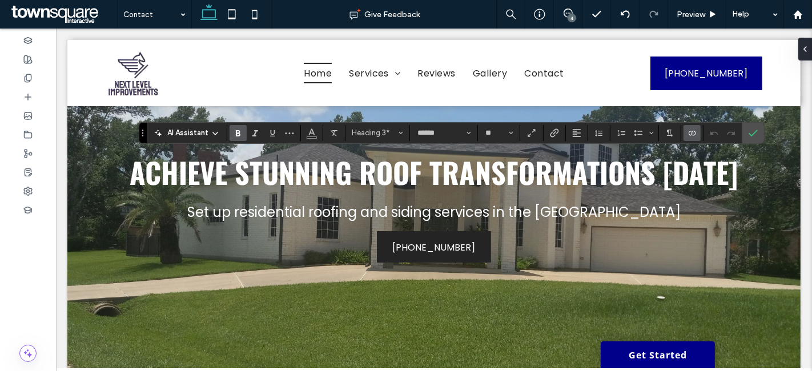
click at [689, 135] on use "Connect To Data" at bounding box center [691, 133] width 7 height 5
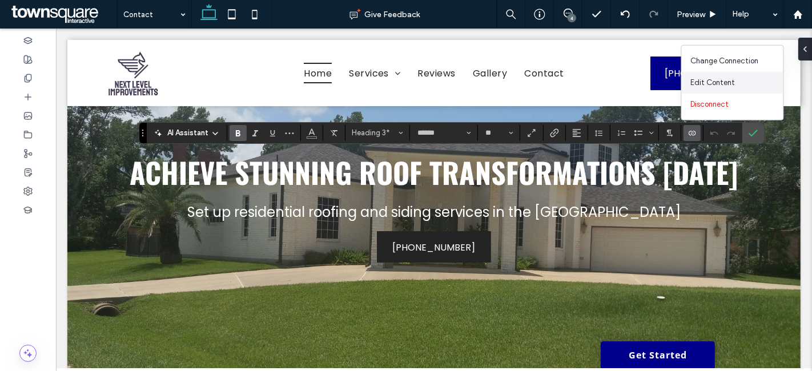
click at [716, 82] on span "Edit Content" at bounding box center [713, 82] width 45 height 11
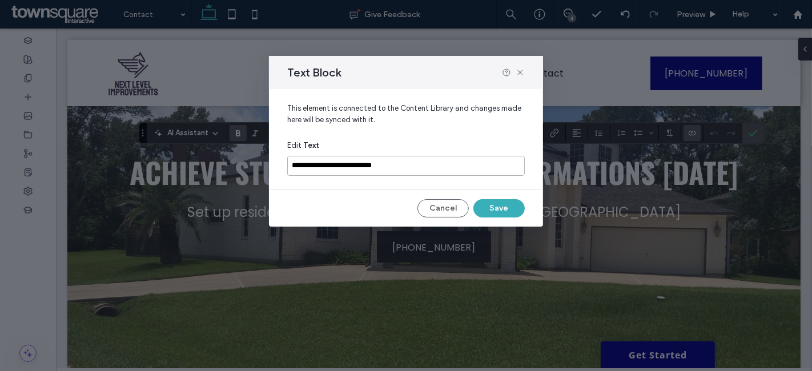
click at [406, 171] on input "**********" at bounding box center [405, 166] width 237 height 20
type input "**********"
click at [499, 207] on button "Save" at bounding box center [498, 208] width 51 height 18
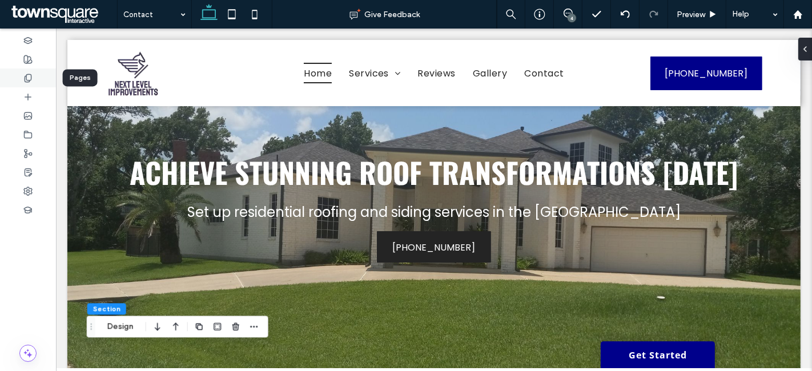
click at [30, 76] on icon at bounding box center [27, 78] width 9 height 9
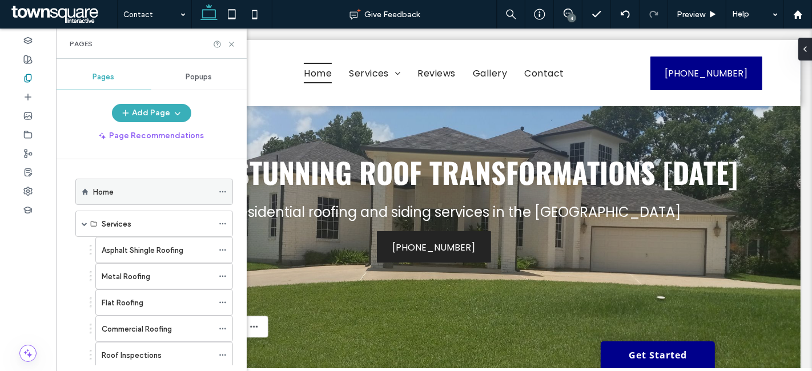
click at [102, 195] on label "Home" at bounding box center [103, 192] width 21 height 20
click at [233, 39] on div "Pages" at bounding box center [151, 44] width 191 height 30
click at [231, 42] on icon at bounding box center [231, 44] width 9 height 9
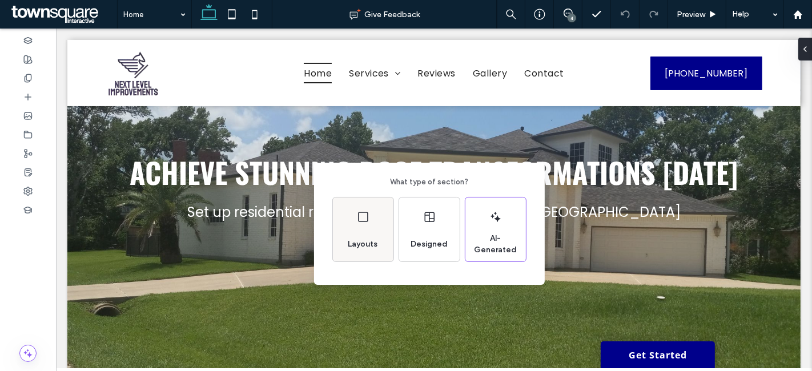
click at [366, 234] on div "Layouts" at bounding box center [363, 244] width 39 height 25
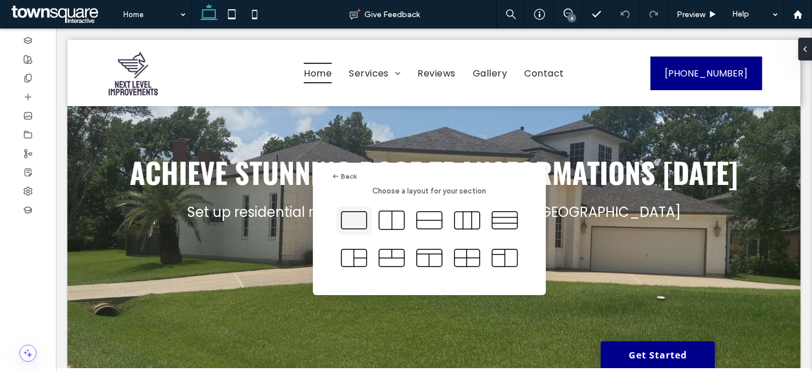
click at [350, 221] on icon at bounding box center [354, 220] width 29 height 29
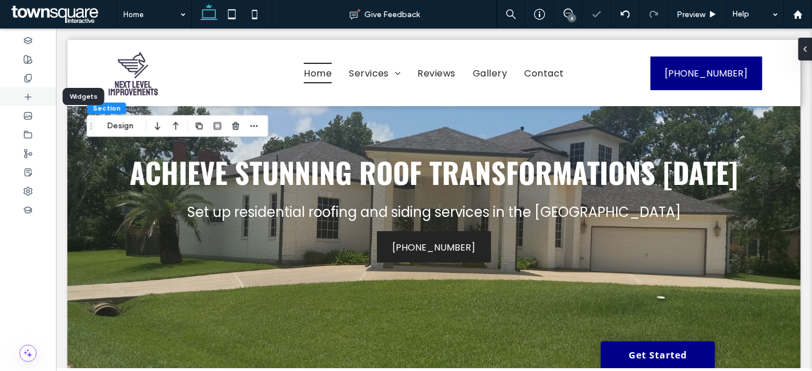
click at [30, 94] on icon at bounding box center [27, 96] width 9 height 9
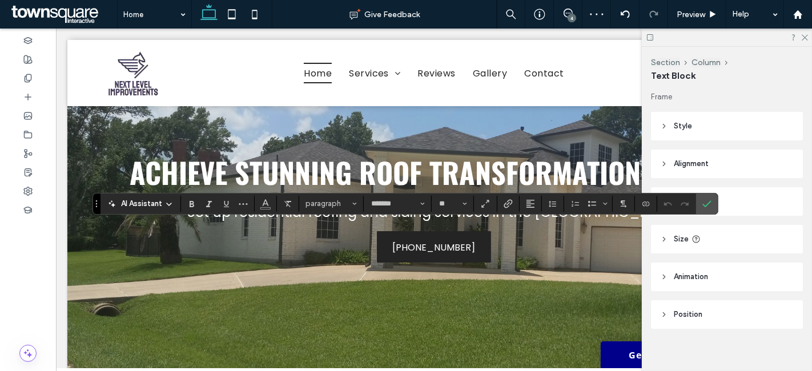
type input "**********"
type input "**"
type input "*******"
type input "**"
click at [338, 205] on span "paragraph" at bounding box center [327, 203] width 45 height 9
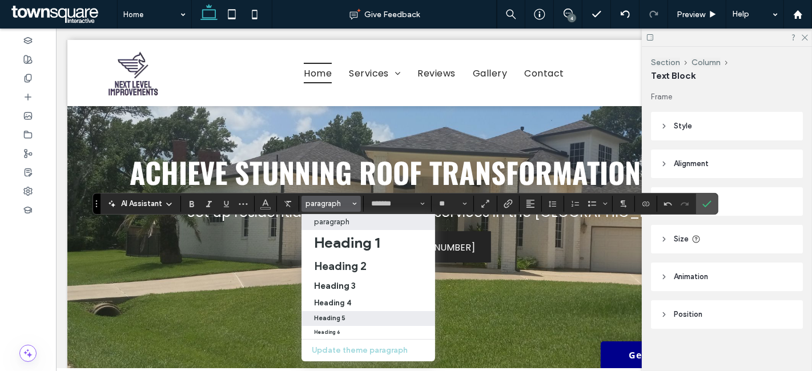
click at [358, 313] on label "Heading 5" at bounding box center [368, 318] width 134 height 15
type input "******"
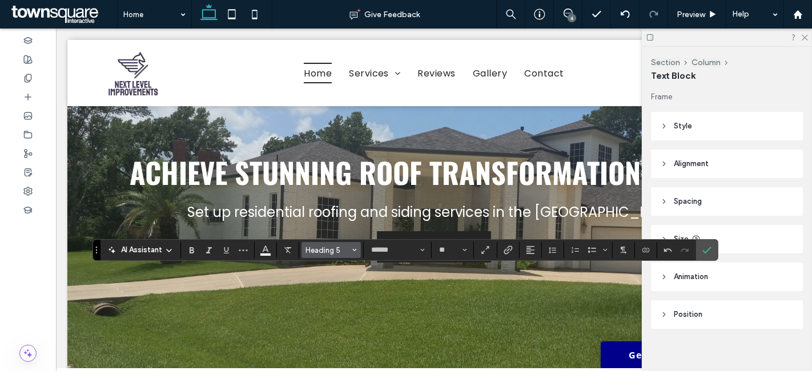
click at [341, 251] on span "Heading 5" at bounding box center [327, 250] width 45 height 9
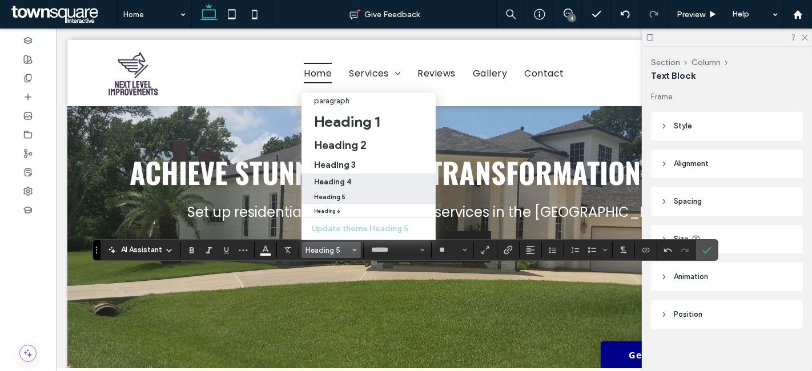
click at [358, 178] on div "Heading 4" at bounding box center [368, 182] width 109 height 9
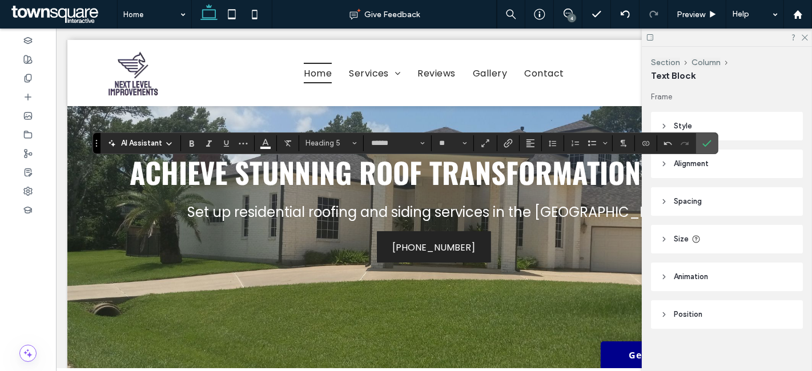
type input "**"
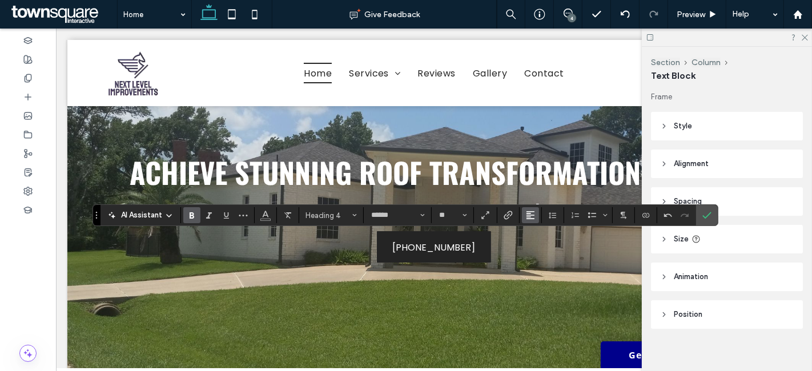
click at [531, 212] on icon "Alignment" at bounding box center [530, 215] width 9 height 9
click at [535, 250] on icon "ui.textEditor.alignment.center" at bounding box center [538, 250] width 9 height 9
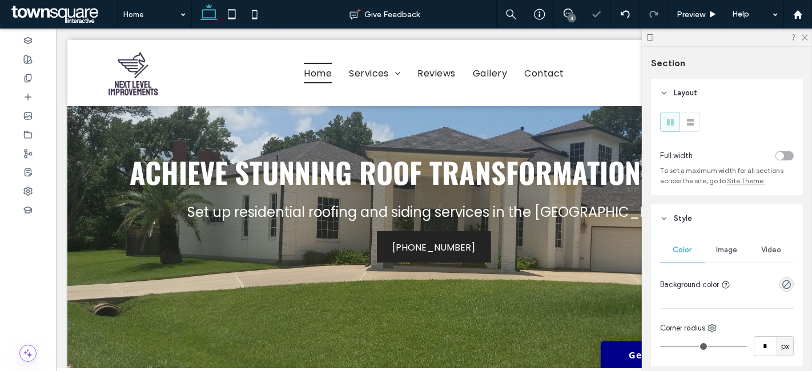
type input "***"
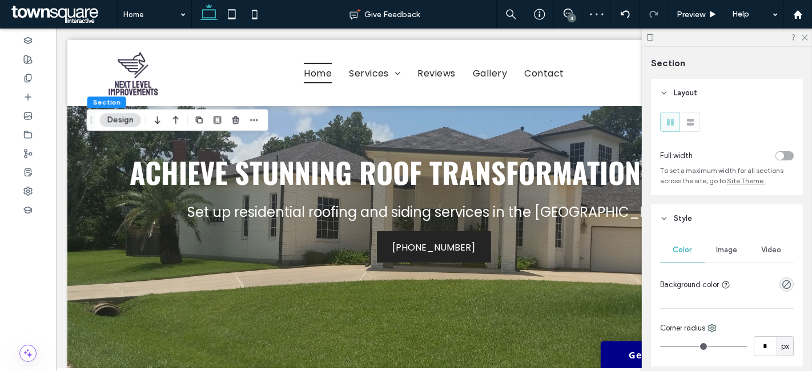
scroll to position [53, 0]
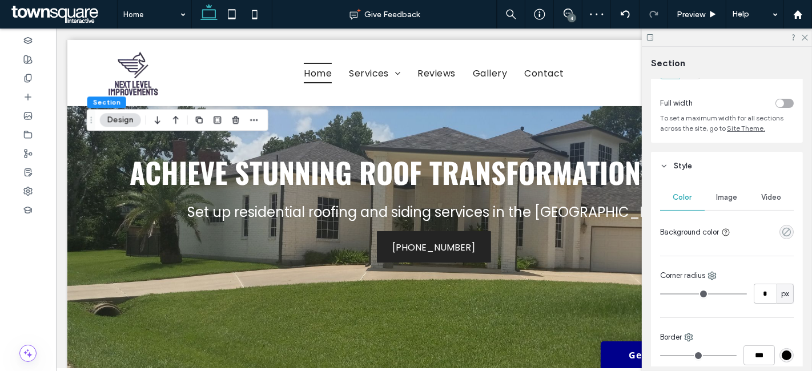
click at [781, 227] on icon "rgba(0, 0, 0, 0)" at bounding box center [786, 232] width 10 height 10
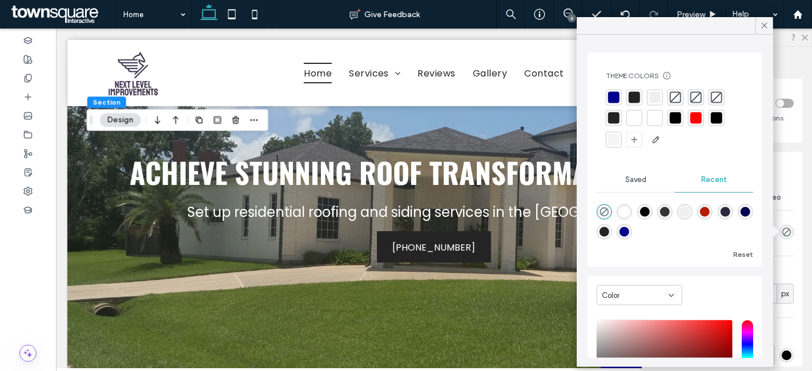
click at [618, 95] on div at bounding box center [613, 97] width 11 height 11
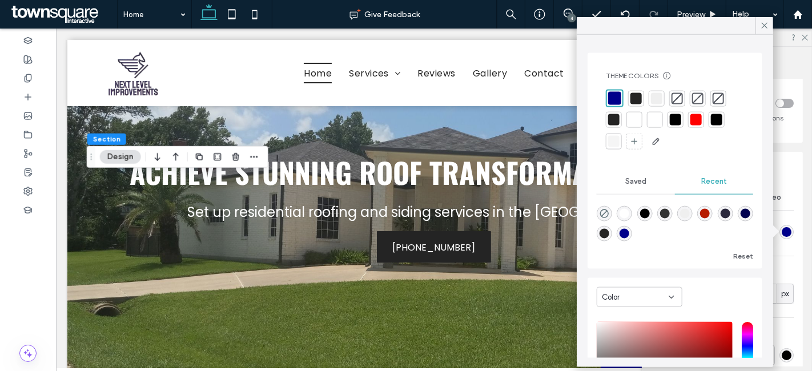
click at [659, 97] on div at bounding box center [656, 97] width 11 height 11
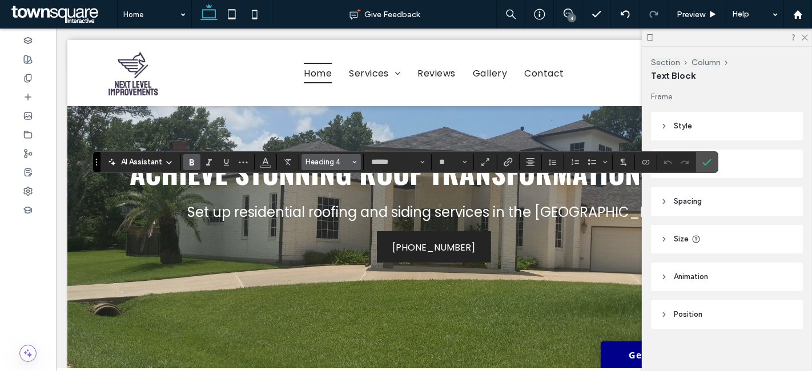
click at [321, 160] on span "Heading 4" at bounding box center [327, 162] width 45 height 9
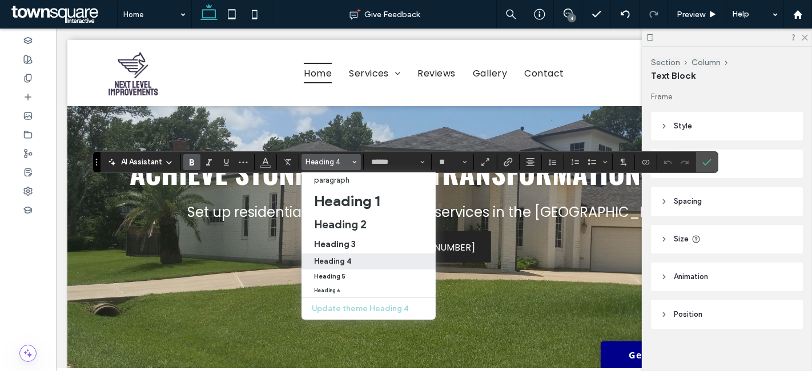
click at [321, 160] on span "Heading 4" at bounding box center [327, 162] width 45 height 9
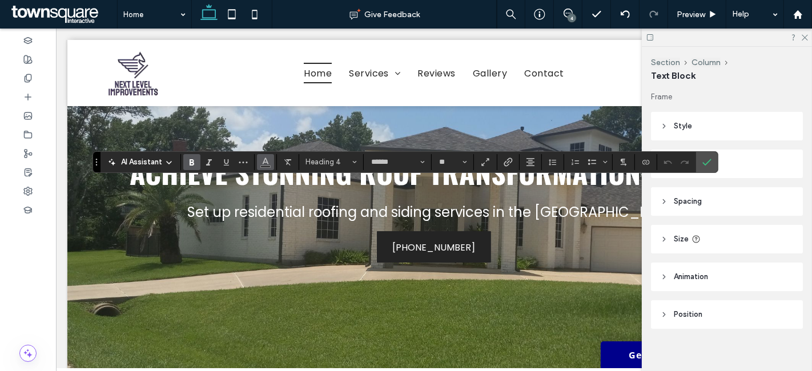
click at [271, 161] on button "Color" at bounding box center [265, 162] width 17 height 16
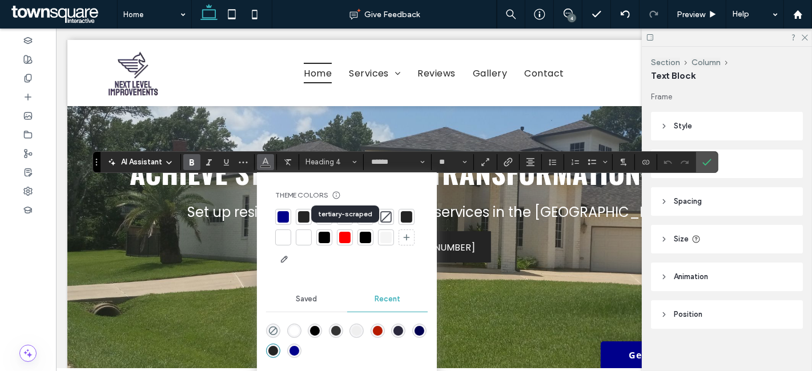
click at [342, 236] on div at bounding box center [344, 237] width 11 height 11
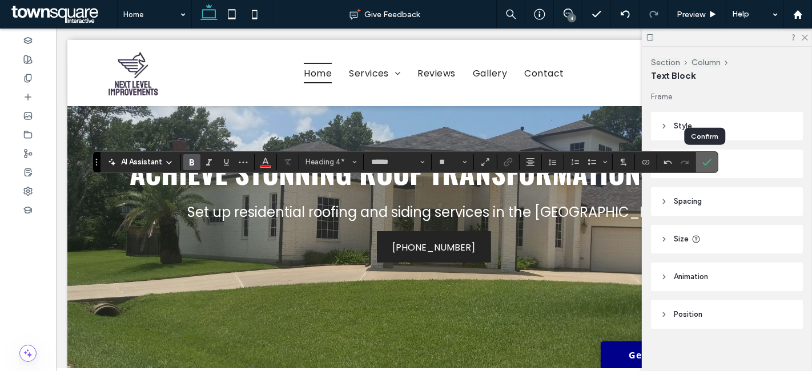
click at [702, 158] on icon "Confirm" at bounding box center [706, 162] width 9 height 9
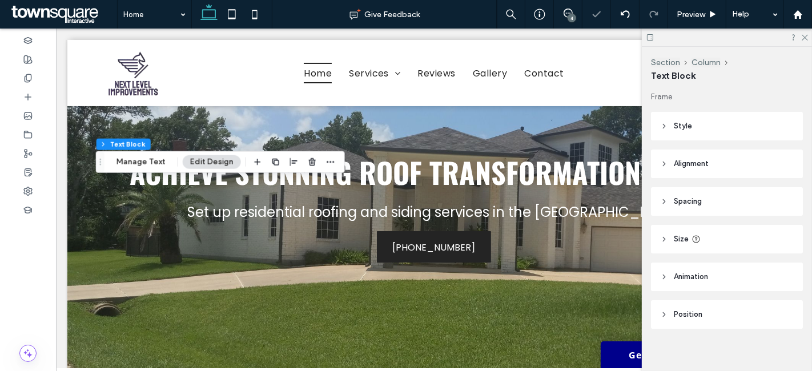
click at [705, 267] on header "Animation" at bounding box center [727, 277] width 152 height 29
click at [706, 315] on div "None" at bounding box center [722, 319] width 115 height 11
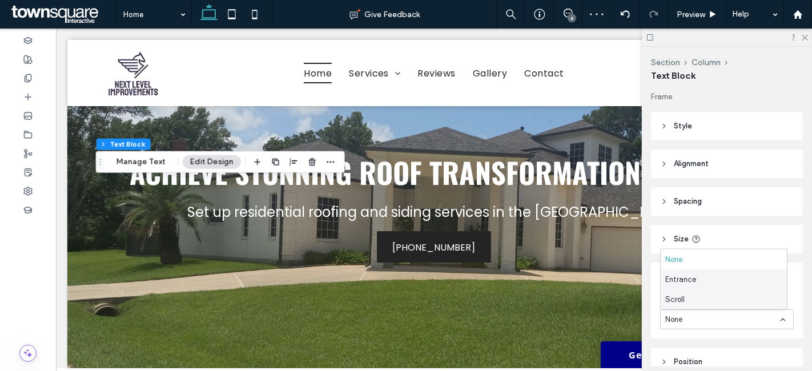
click at [700, 283] on div "Entrance" at bounding box center [723, 279] width 126 height 20
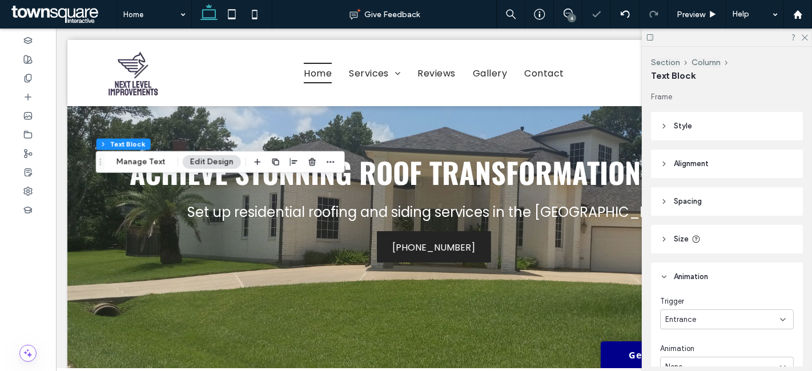
scroll to position [111, 0]
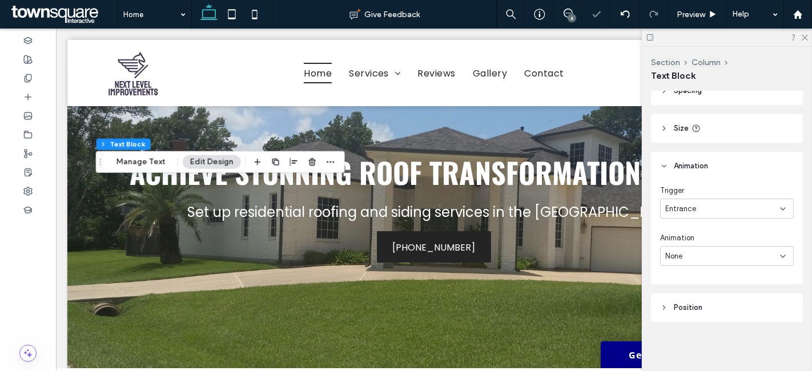
click at [718, 252] on div "None" at bounding box center [722, 256] width 115 height 11
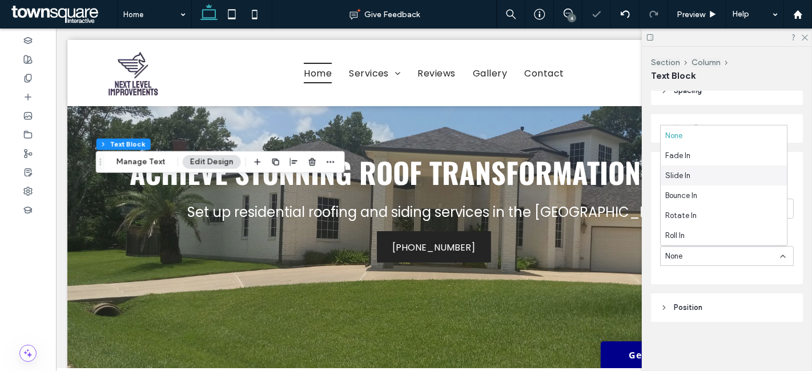
click at [705, 180] on div "Slide In" at bounding box center [723, 176] width 126 height 20
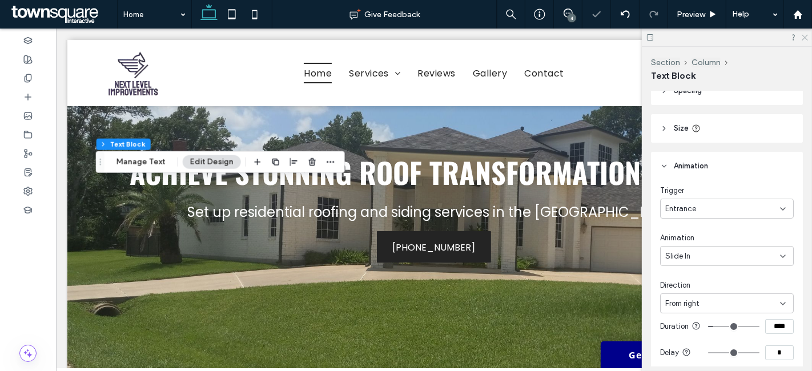
click at [804, 35] on icon at bounding box center [803, 36] width 7 height 7
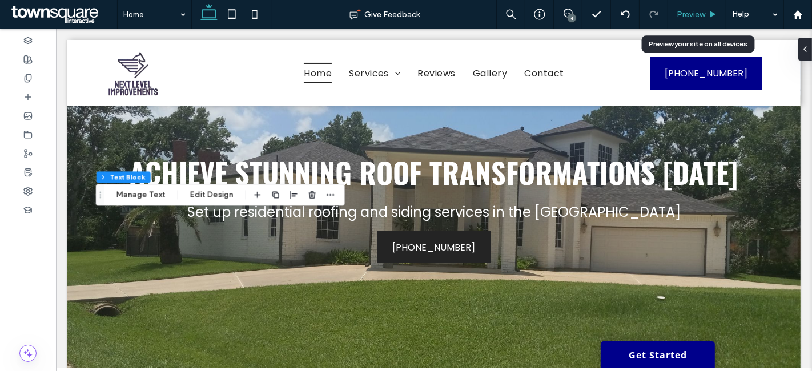
click at [695, 13] on span "Preview" at bounding box center [690, 15] width 29 height 10
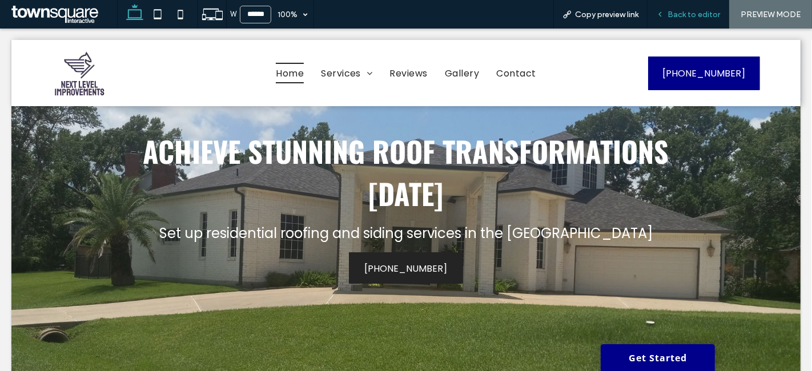
click at [672, 17] on span "Back to editor" at bounding box center [693, 15] width 53 height 10
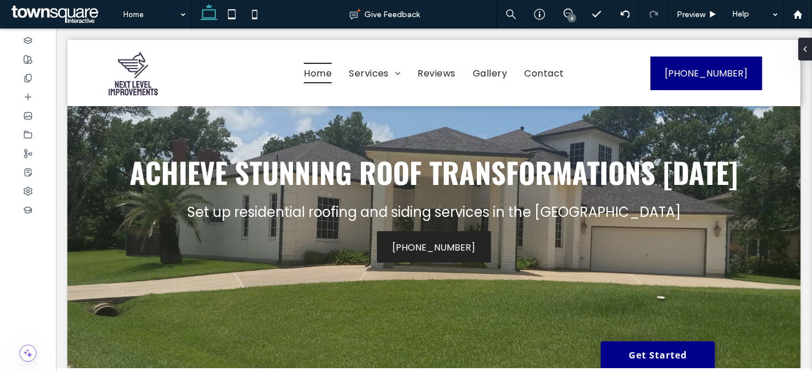
type input "******"
type input "**"
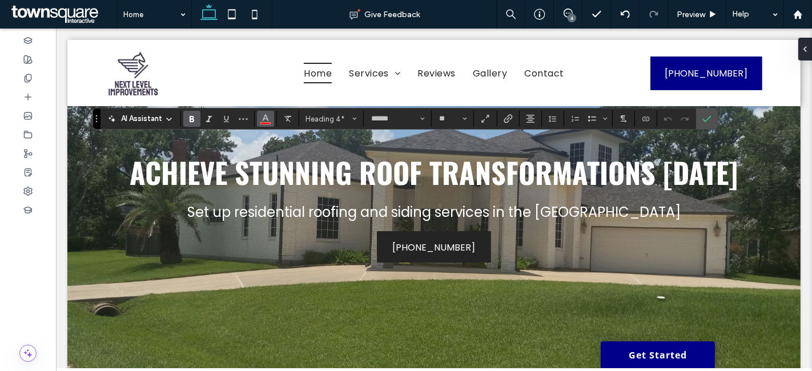
click at [263, 120] on use "Color" at bounding box center [266, 118] width 6 height 6
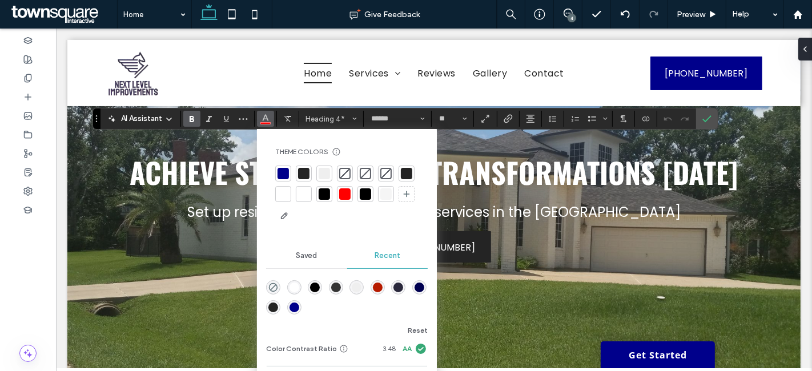
click at [283, 168] on div at bounding box center [282, 173] width 11 height 11
